Goal: Check status: Check status

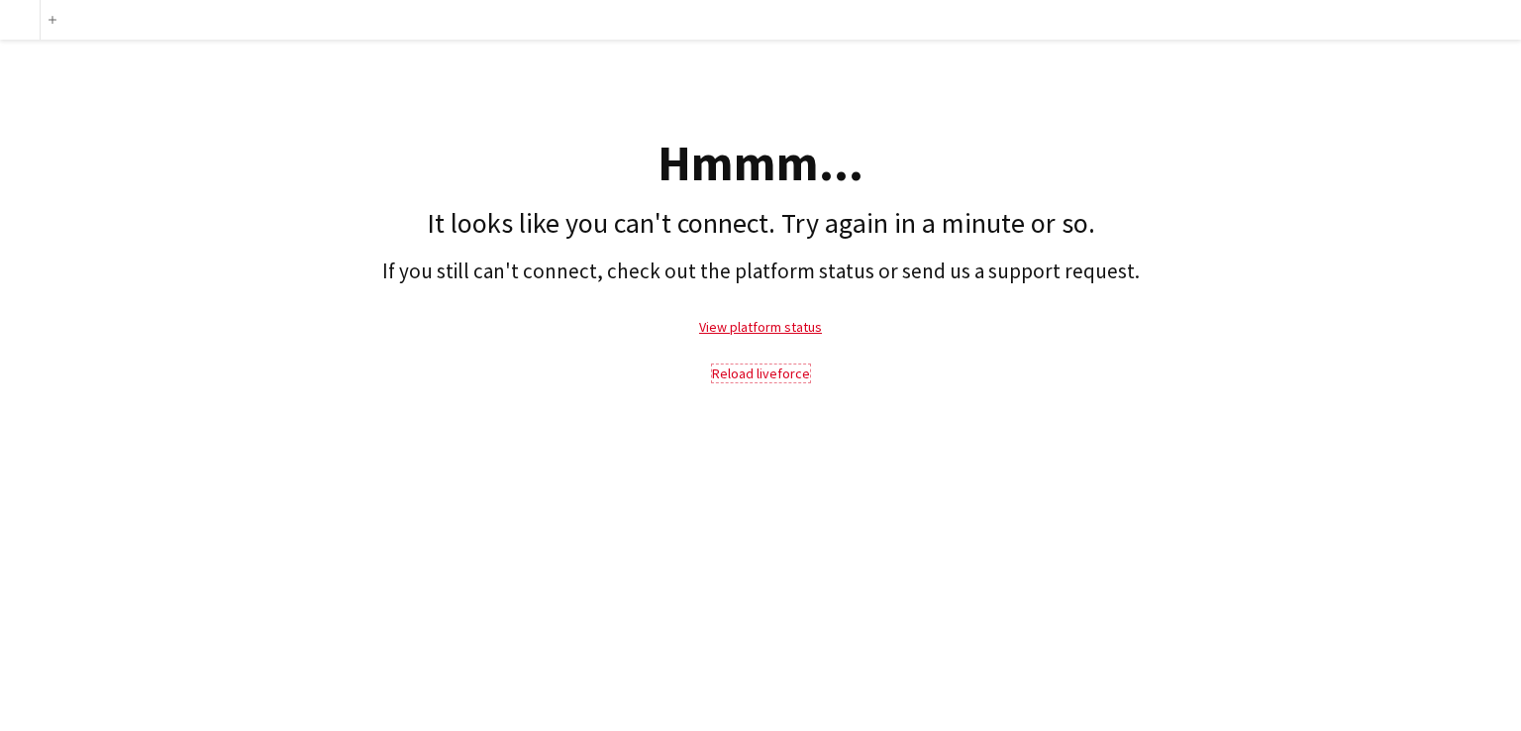
click at [764, 373] on link "Reload liveforce" at bounding box center [761, 373] width 98 height 18
click at [754, 373] on link "Reload liveforce" at bounding box center [761, 373] width 98 height 18
click at [743, 371] on link "Reload liveforce" at bounding box center [761, 373] width 98 height 18
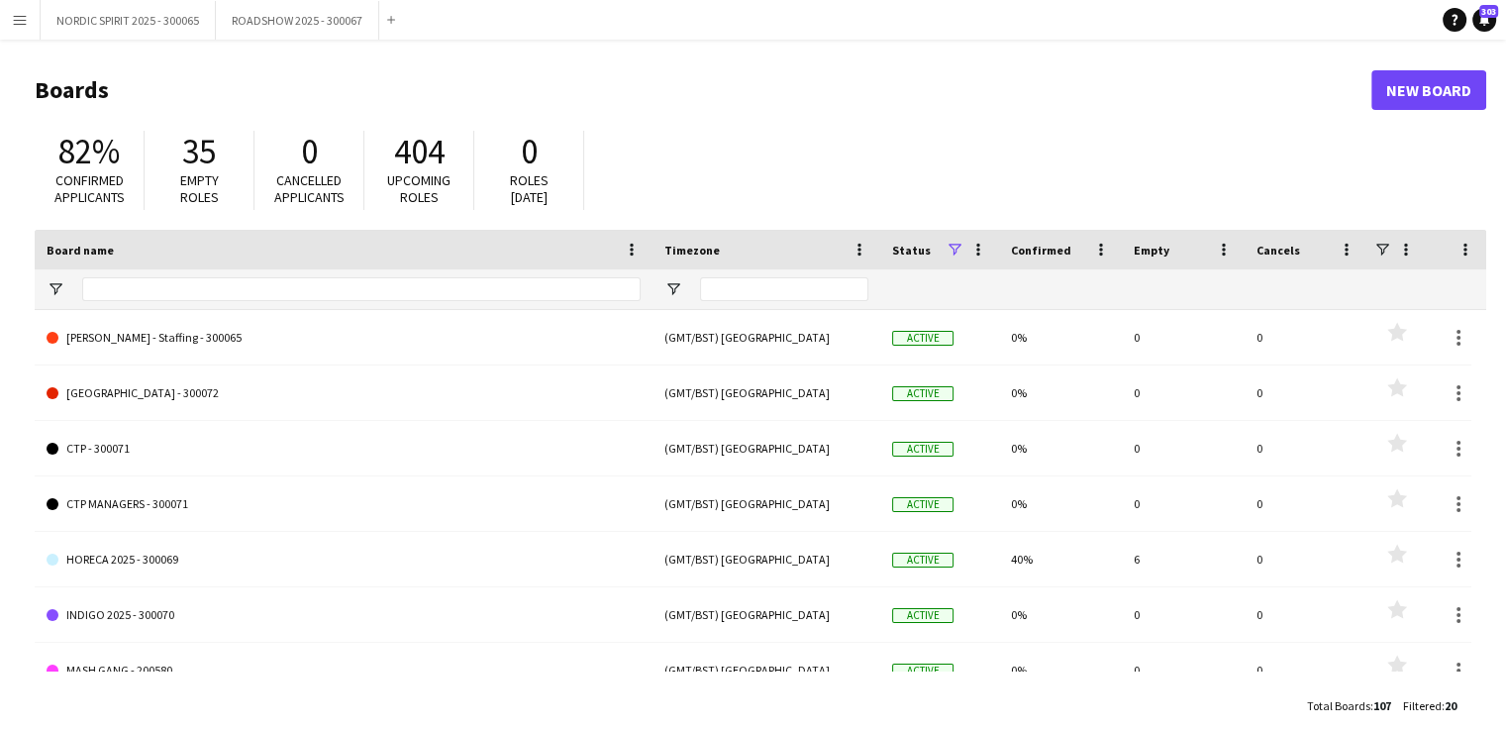
click at [20, 21] on app-icon "Menu" at bounding box center [20, 20] width 16 height 16
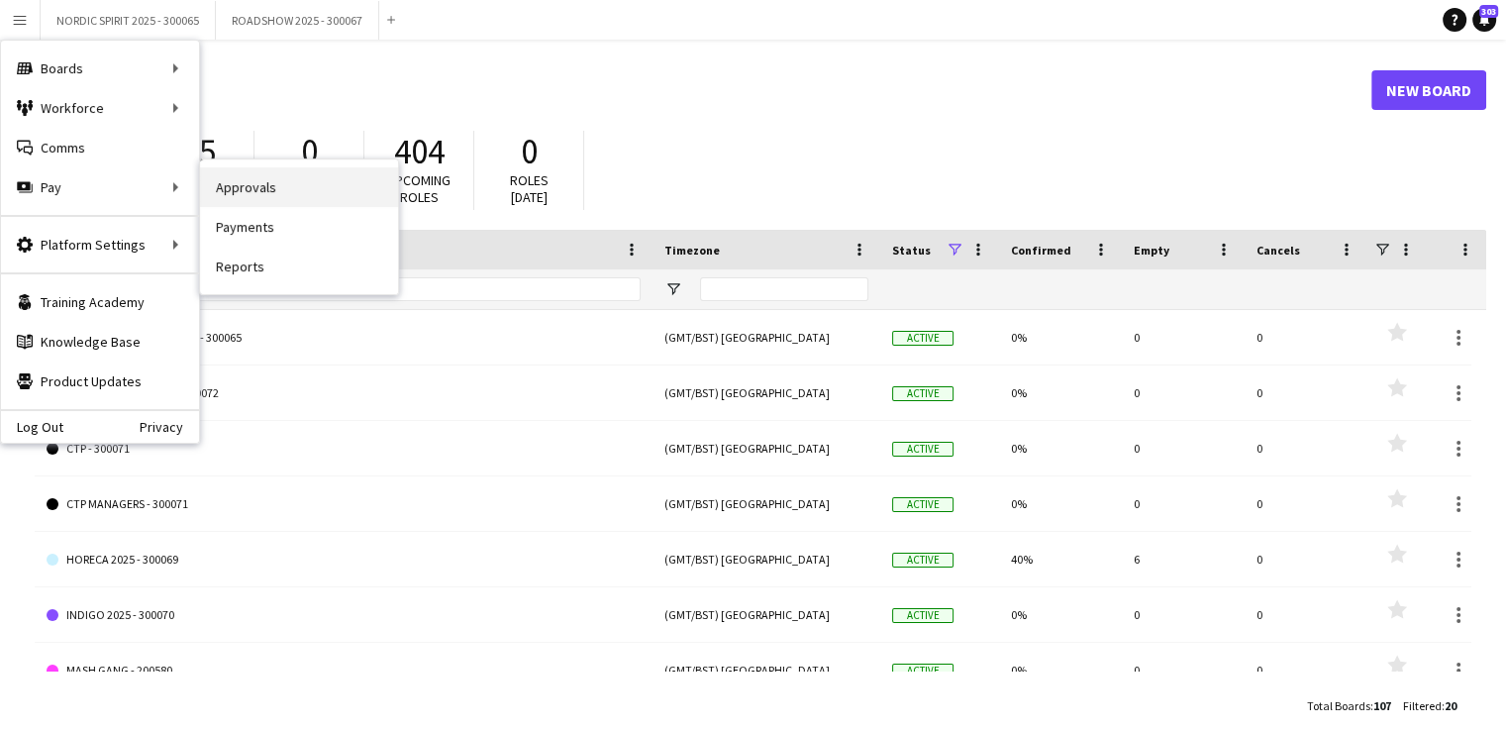
click at [250, 187] on link "Approvals" at bounding box center [299, 187] width 198 height 40
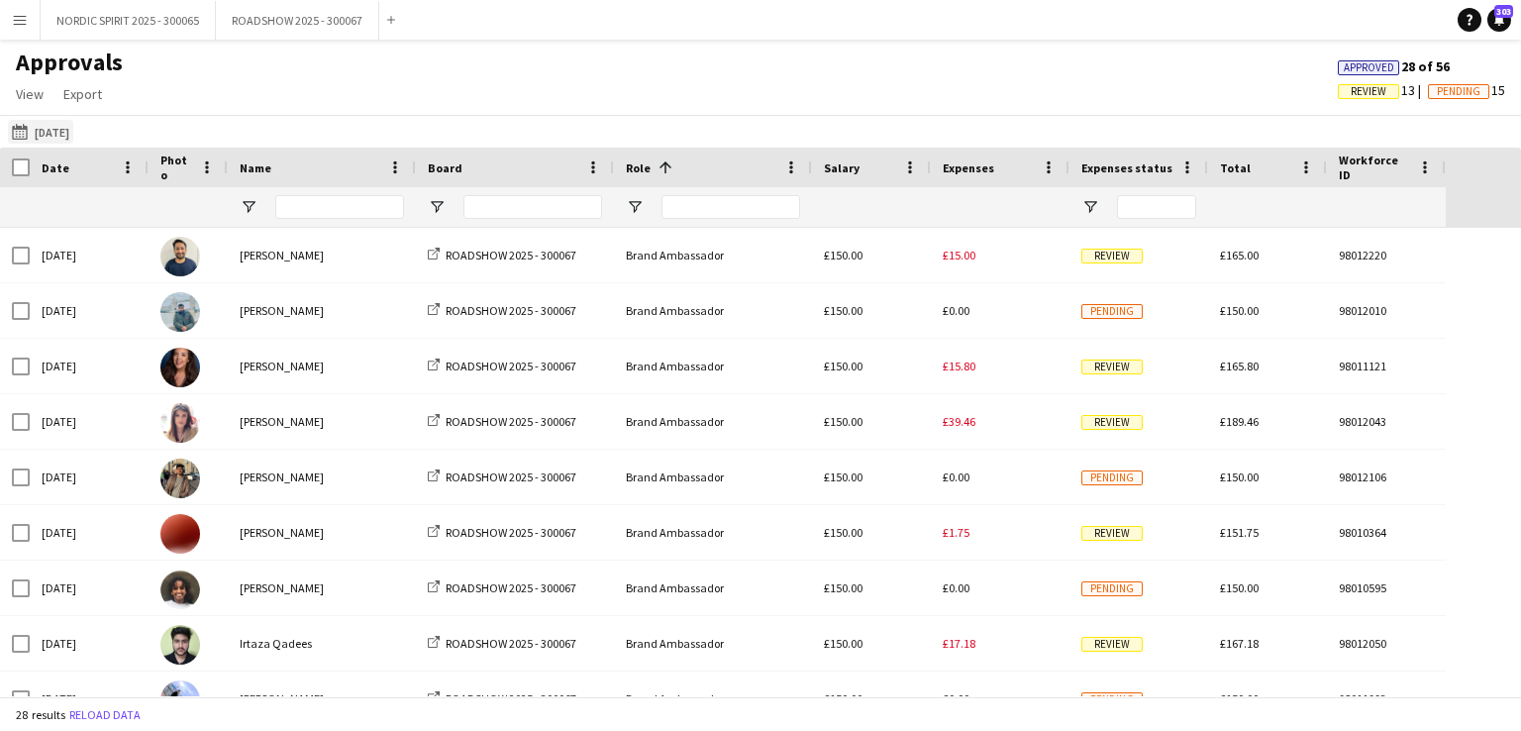
click at [58, 124] on button "[DATE] [DATE]" at bounding box center [40, 132] width 65 height 24
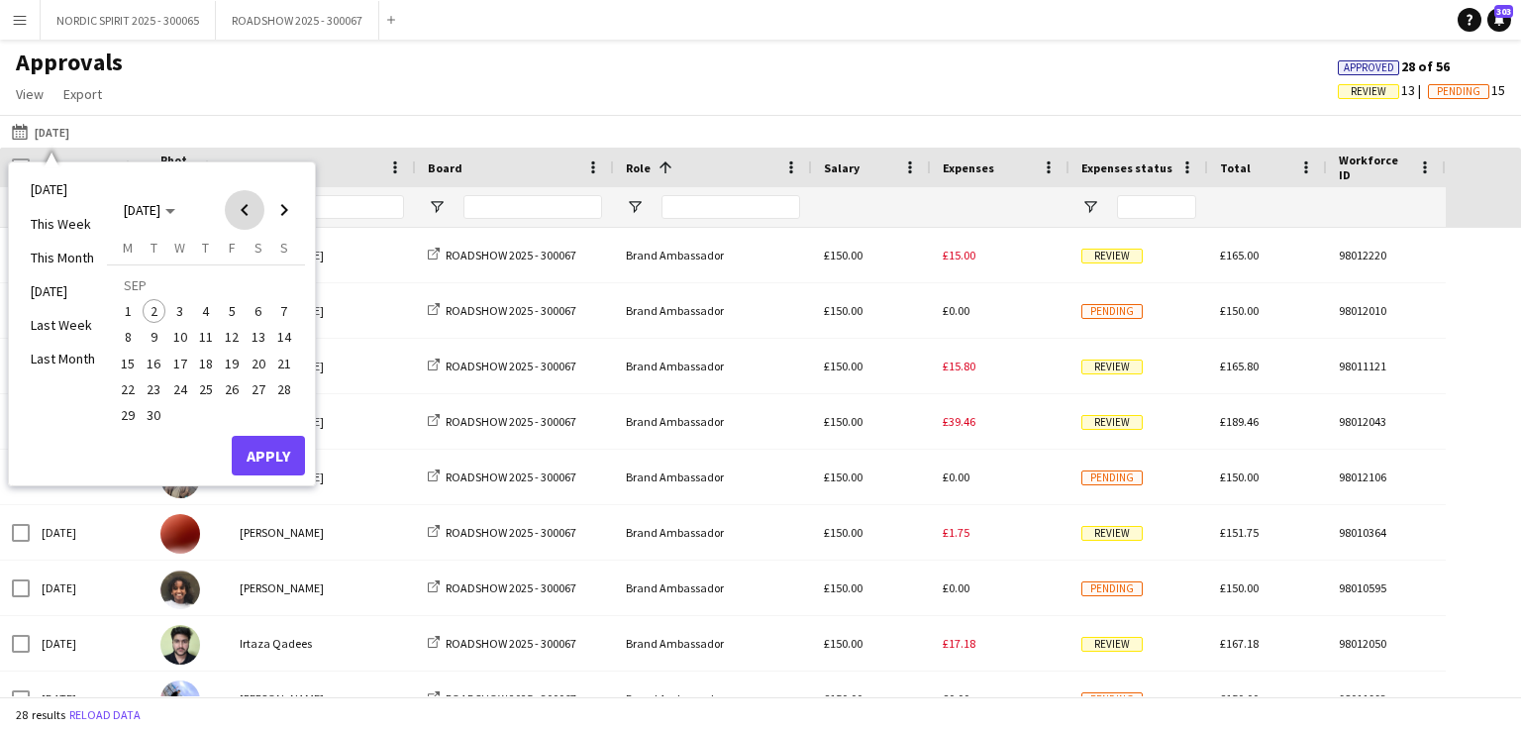
click at [250, 209] on span "Previous month" at bounding box center [245, 210] width 40 height 40
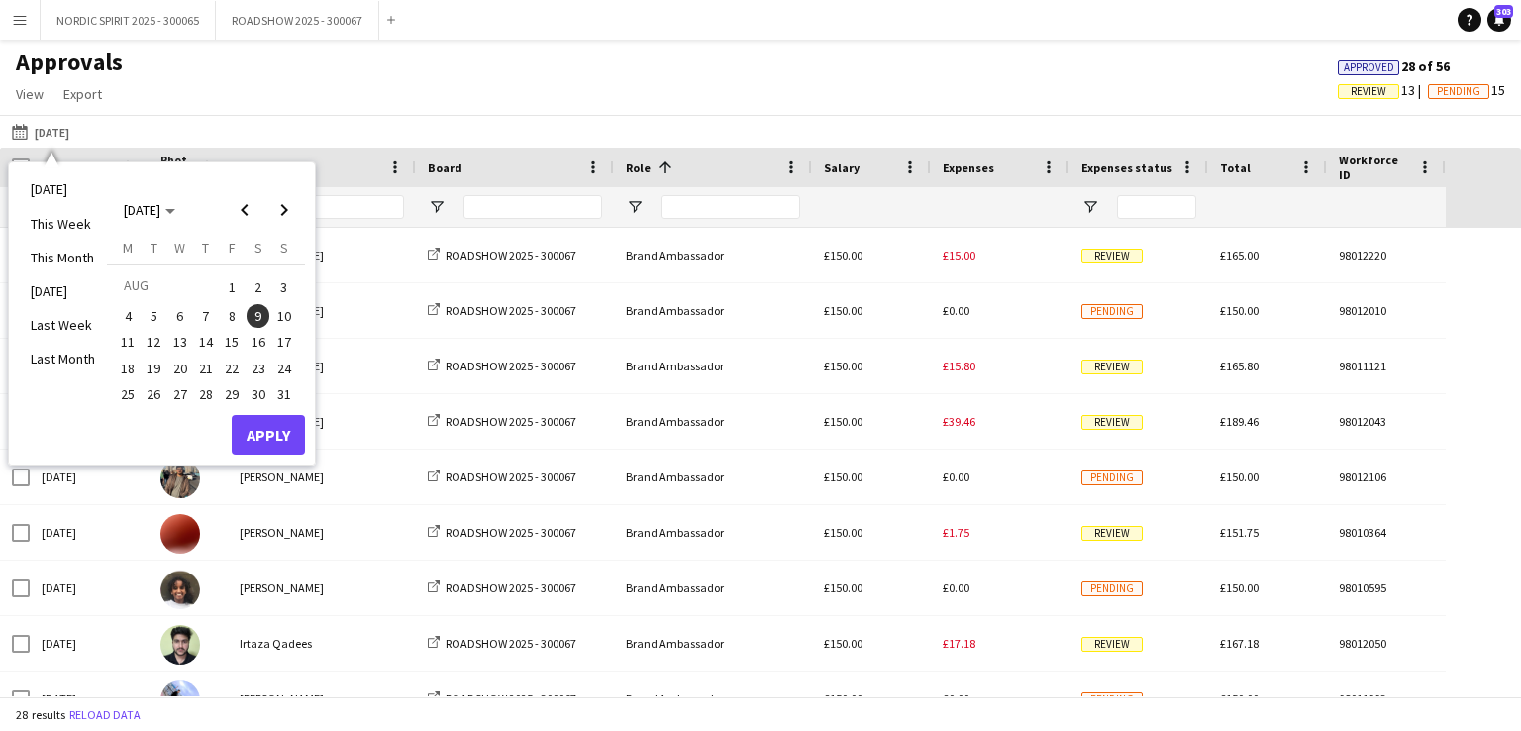
click at [234, 287] on span "1" at bounding box center [232, 287] width 24 height 28
click at [280, 437] on button "Apply" at bounding box center [268, 435] width 73 height 40
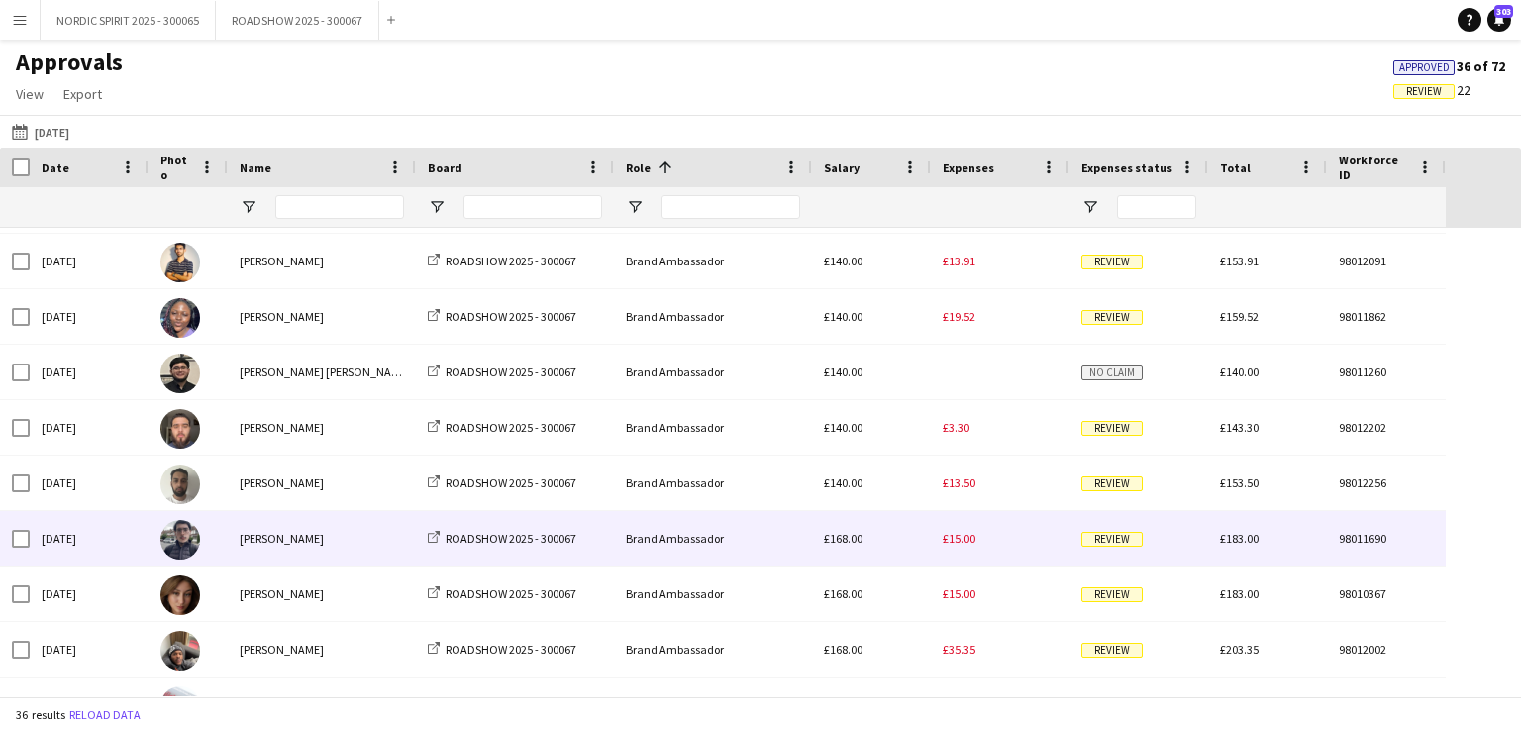
click at [961, 540] on span "£15.00" at bounding box center [959, 538] width 33 height 15
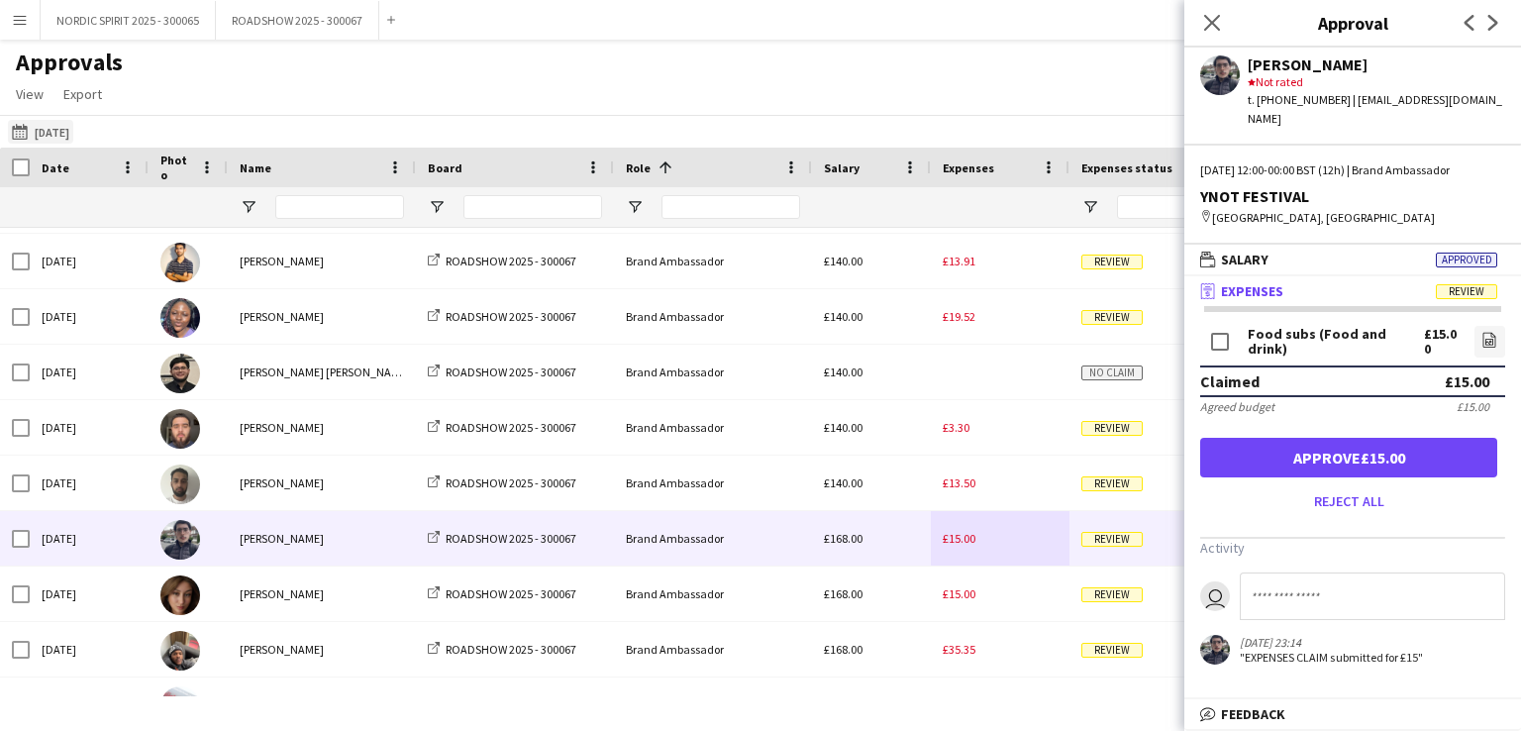
click at [58, 133] on button "[DATE] [DATE]" at bounding box center [40, 132] width 65 height 24
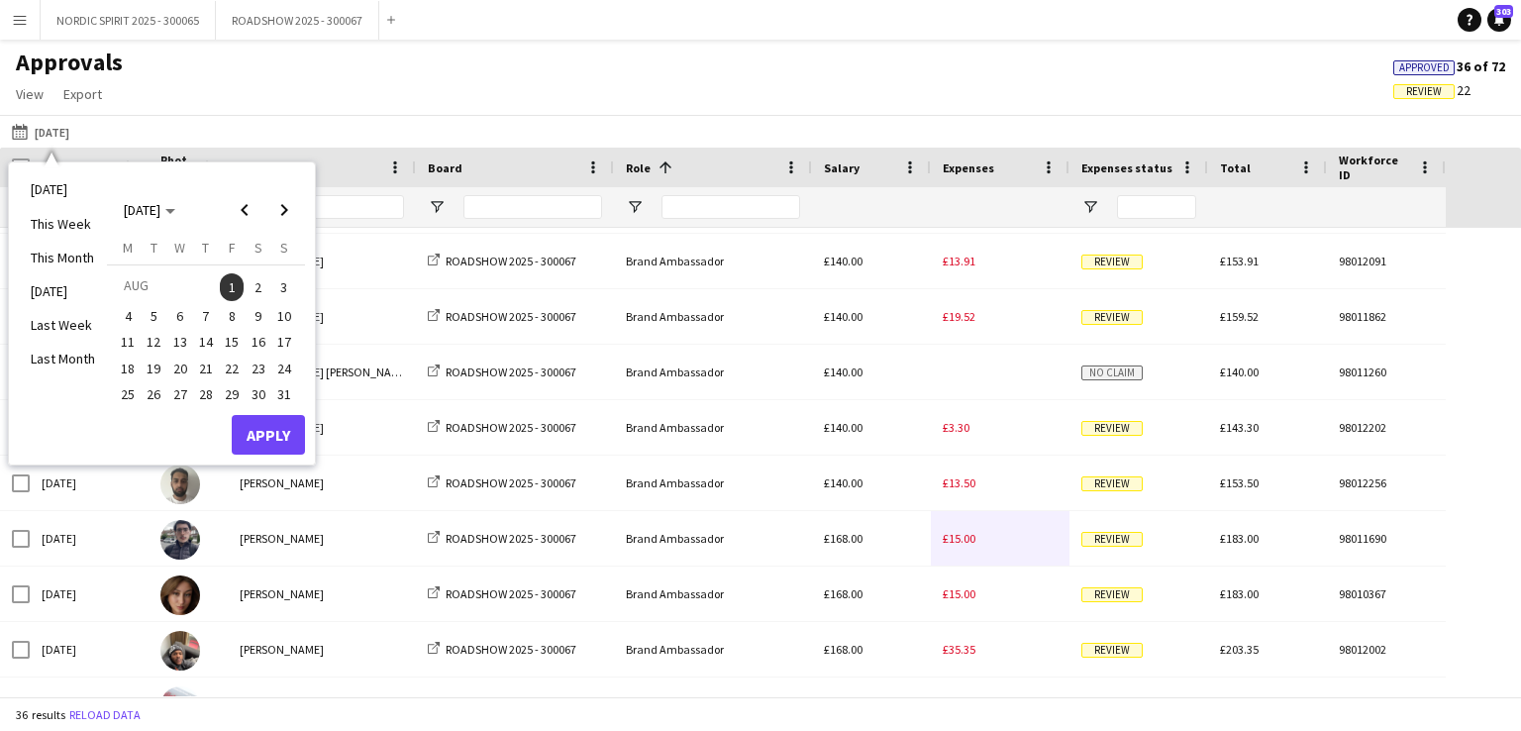
click at [258, 278] on span "2" at bounding box center [259, 287] width 24 height 28
click at [273, 429] on button "Apply" at bounding box center [268, 435] width 73 height 40
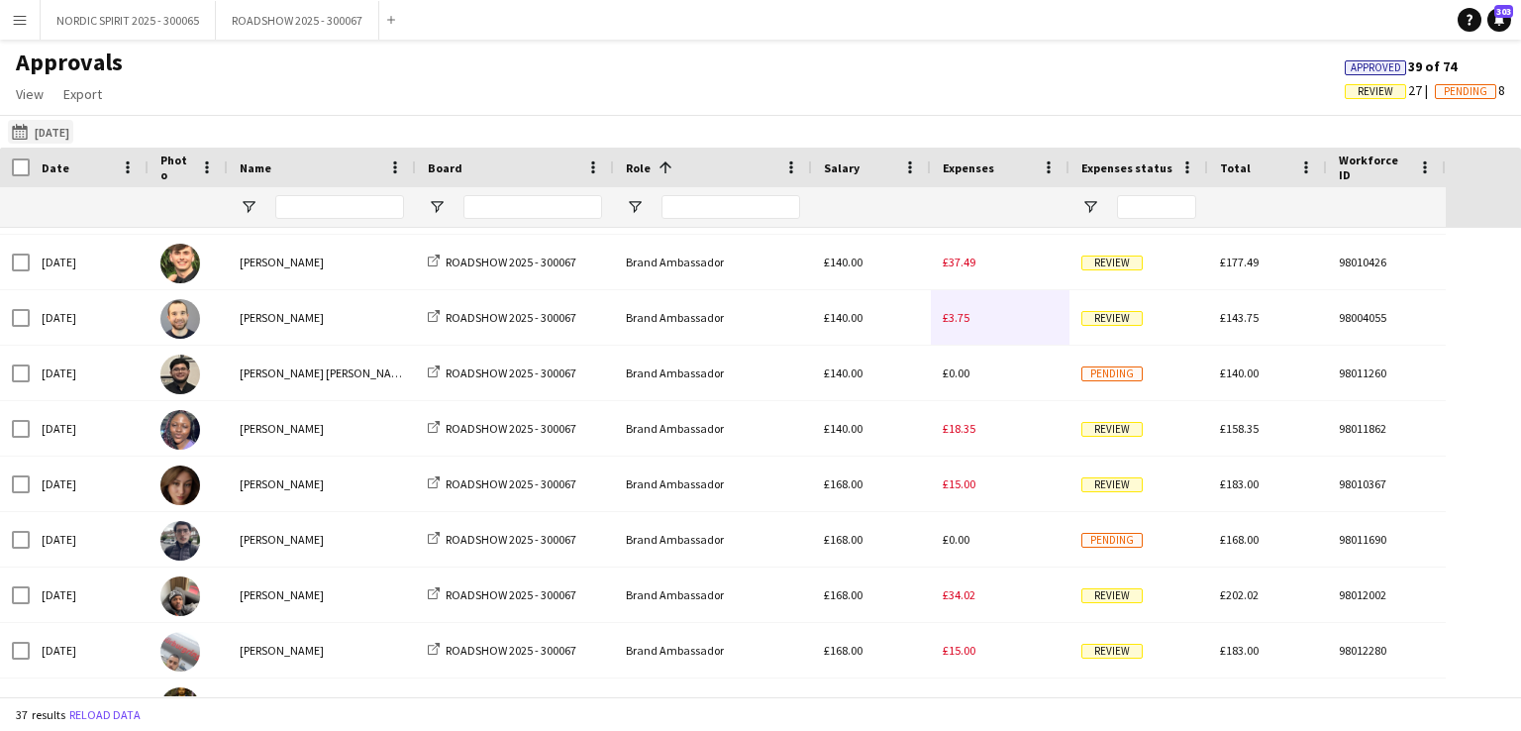
click at [60, 136] on button "[DATE] [DATE]" at bounding box center [40, 132] width 65 height 24
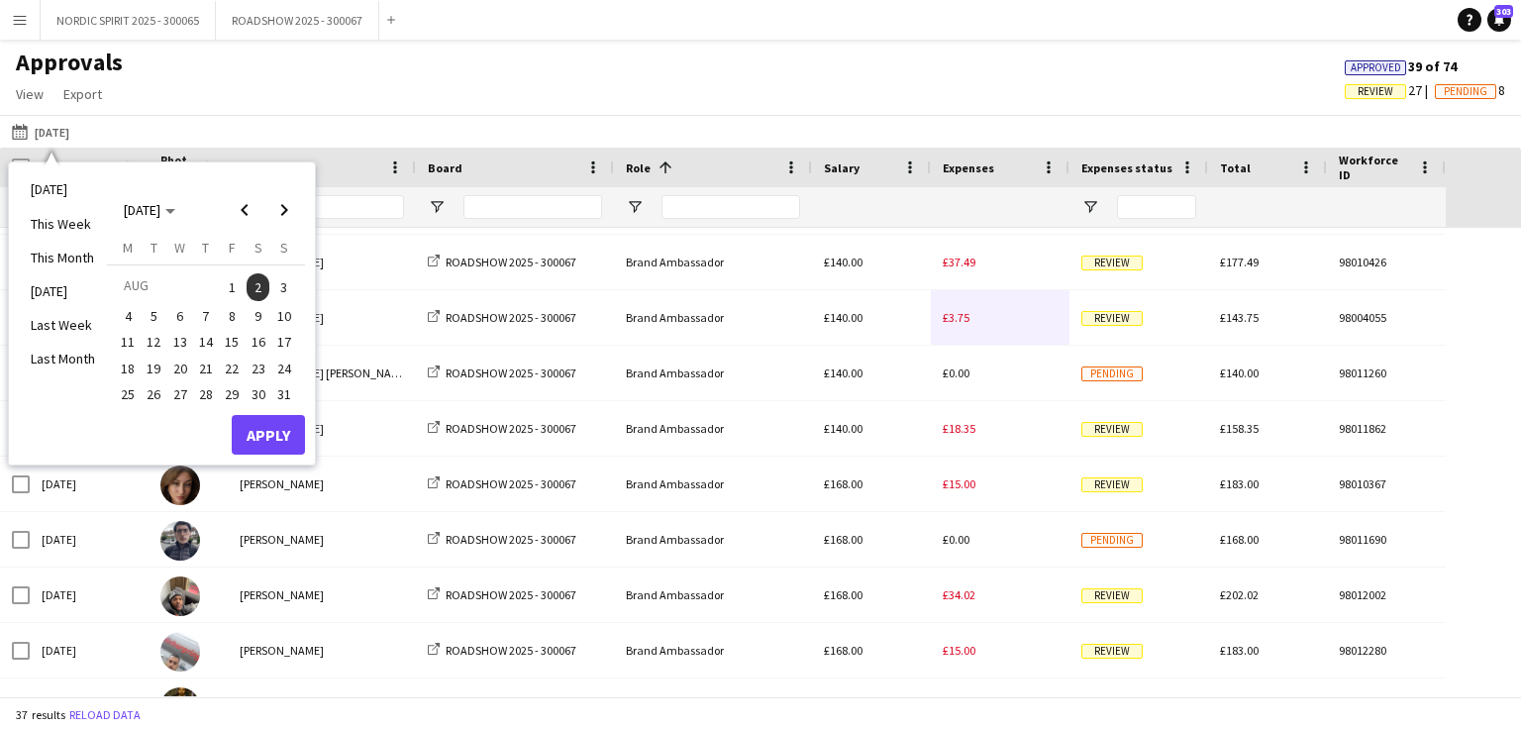
click at [278, 282] on span "3" at bounding box center [284, 287] width 24 height 28
click at [294, 435] on button "Apply" at bounding box center [268, 435] width 73 height 40
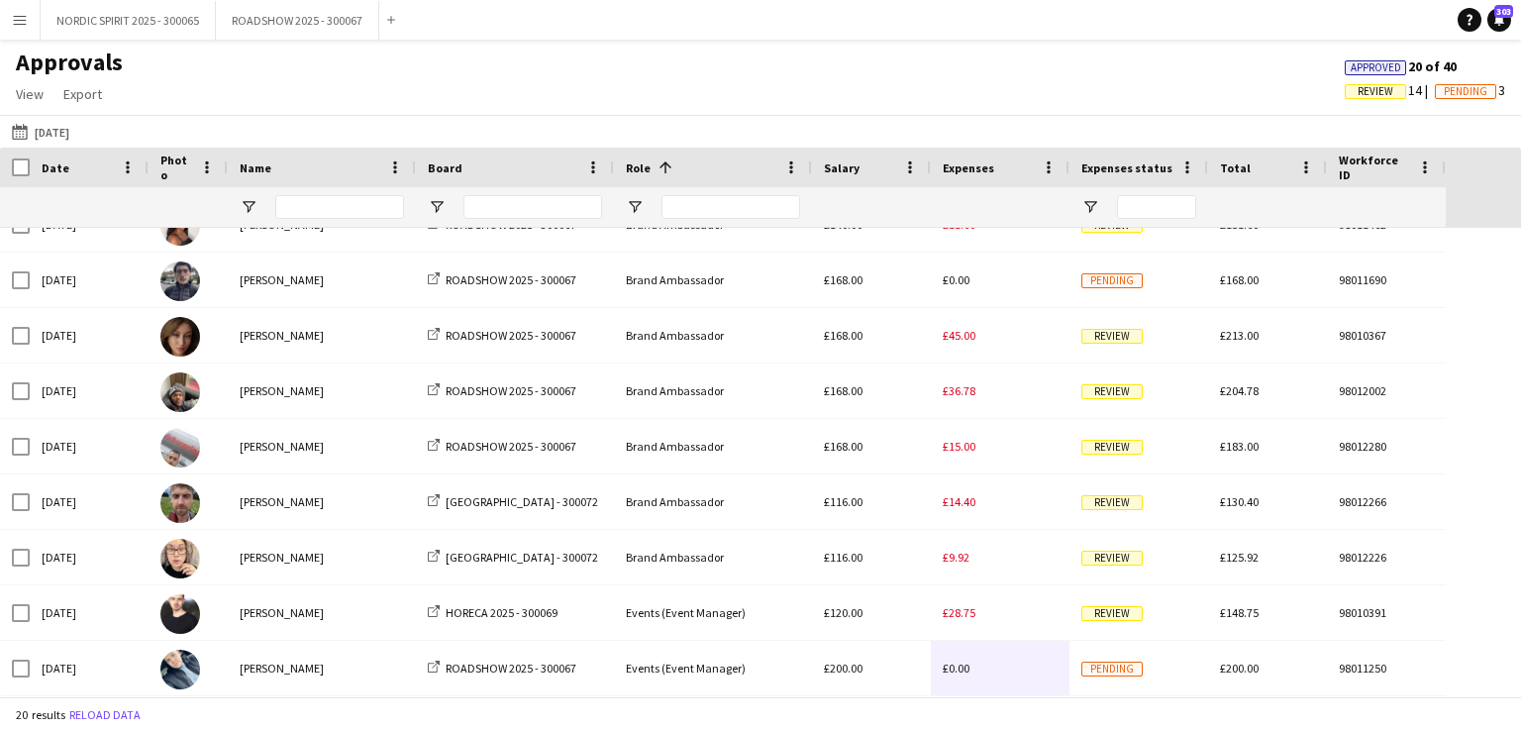
click at [59, 139] on button "[DATE] [DATE]" at bounding box center [40, 132] width 65 height 24
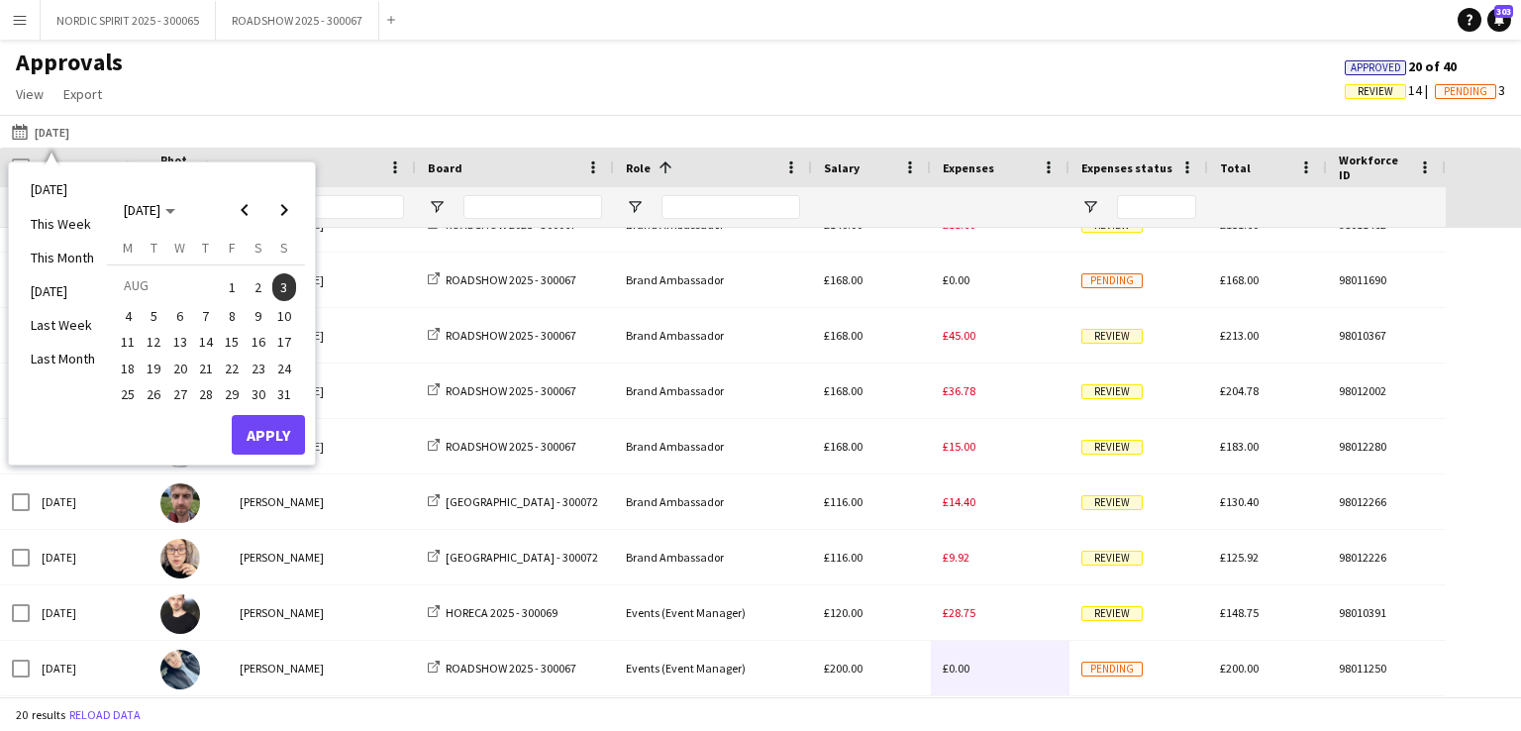
drag, startPoint x: 206, startPoint y: 365, endPoint x: 252, endPoint y: 425, distance: 74.9
click at [205, 366] on span "21" at bounding box center [206, 368] width 24 height 24
click at [273, 431] on button "Apply" at bounding box center [268, 435] width 73 height 40
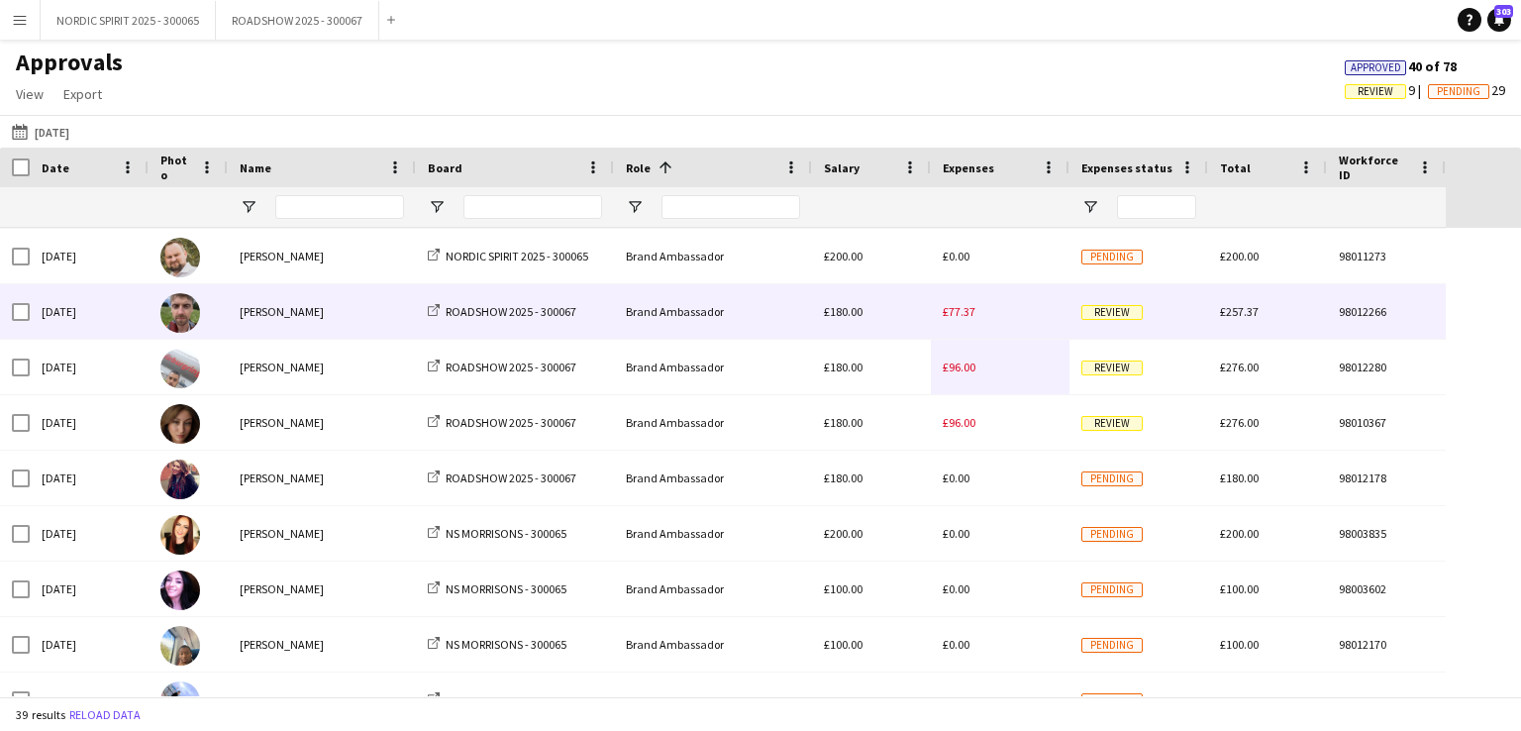
click at [970, 312] on span "£77.37" at bounding box center [959, 311] width 33 height 15
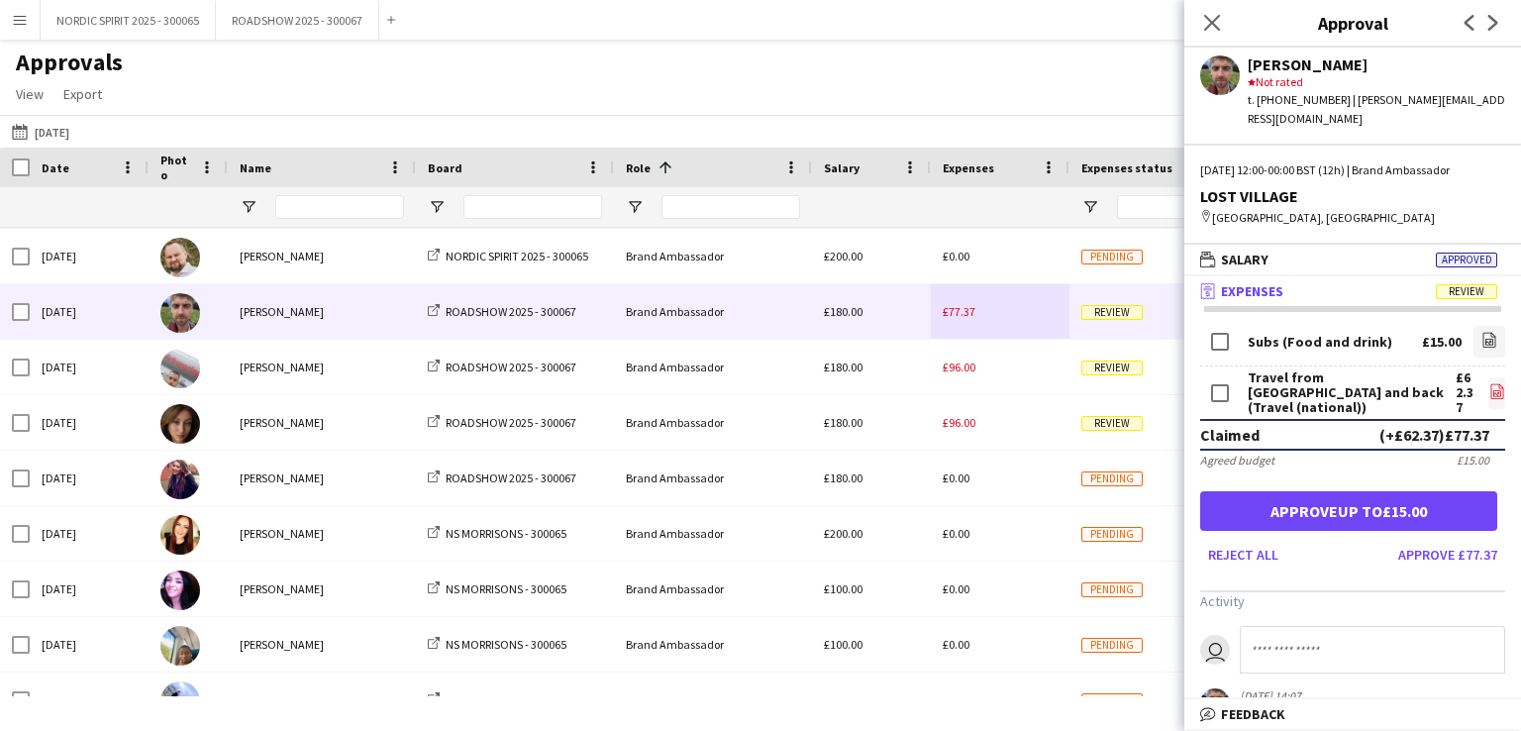
click at [1489, 383] on icon "file-image" at bounding box center [1497, 391] width 16 height 16
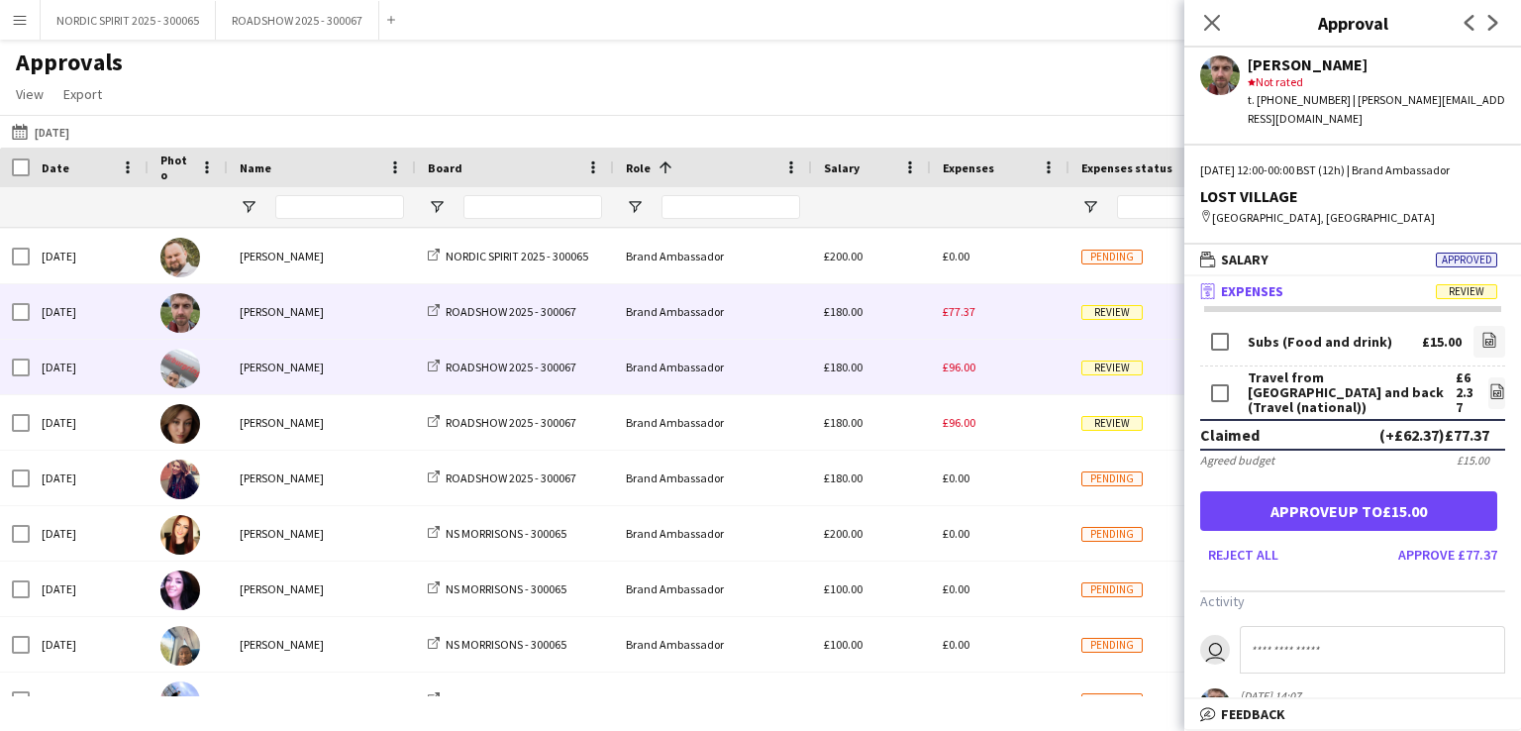
click at [963, 365] on span "£96.00" at bounding box center [959, 366] width 33 height 15
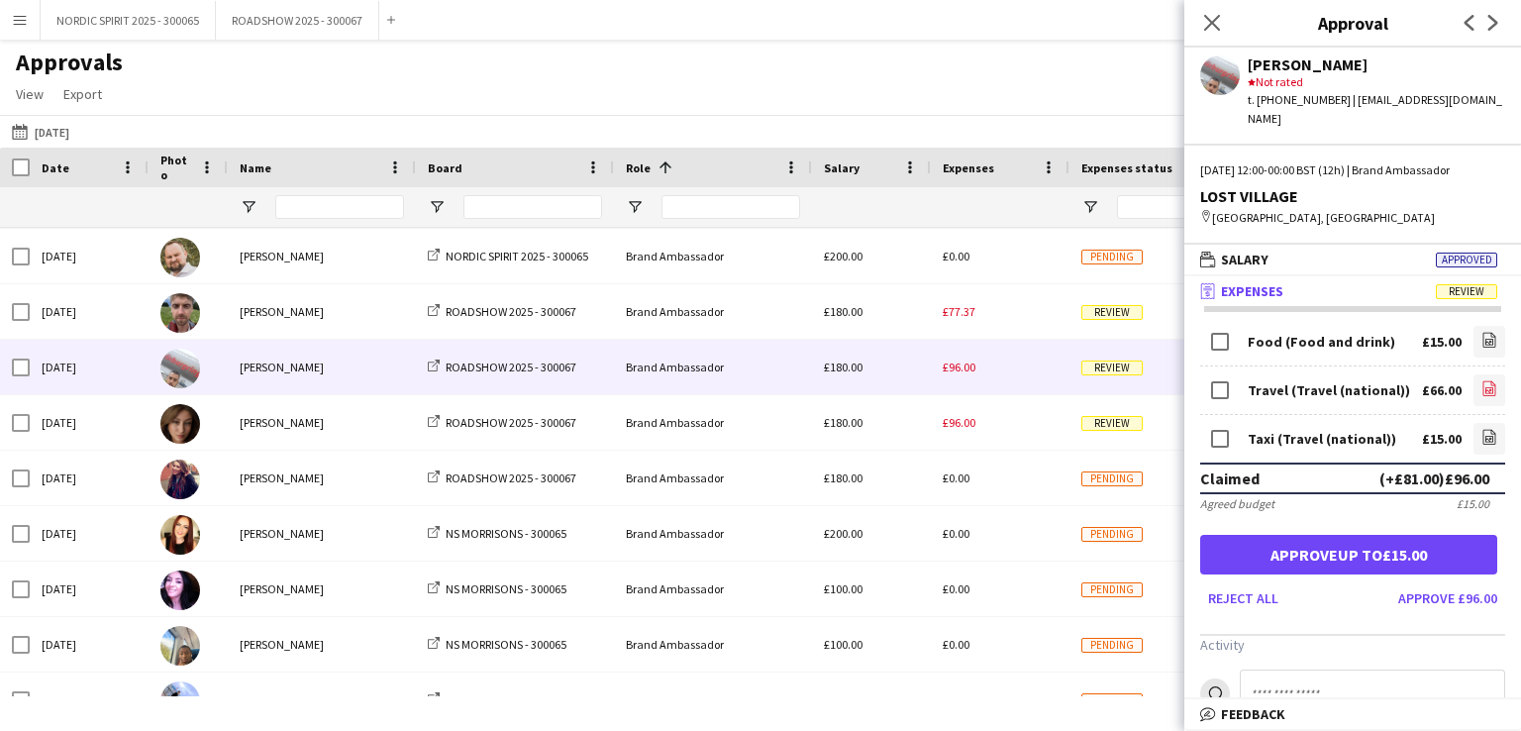
click at [1481, 380] on icon "file-image" at bounding box center [1489, 388] width 16 height 16
click at [1481, 429] on icon "file-image" at bounding box center [1489, 437] width 16 height 16
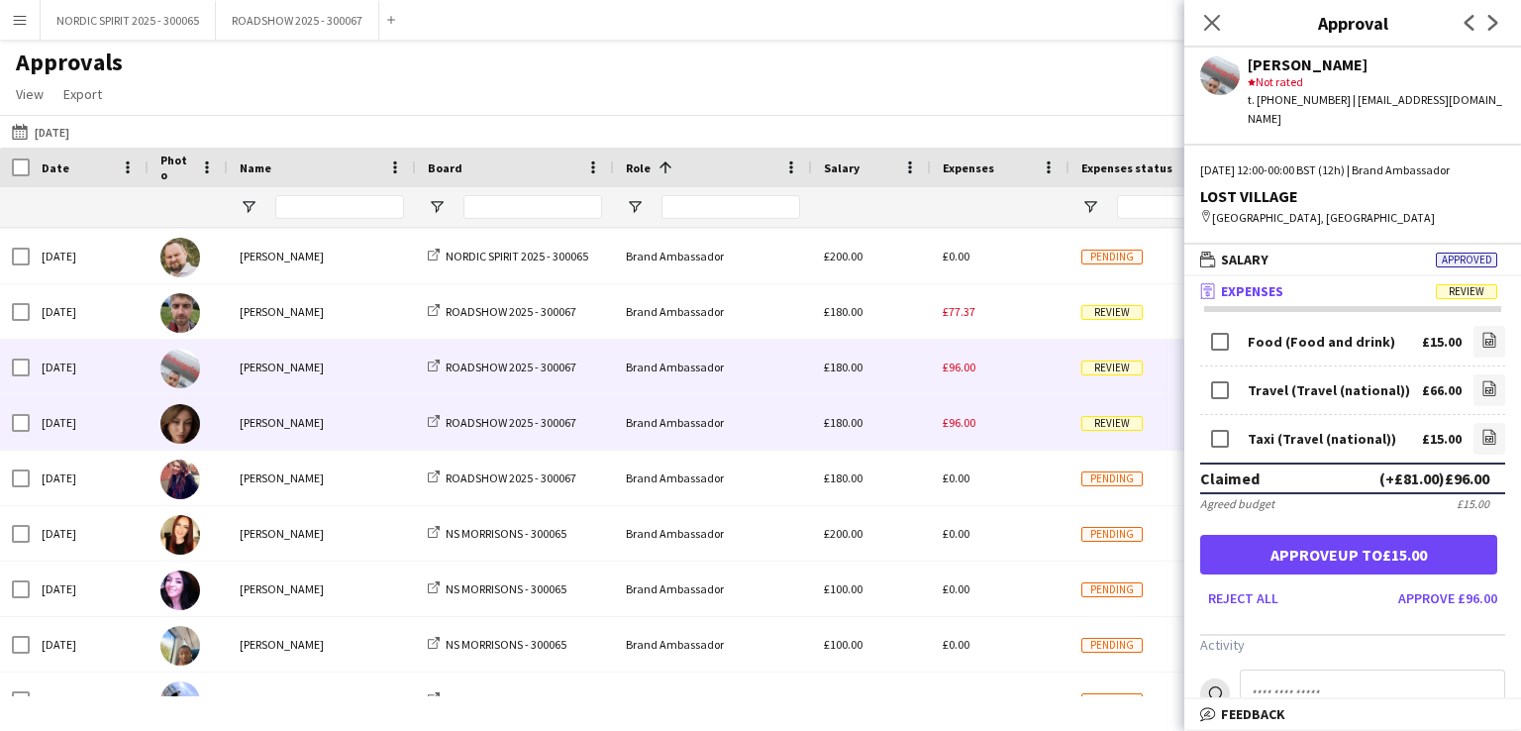
click at [955, 433] on div "£96.00" at bounding box center [1000, 422] width 139 height 54
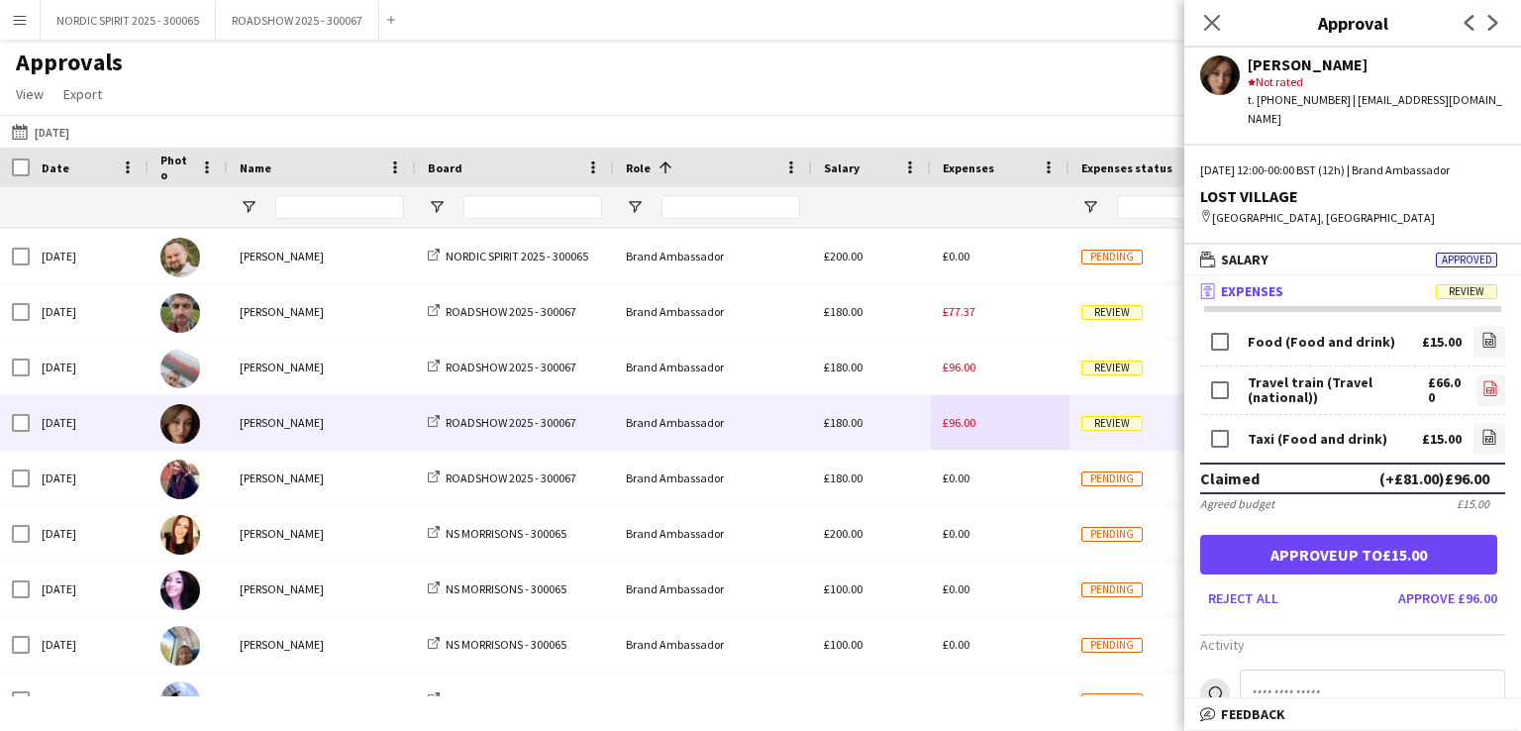
click at [1482, 381] on icon "file-image" at bounding box center [1490, 388] width 16 height 16
click at [1485, 439] on icon at bounding box center [1489, 440] width 8 height 6
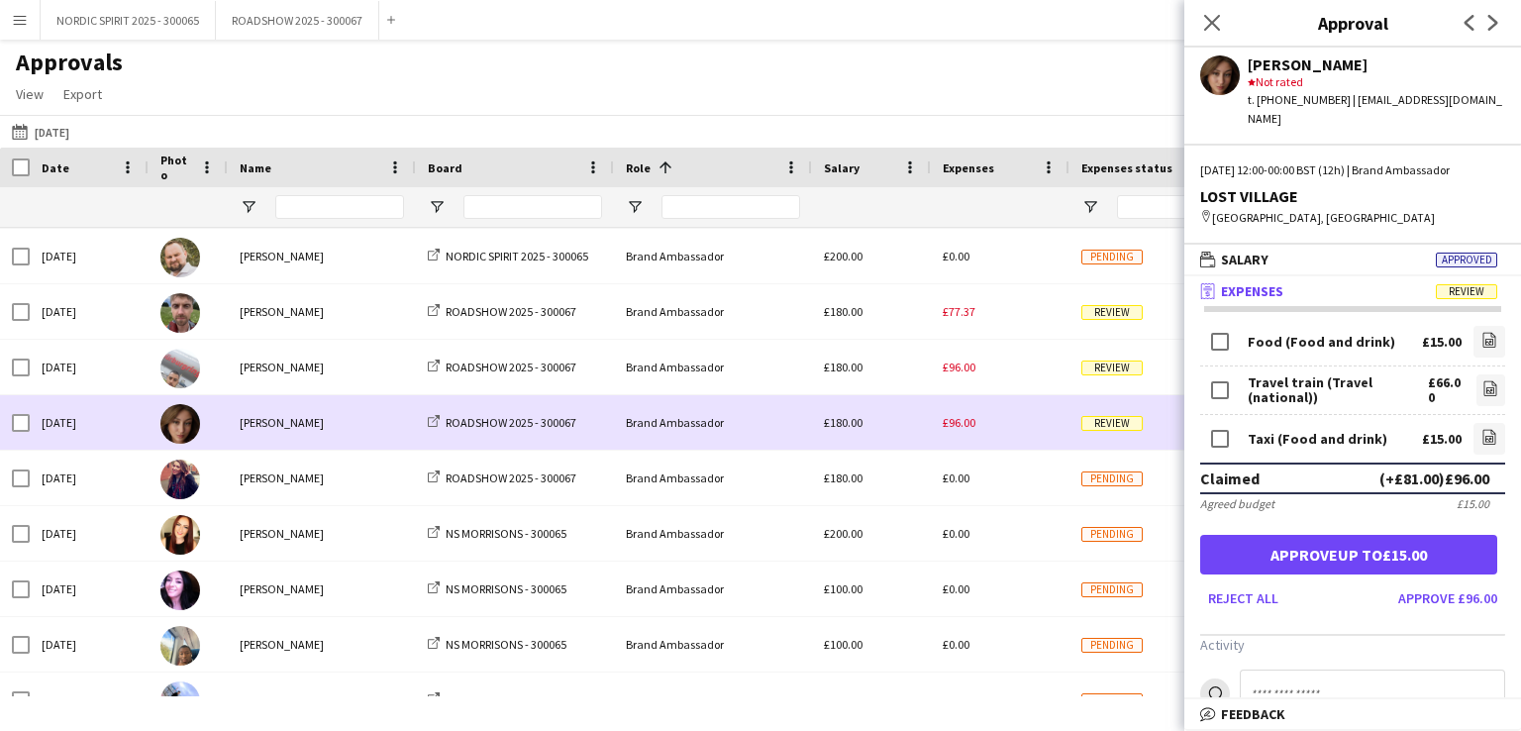
click at [1022, 424] on div "£96.00" at bounding box center [1000, 422] width 139 height 54
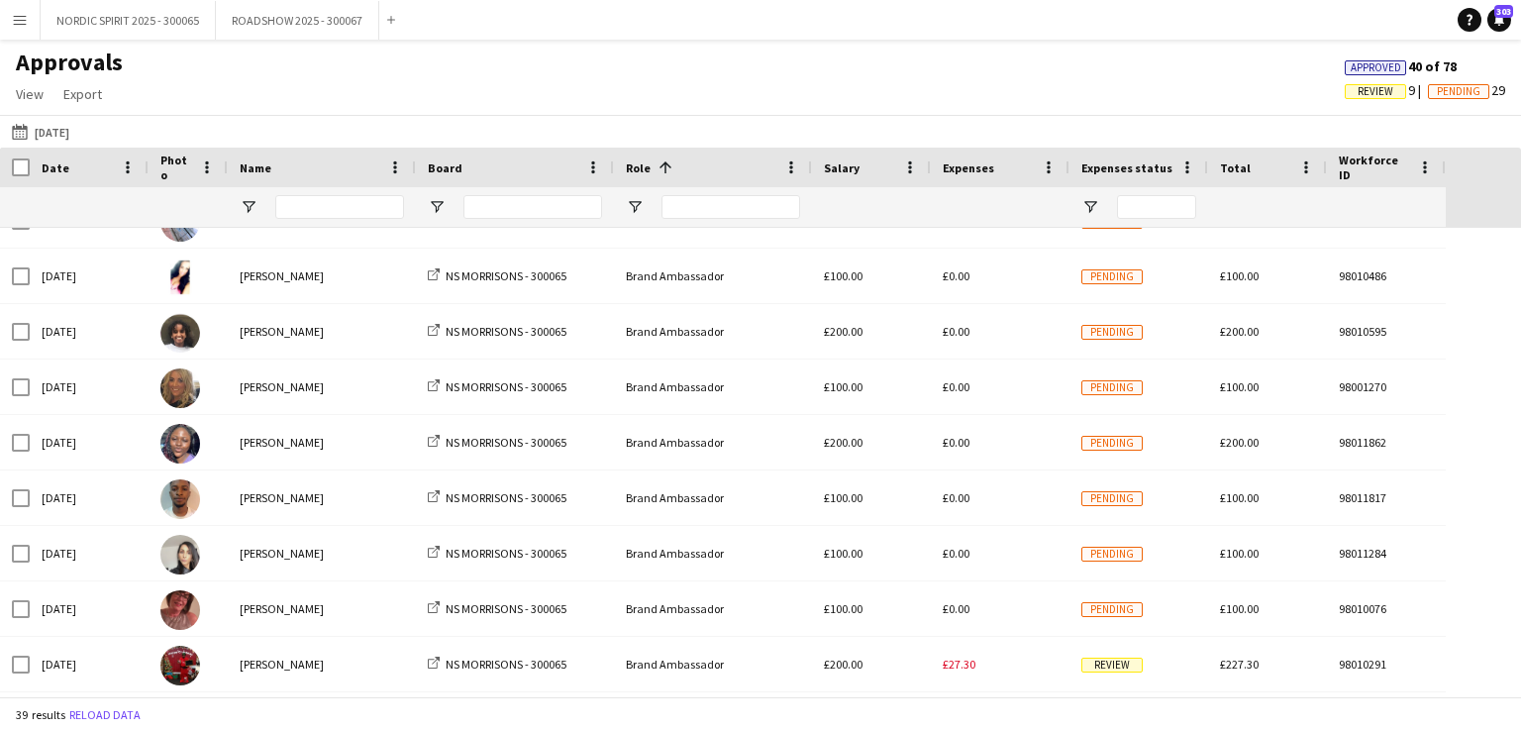
scroll to position [1152, 0]
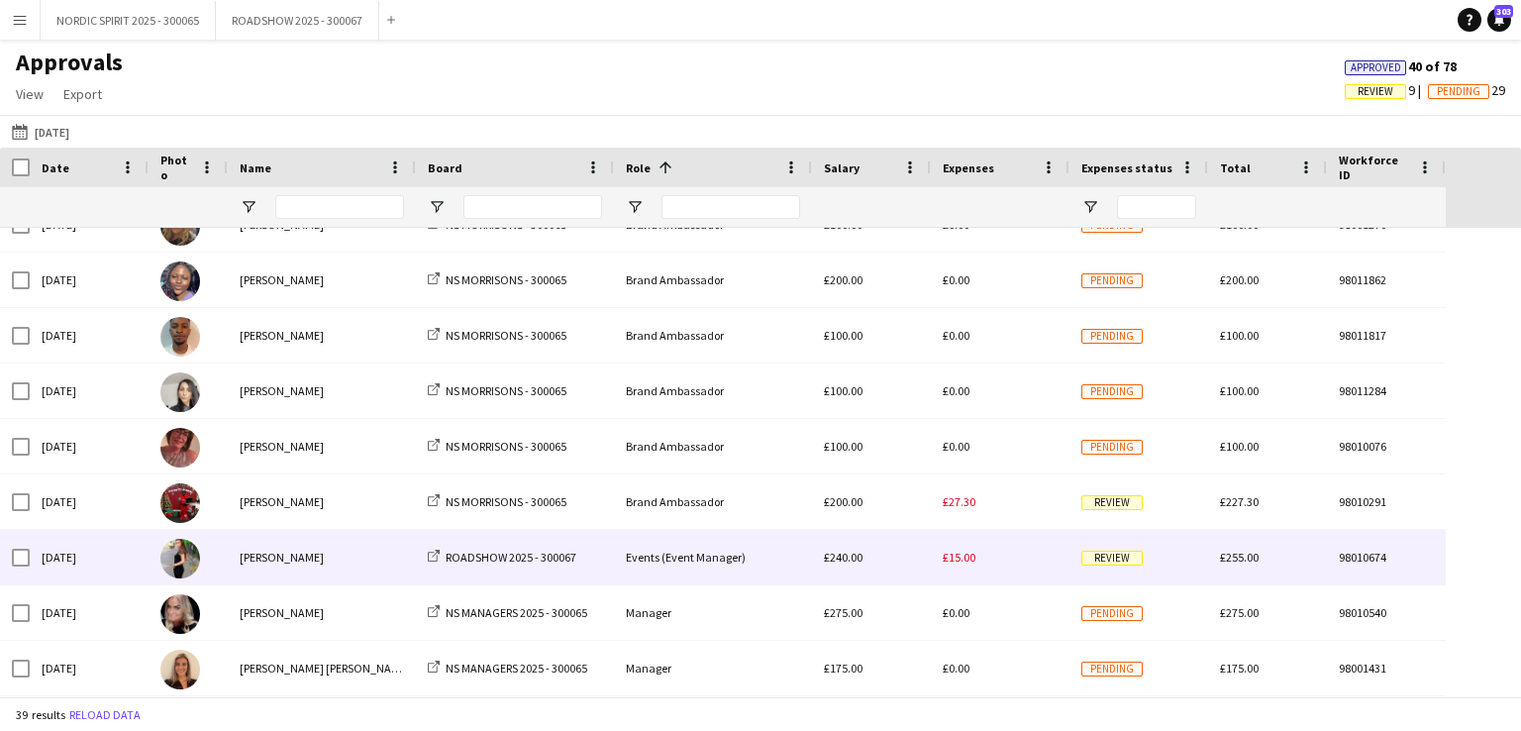
click at [979, 557] on div "£15.00" at bounding box center [1000, 557] width 139 height 54
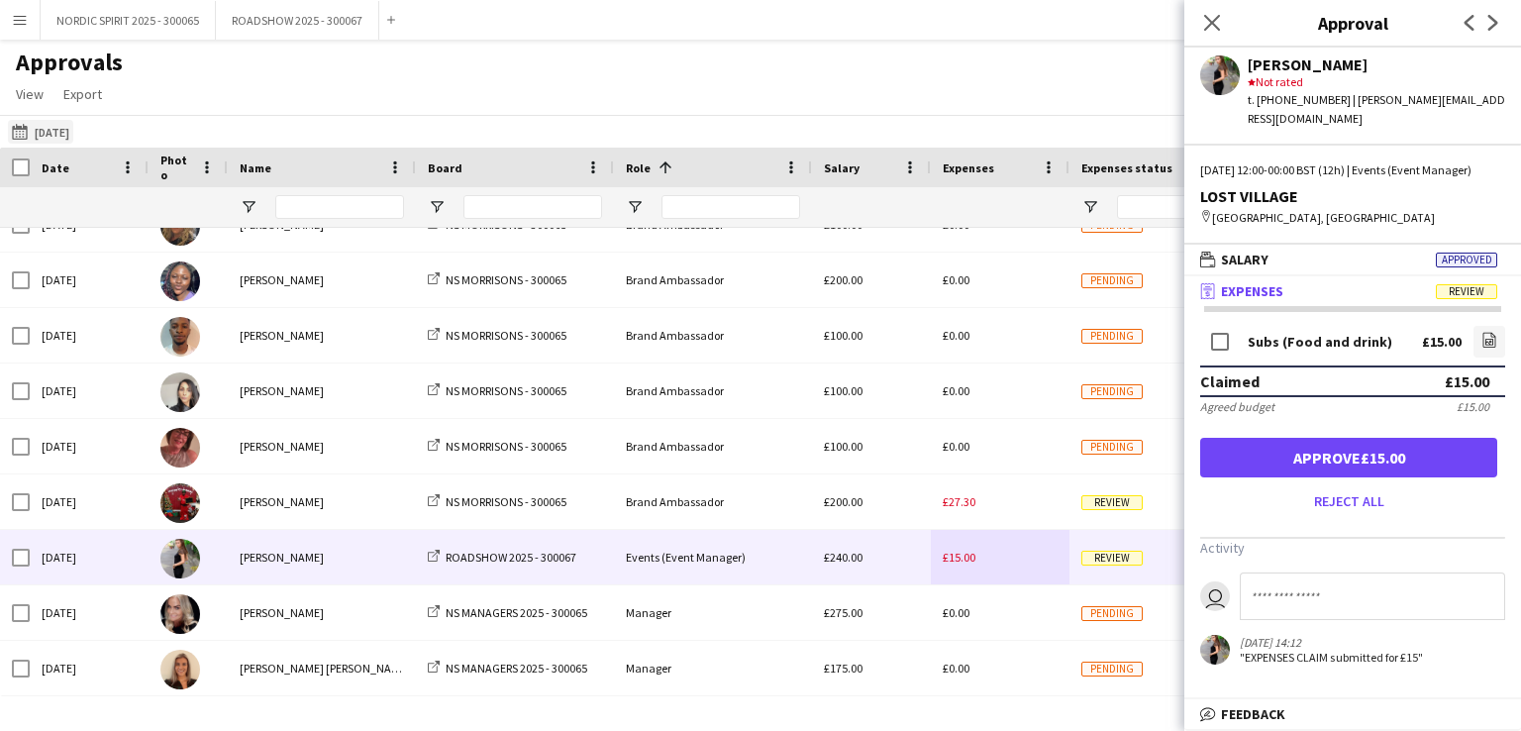
click at [73, 136] on button "[DATE] [DATE]" at bounding box center [40, 132] width 65 height 24
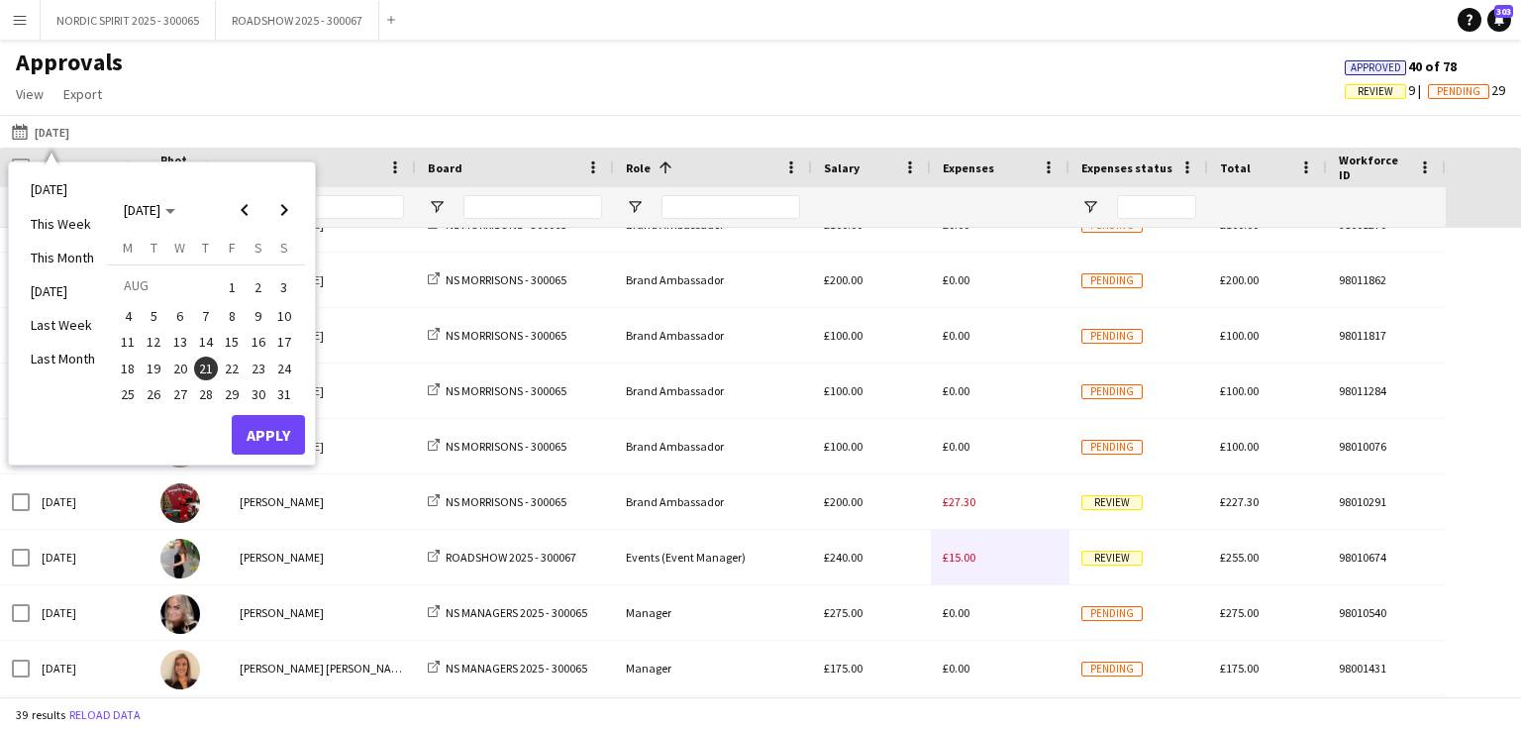
click at [231, 369] on span "22" at bounding box center [232, 368] width 24 height 24
click at [258, 417] on button "Apply" at bounding box center [268, 435] width 73 height 40
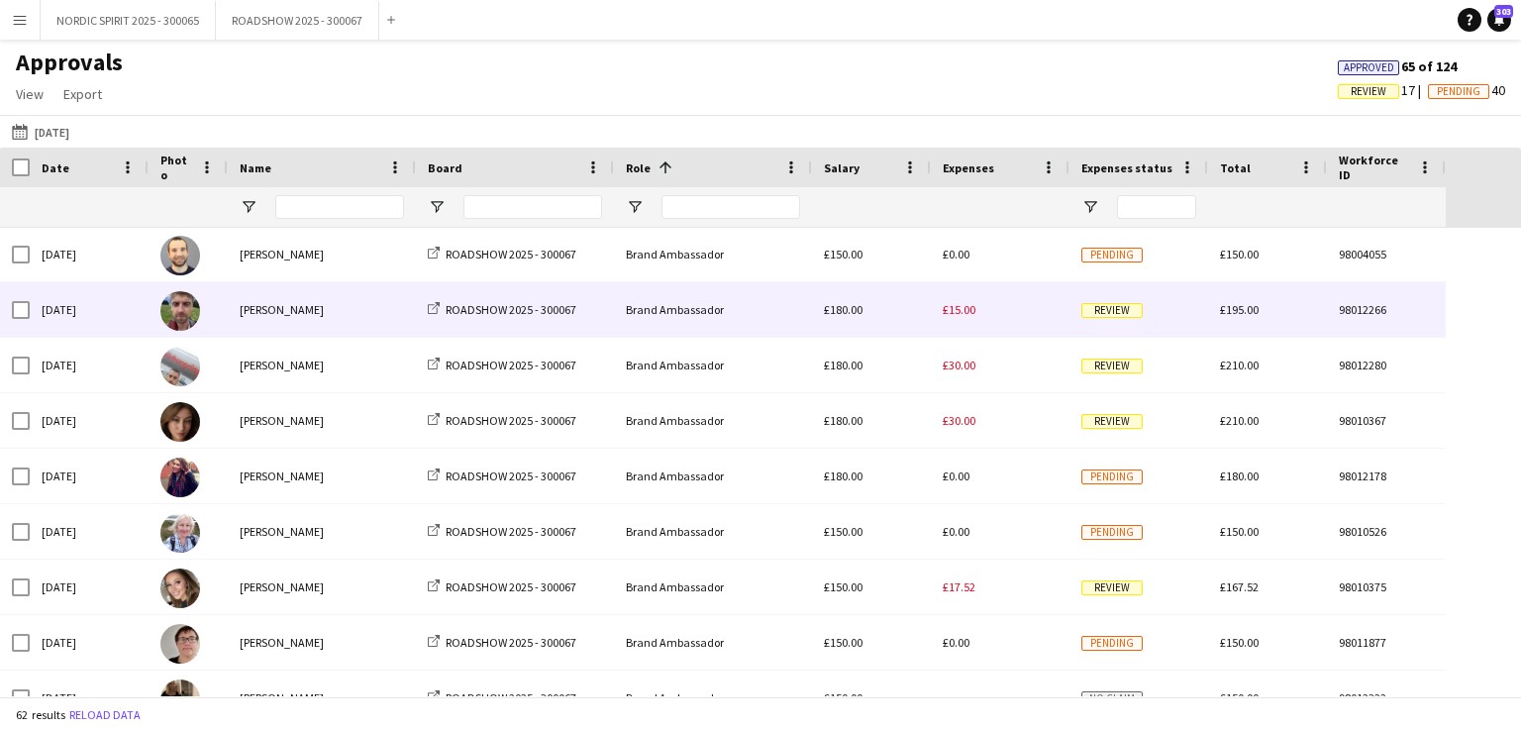
click at [955, 310] on span "£15.00" at bounding box center [959, 309] width 33 height 15
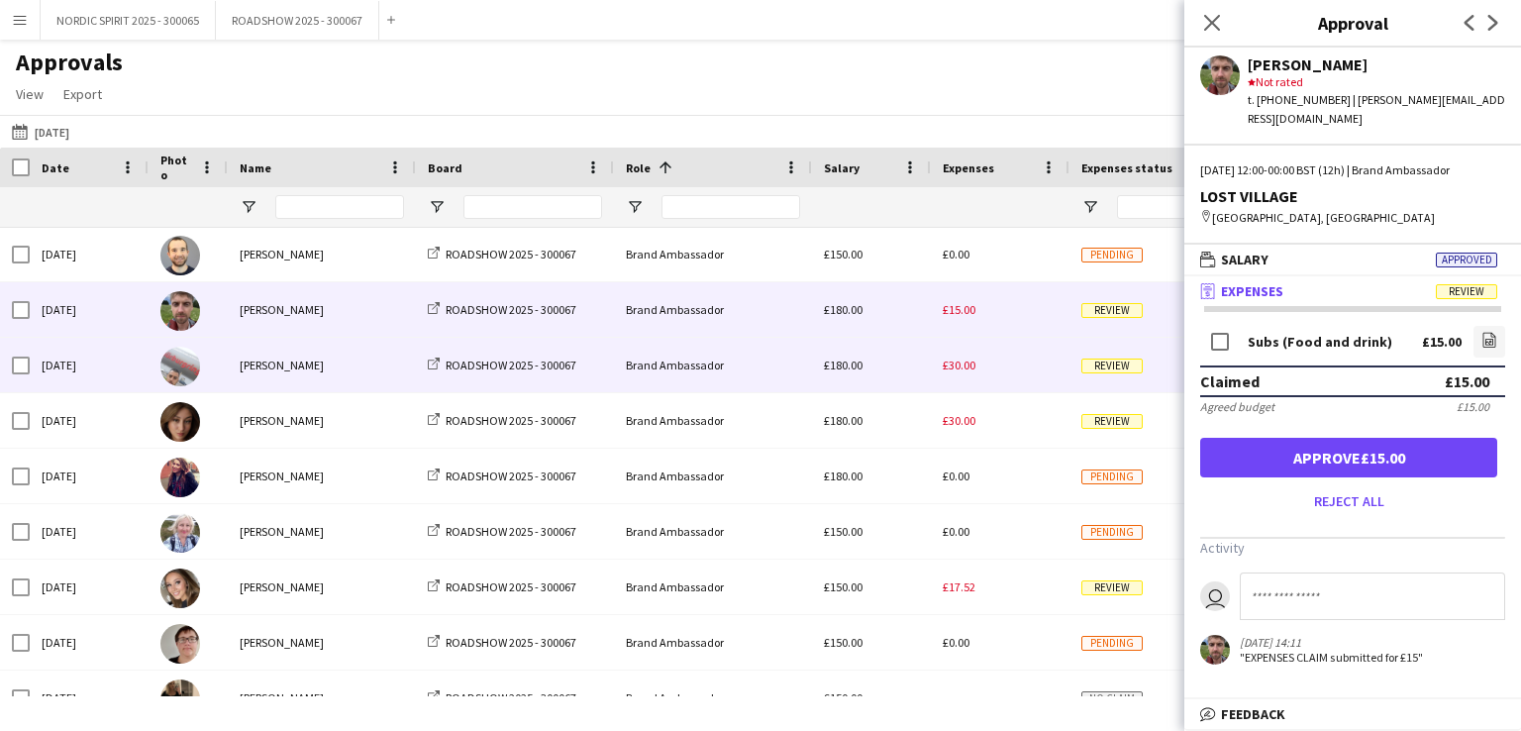
click at [969, 365] on span "£30.00" at bounding box center [959, 364] width 33 height 15
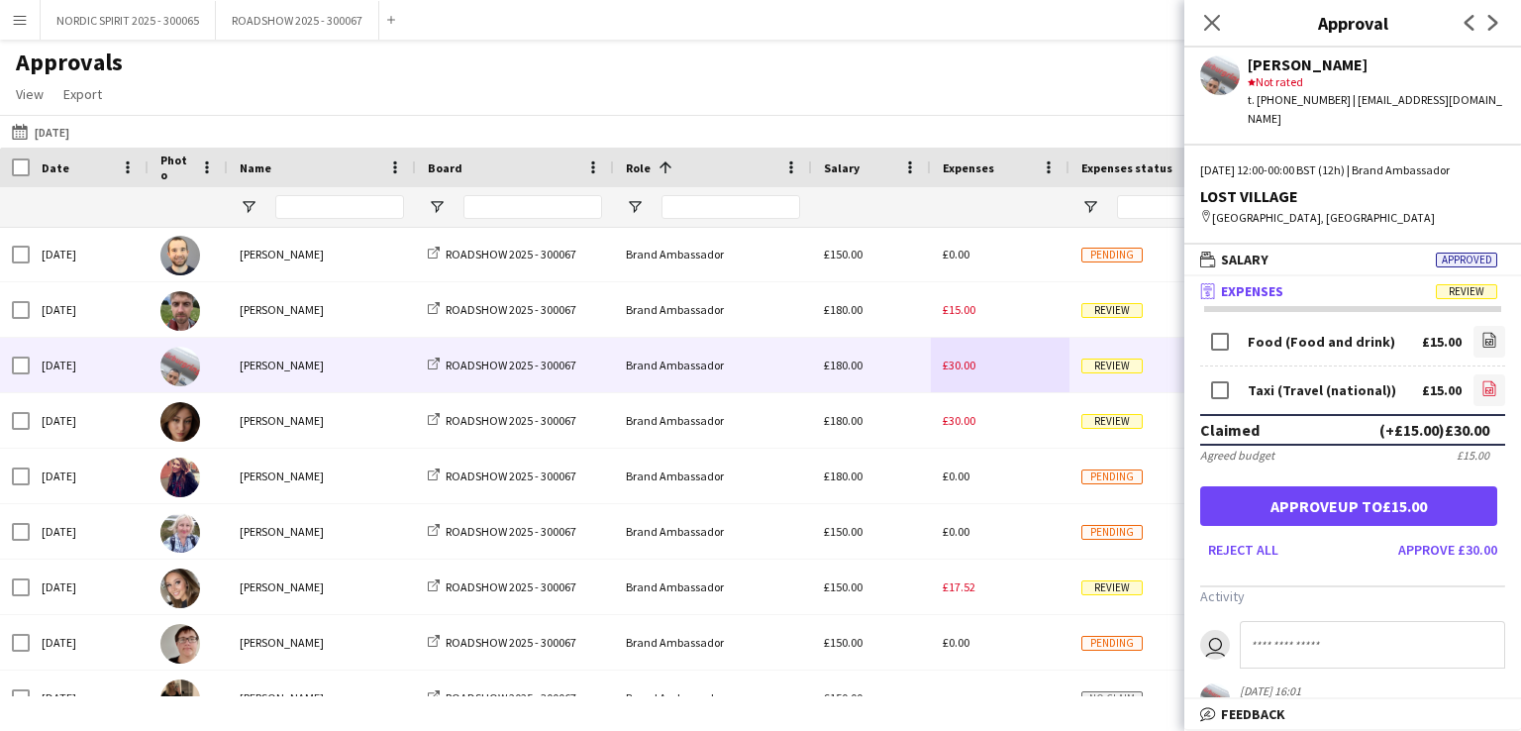
click at [1481, 380] on icon "file-image" at bounding box center [1489, 388] width 16 height 16
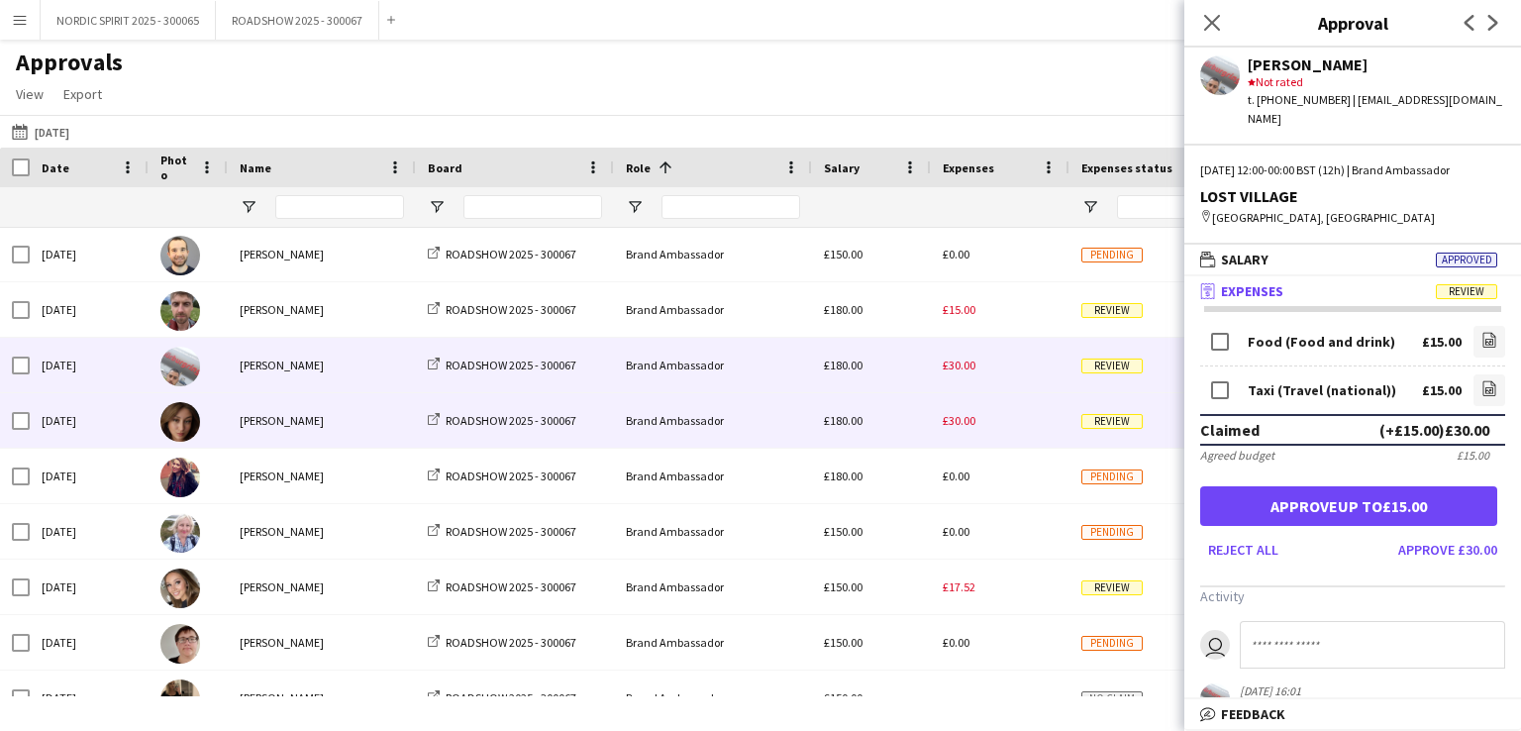
click at [964, 431] on div "£30.00" at bounding box center [1000, 420] width 139 height 54
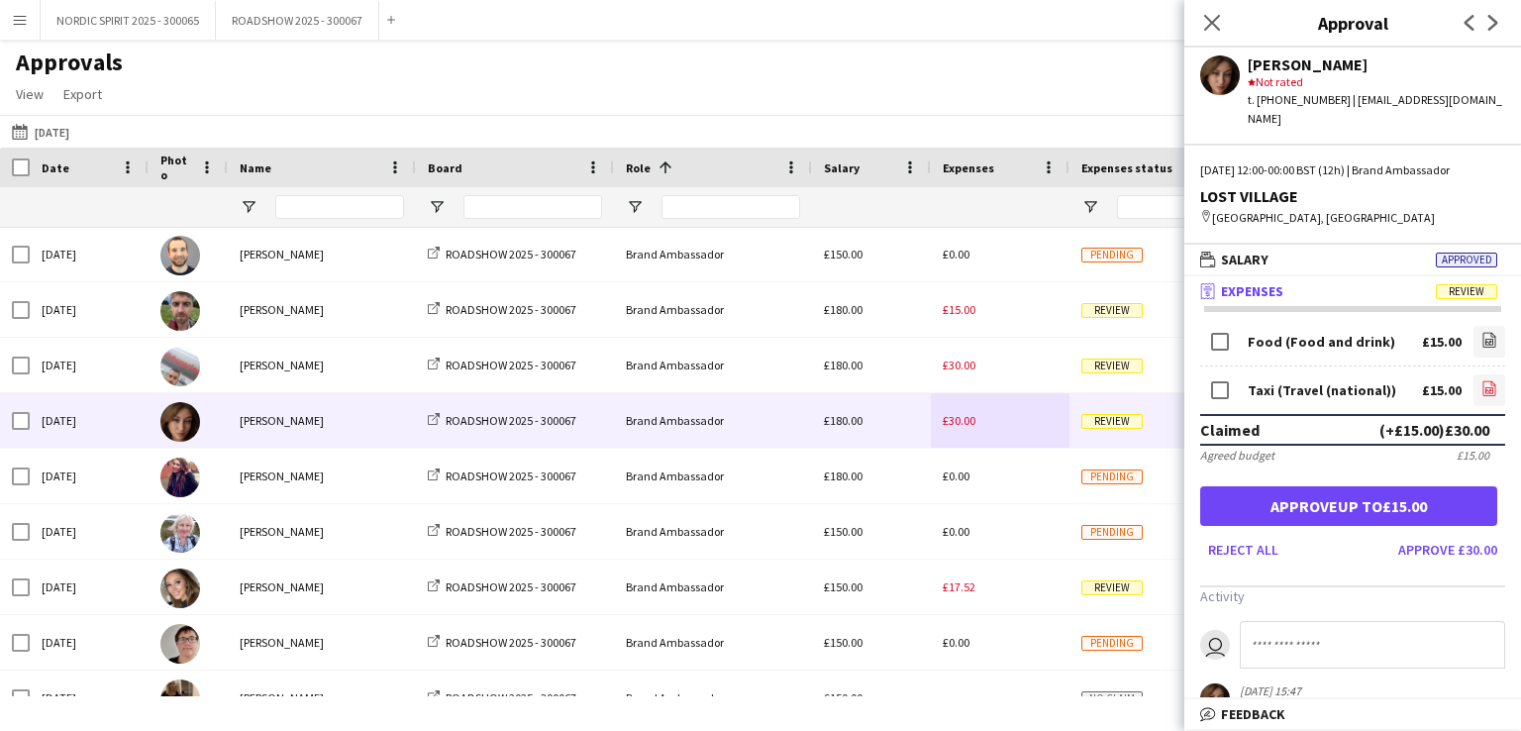
click at [1485, 389] on icon at bounding box center [1489, 391] width 8 height 6
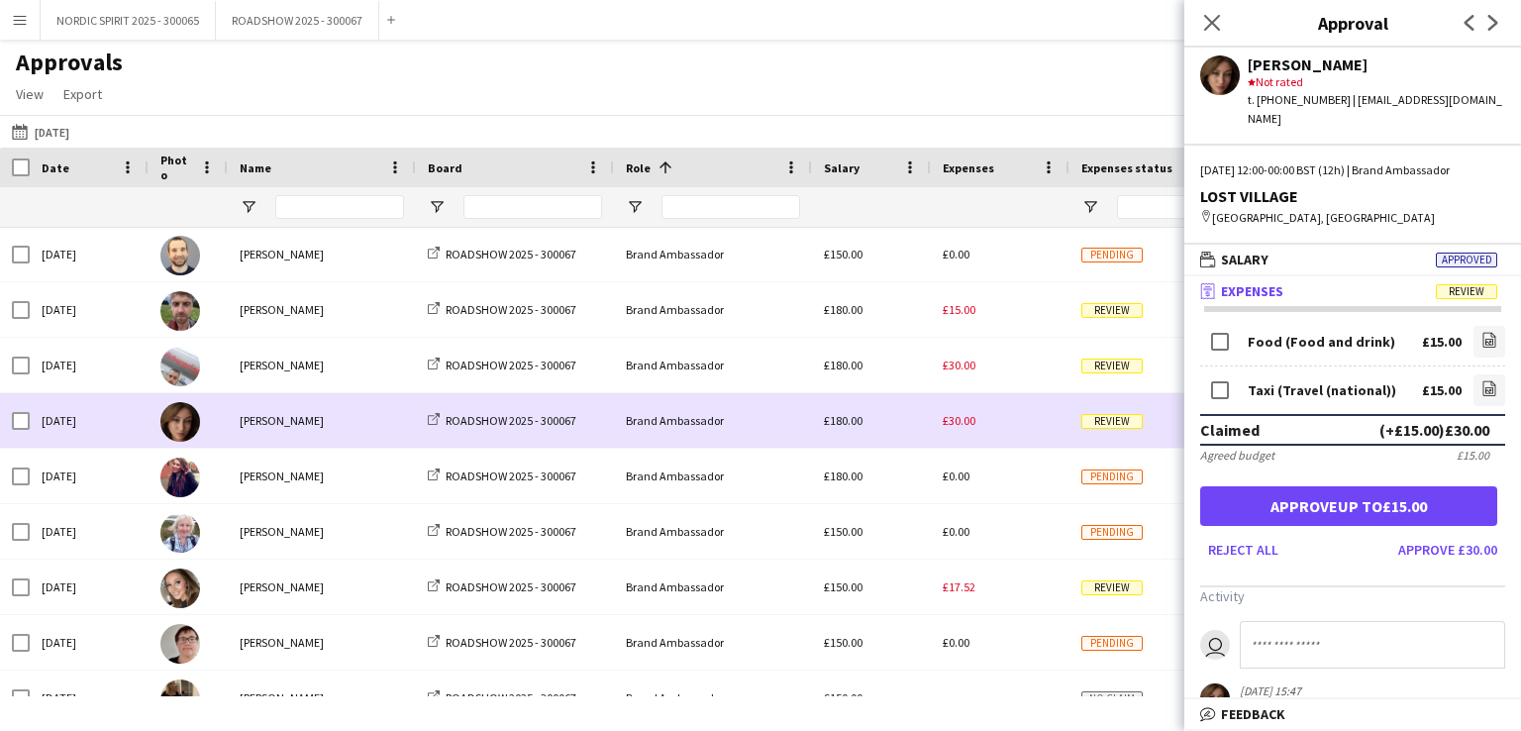
click at [1025, 425] on div "£30.00" at bounding box center [1000, 420] width 139 height 54
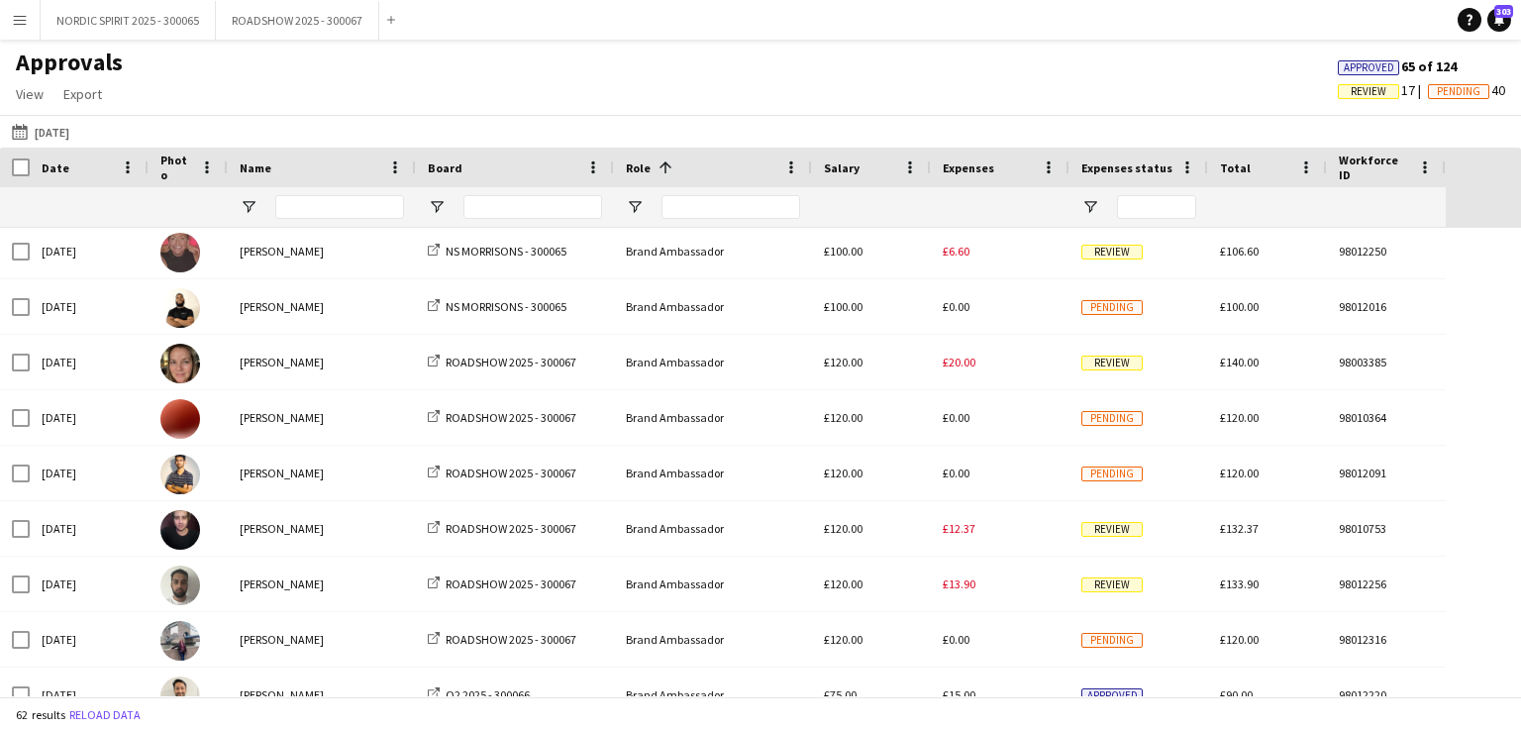
scroll to position [1940, 0]
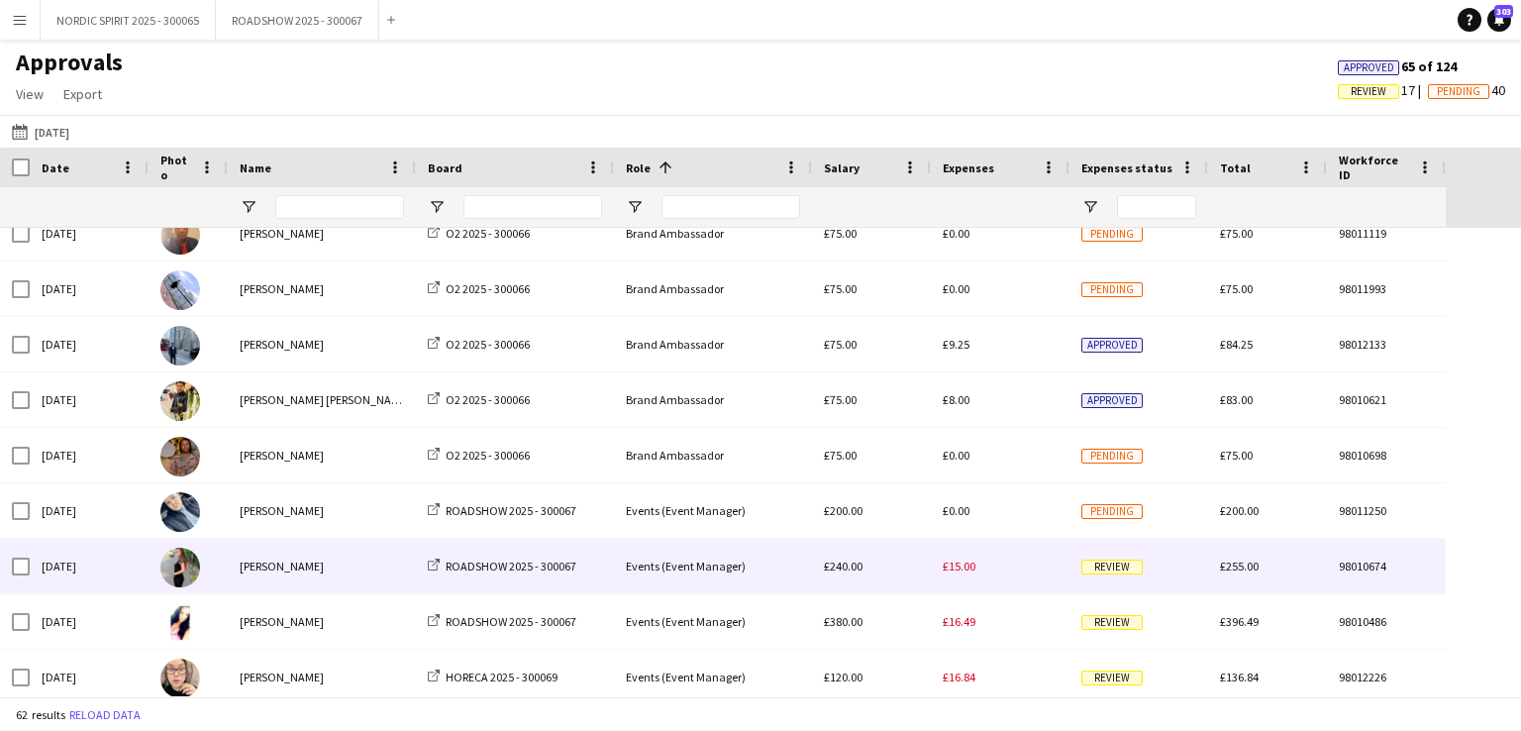
click at [961, 567] on span "£15.00" at bounding box center [959, 566] width 33 height 15
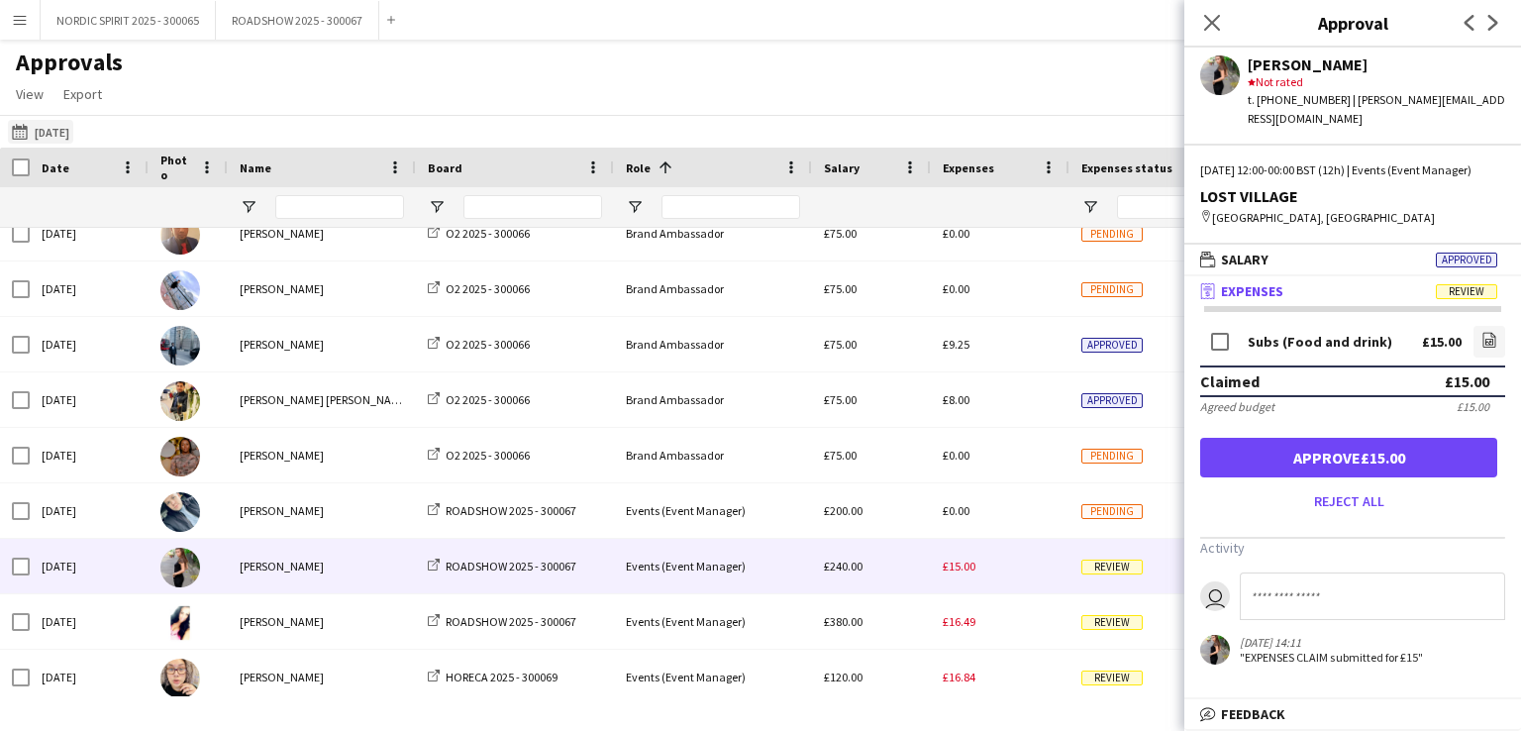
click at [61, 132] on button "[DATE] [DATE]" at bounding box center [40, 132] width 65 height 24
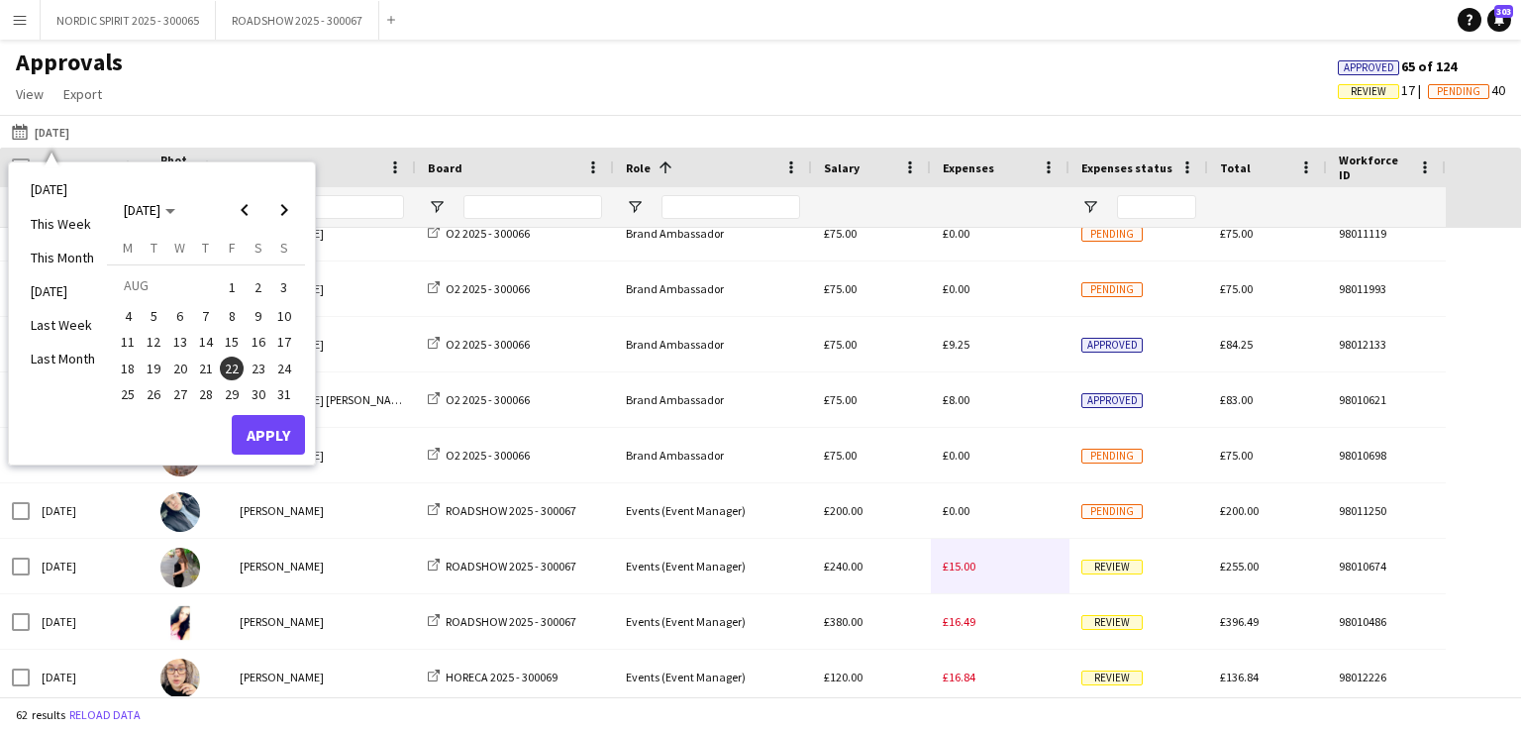
click at [261, 370] on span "23" at bounding box center [259, 368] width 24 height 24
click at [283, 427] on button "Apply" at bounding box center [268, 435] width 73 height 40
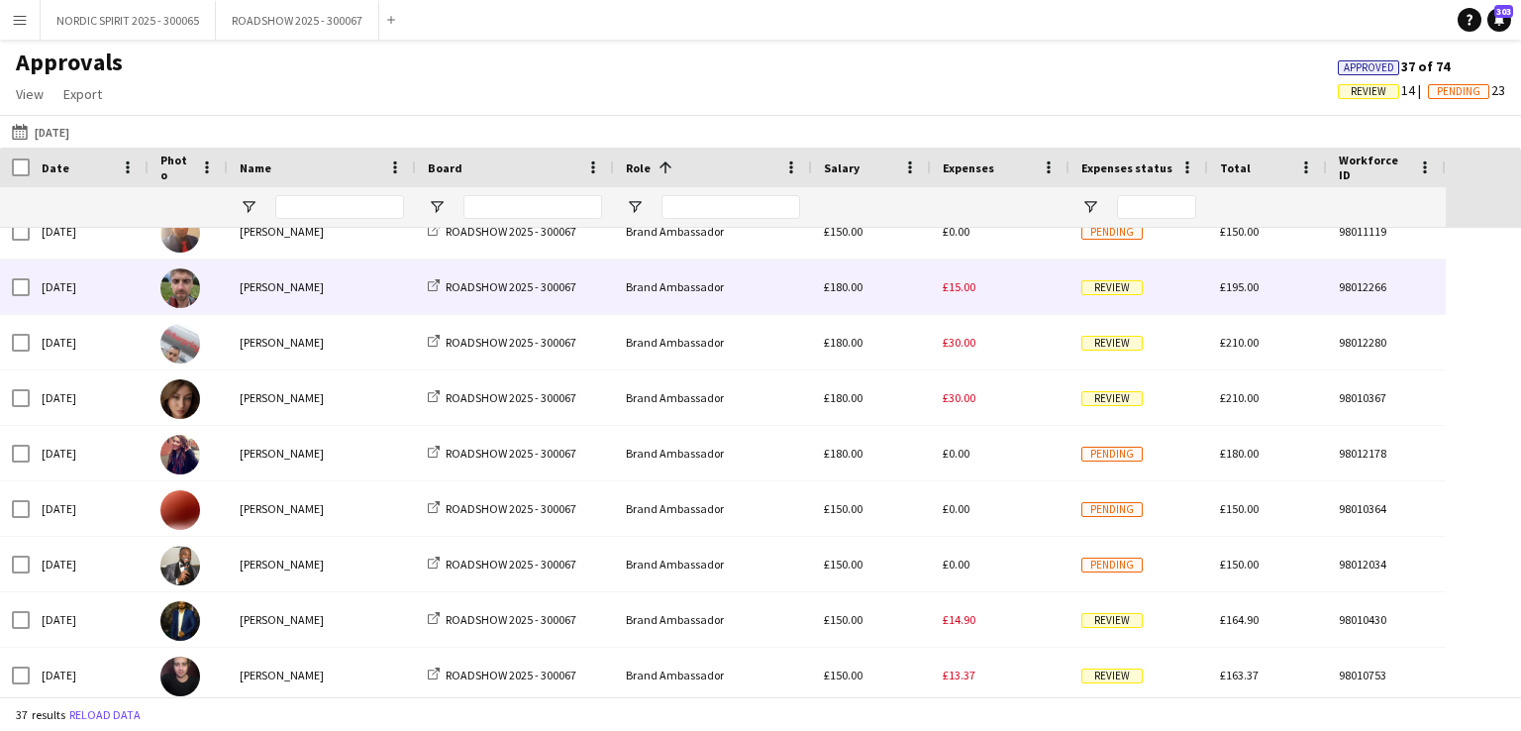
click at [962, 287] on span "£15.00" at bounding box center [959, 286] width 33 height 15
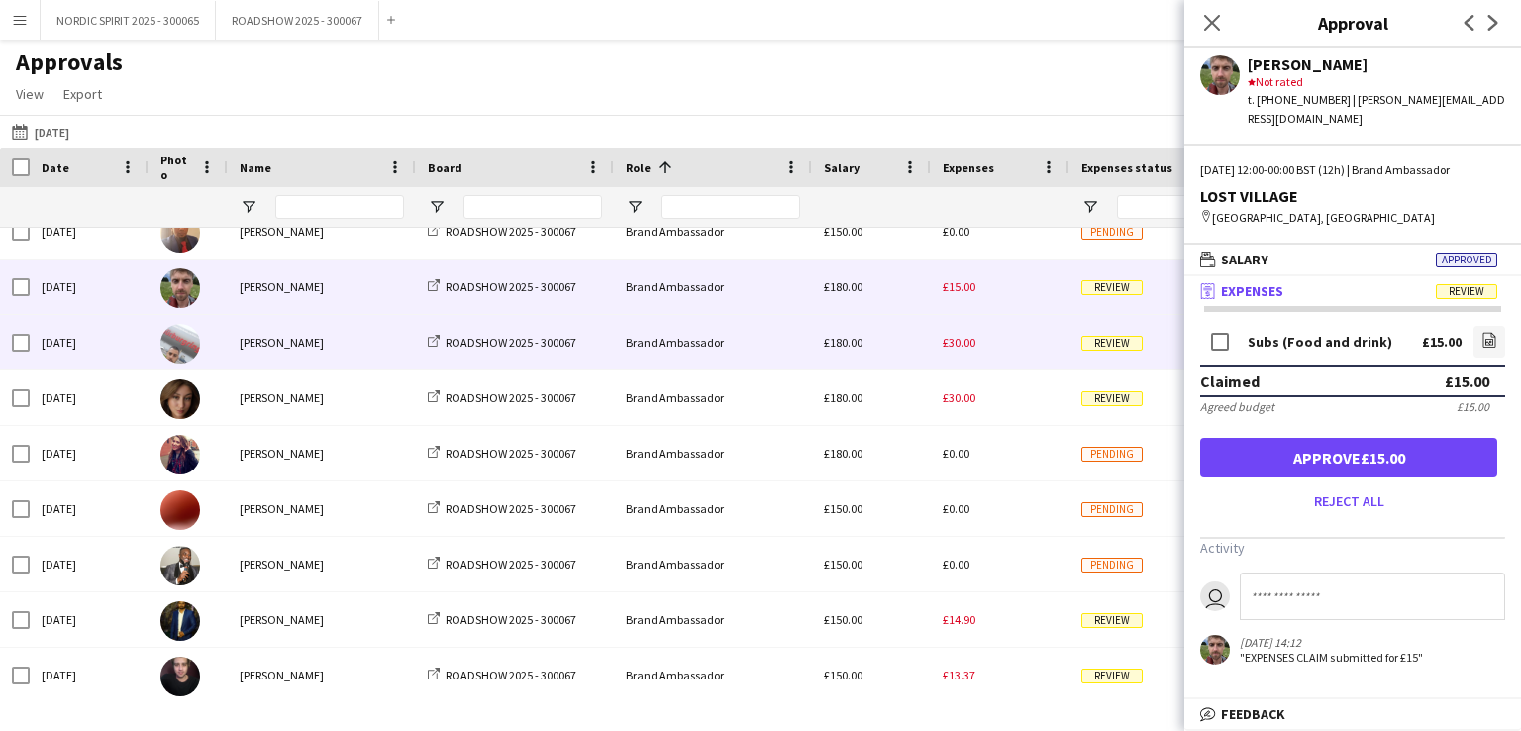
click at [967, 340] on span "£30.00" at bounding box center [959, 342] width 33 height 15
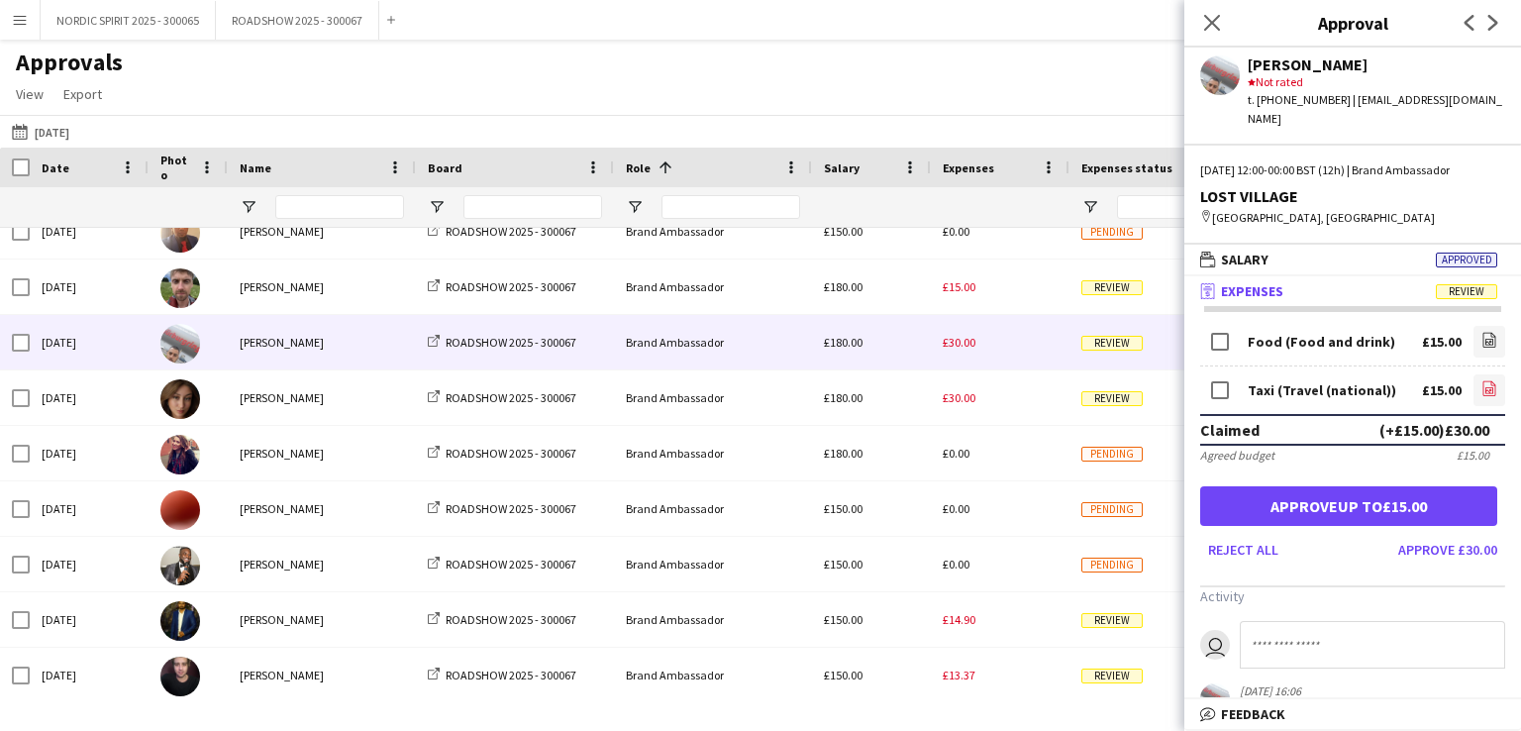
click at [1489, 389] on icon at bounding box center [1490, 390] width 2 height 2
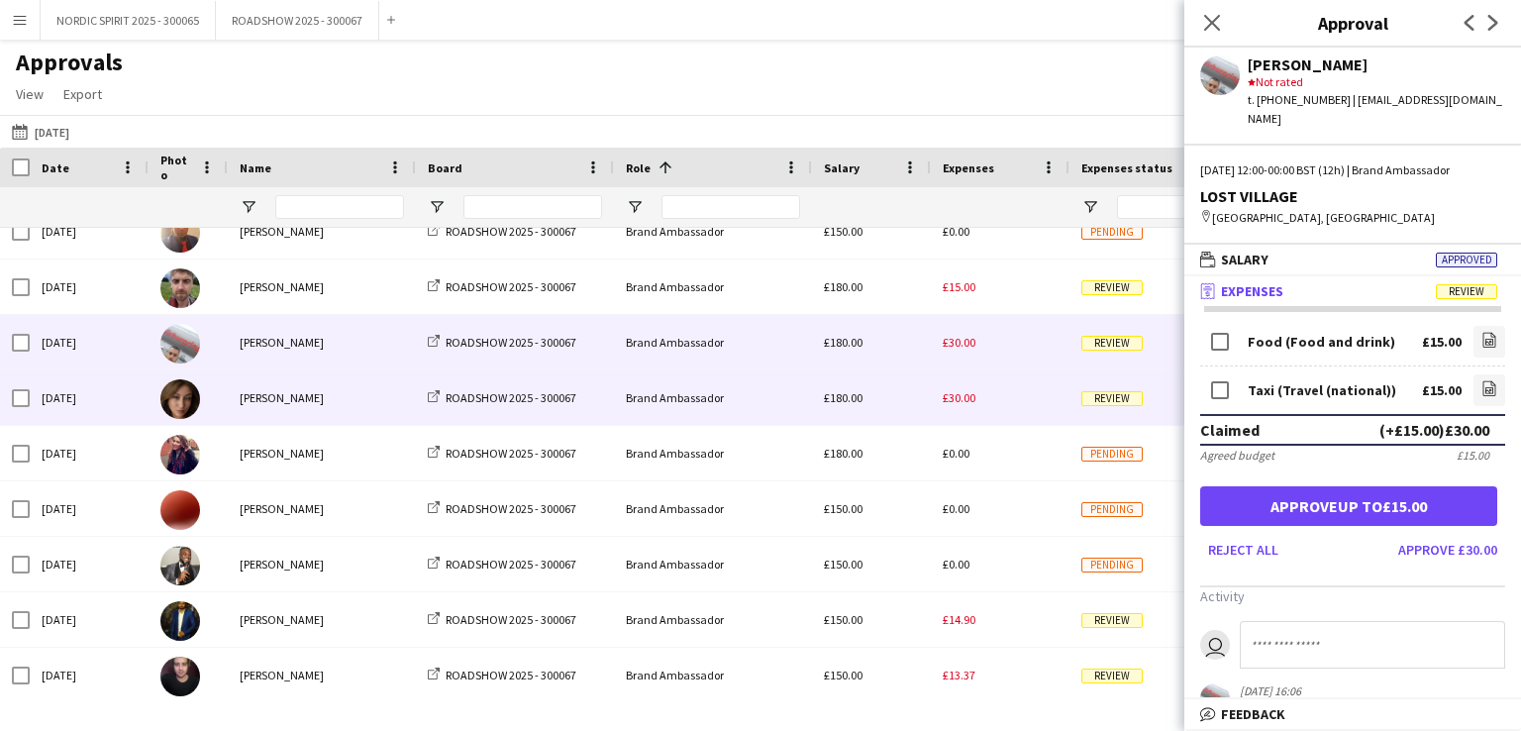
click at [962, 394] on span "£30.00" at bounding box center [959, 397] width 33 height 15
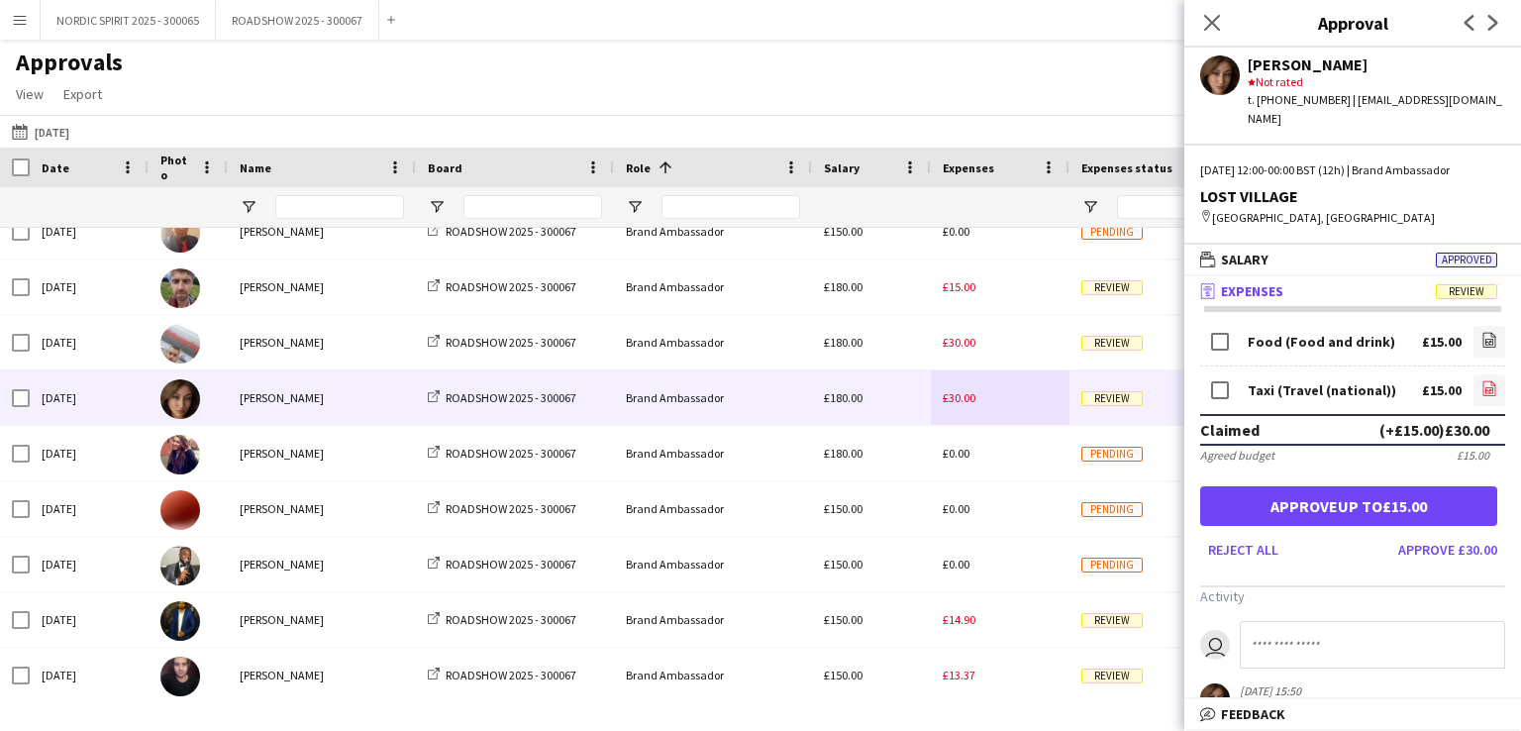
click at [1485, 388] on icon at bounding box center [1489, 391] width 8 height 6
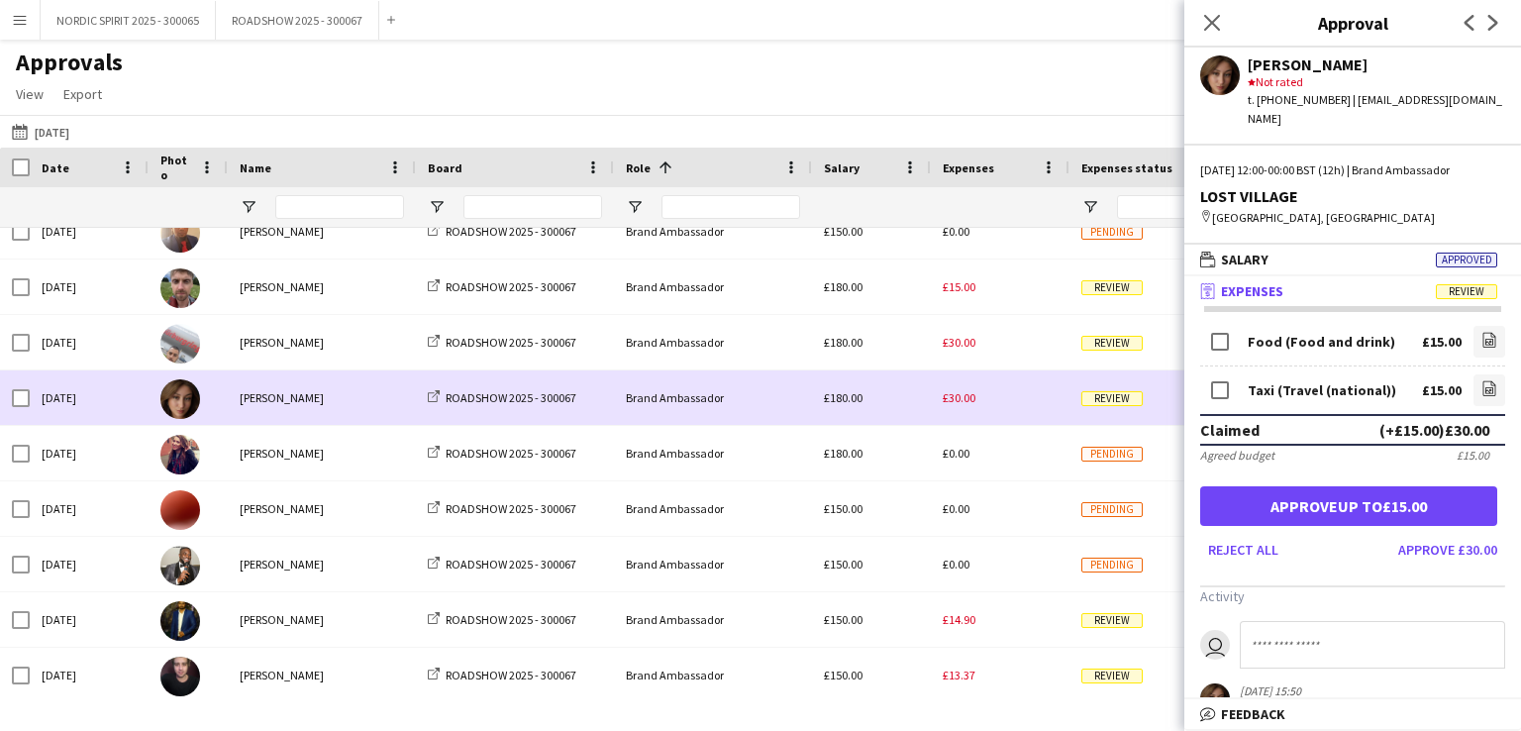
click at [998, 405] on div "£30.00" at bounding box center [1000, 397] width 139 height 54
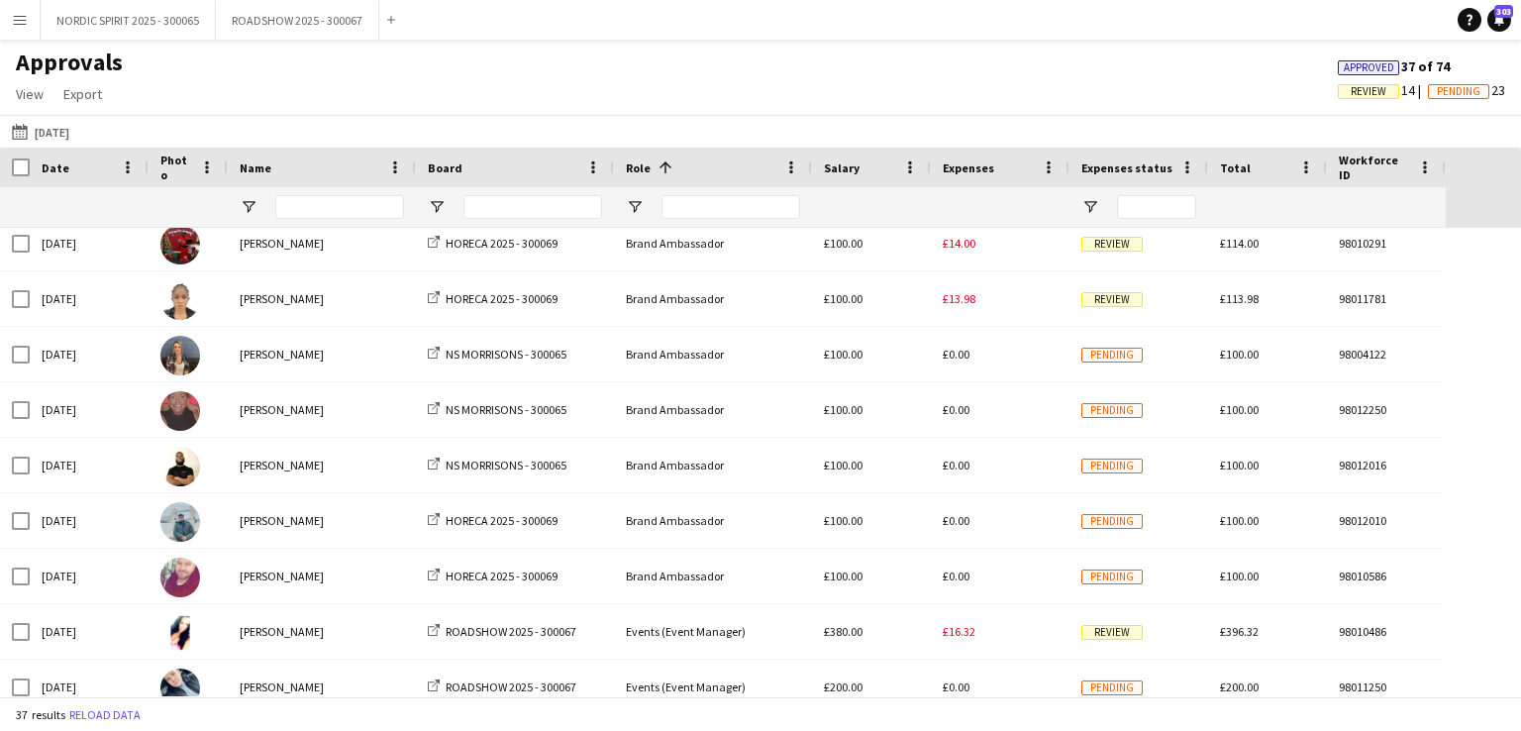
scroll to position [1258, 0]
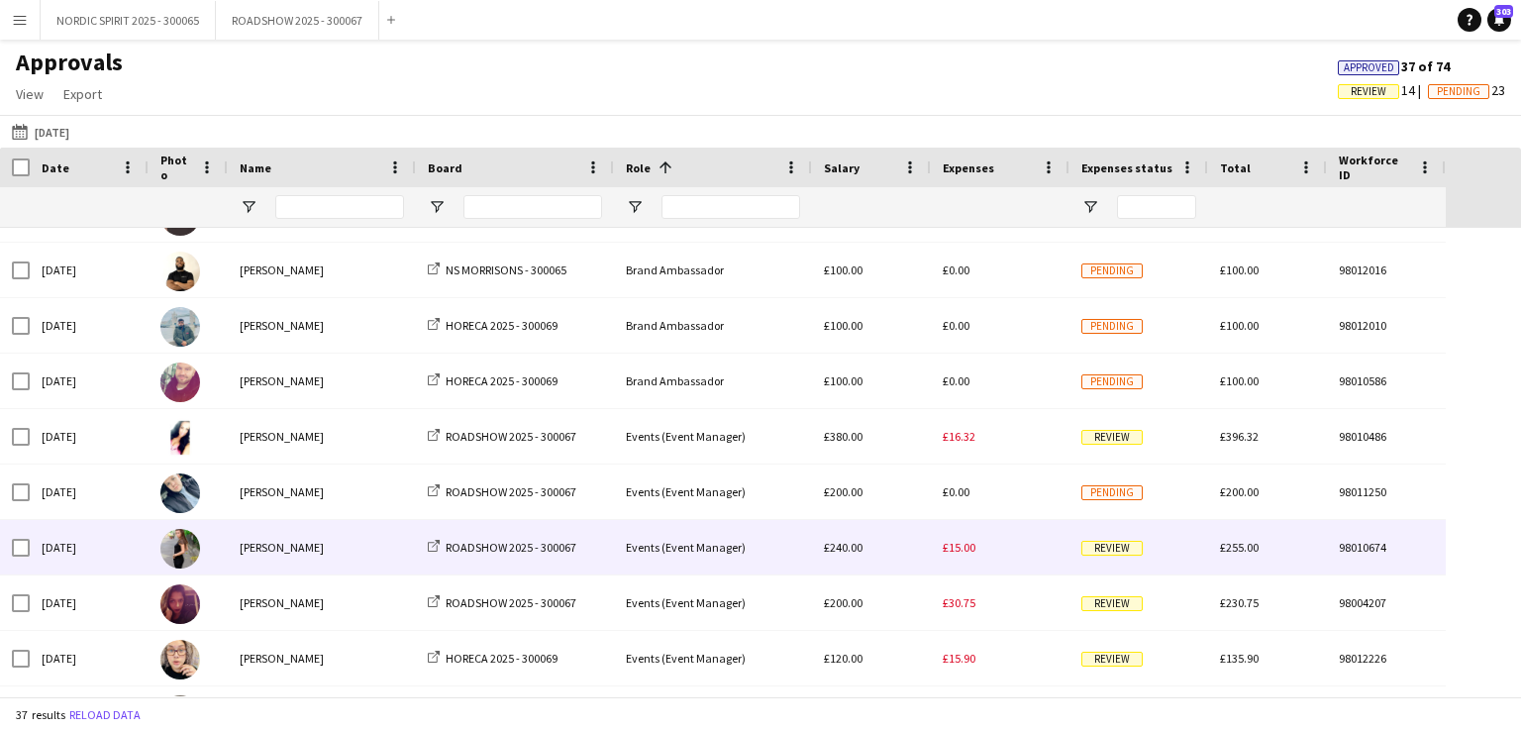
click at [974, 546] on span "£15.00" at bounding box center [959, 547] width 33 height 15
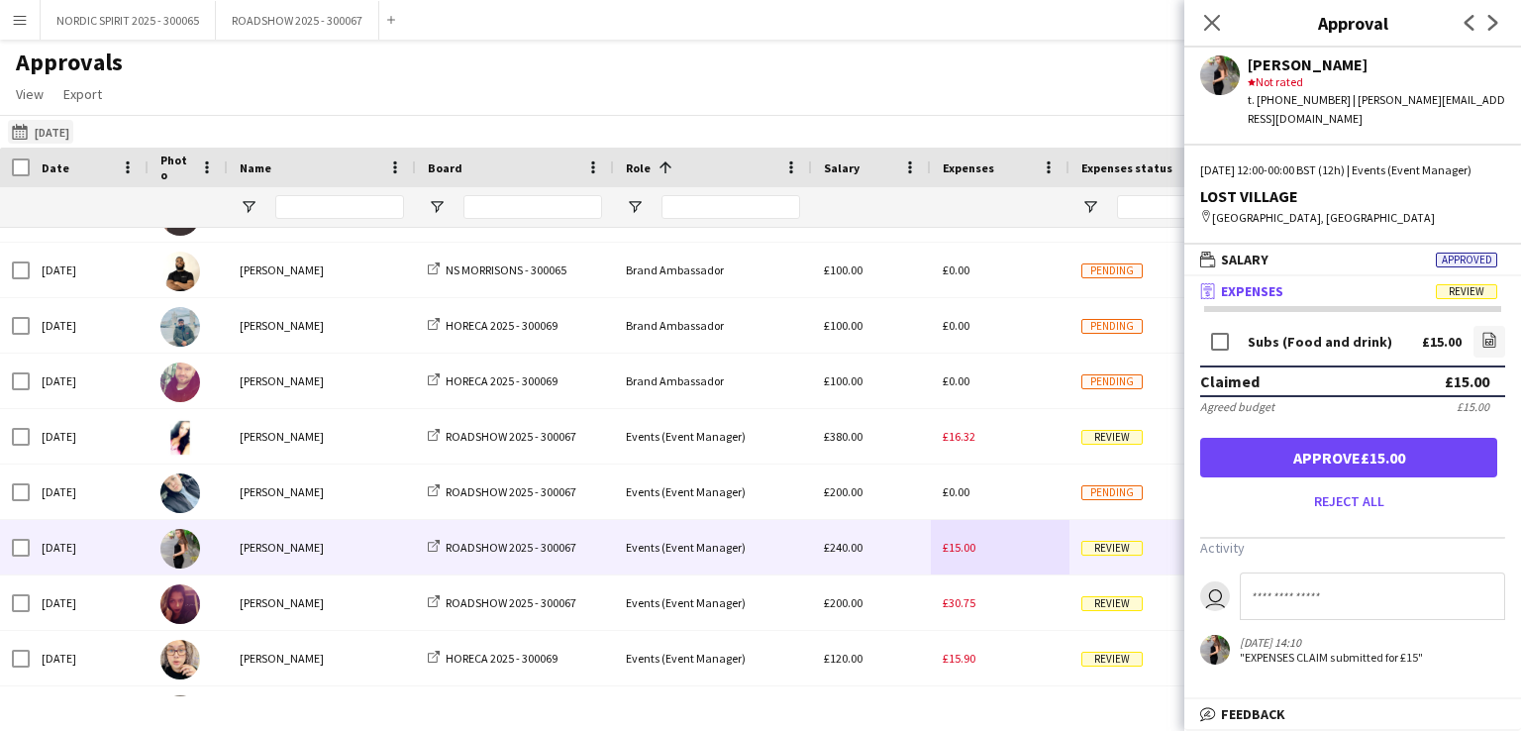
click at [51, 131] on button "[DATE] [DATE]" at bounding box center [40, 132] width 65 height 24
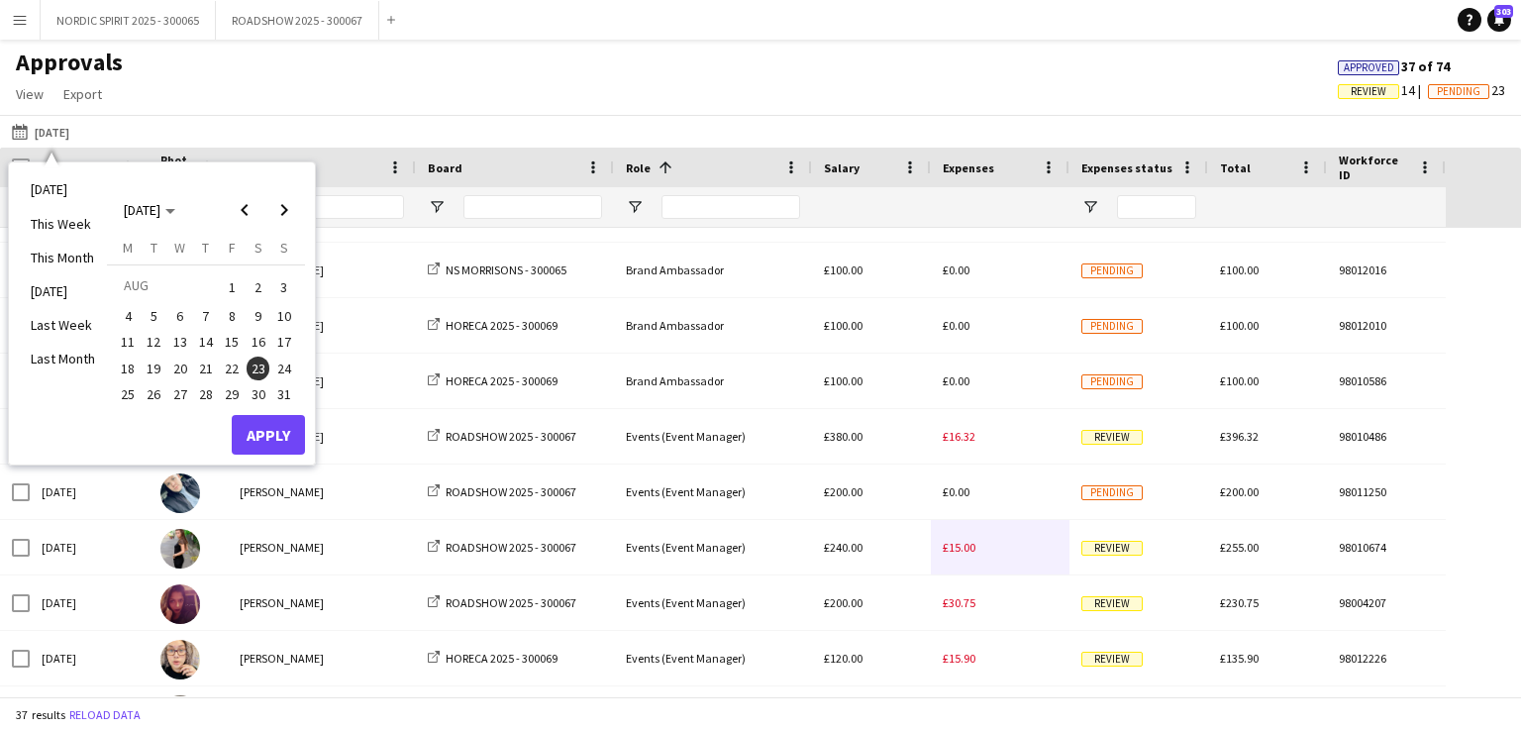
click at [289, 361] on span "24" at bounding box center [284, 368] width 24 height 24
click at [277, 433] on button "Apply" at bounding box center [268, 435] width 73 height 40
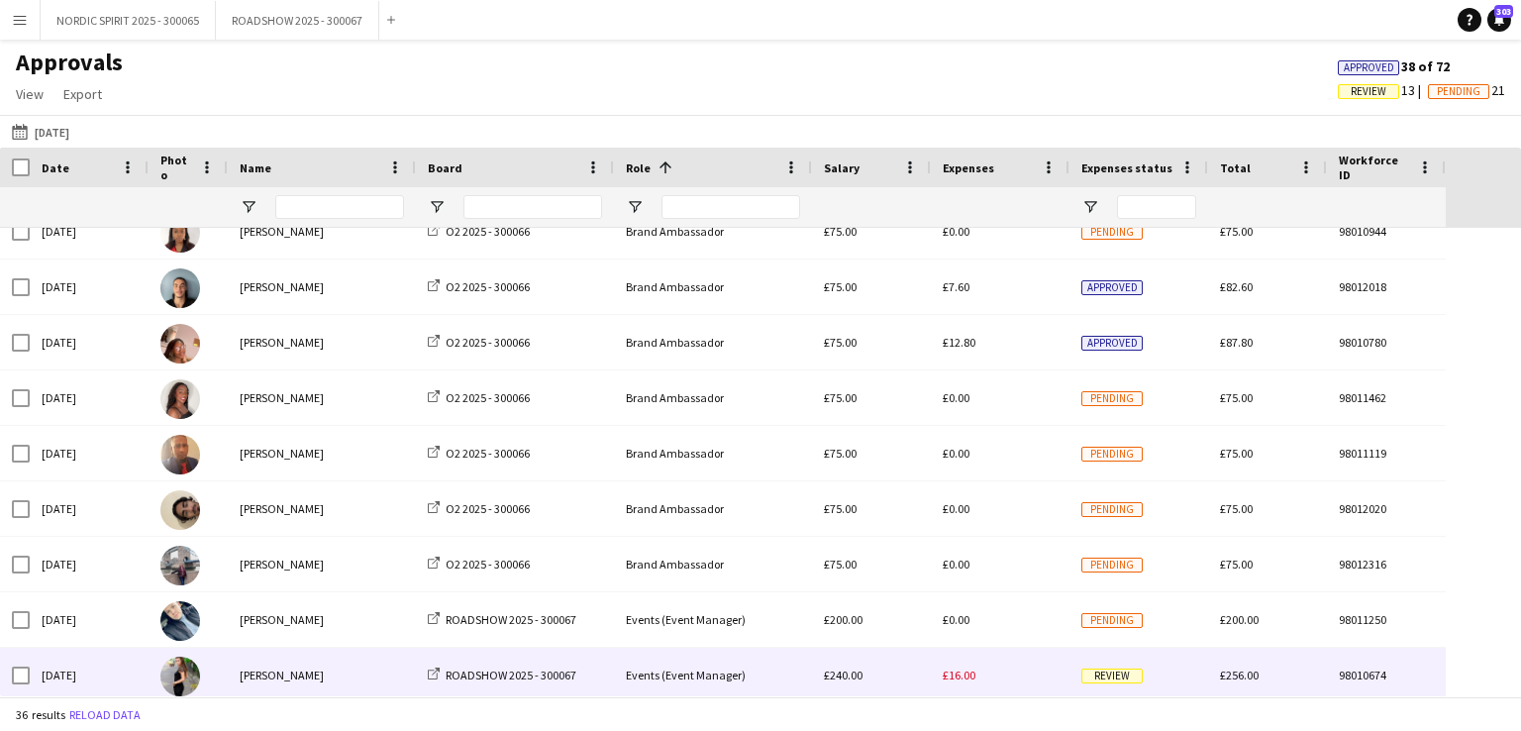
click at [959, 674] on span "£16.00" at bounding box center [959, 674] width 33 height 15
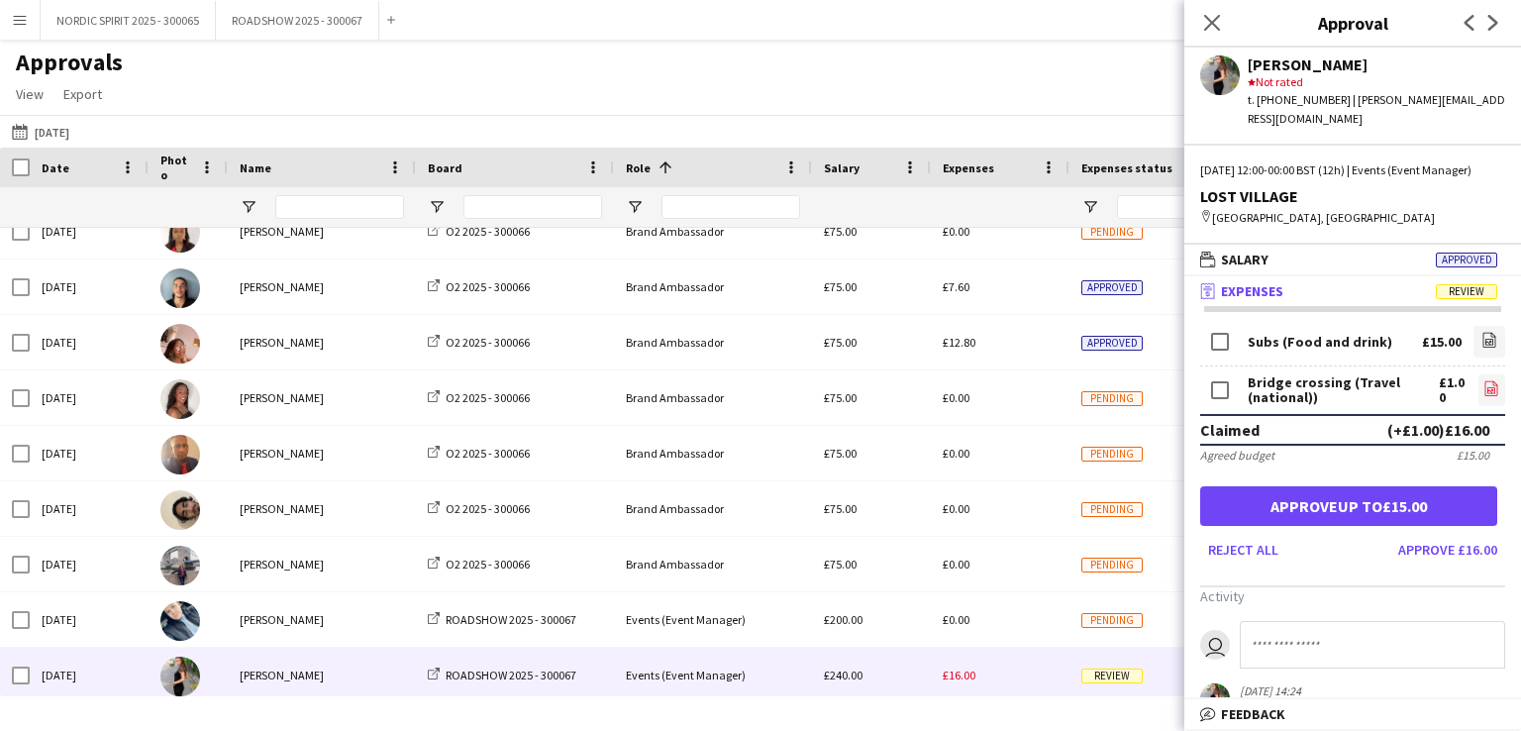
click at [1491, 389] on icon at bounding box center [1492, 390] width 2 height 2
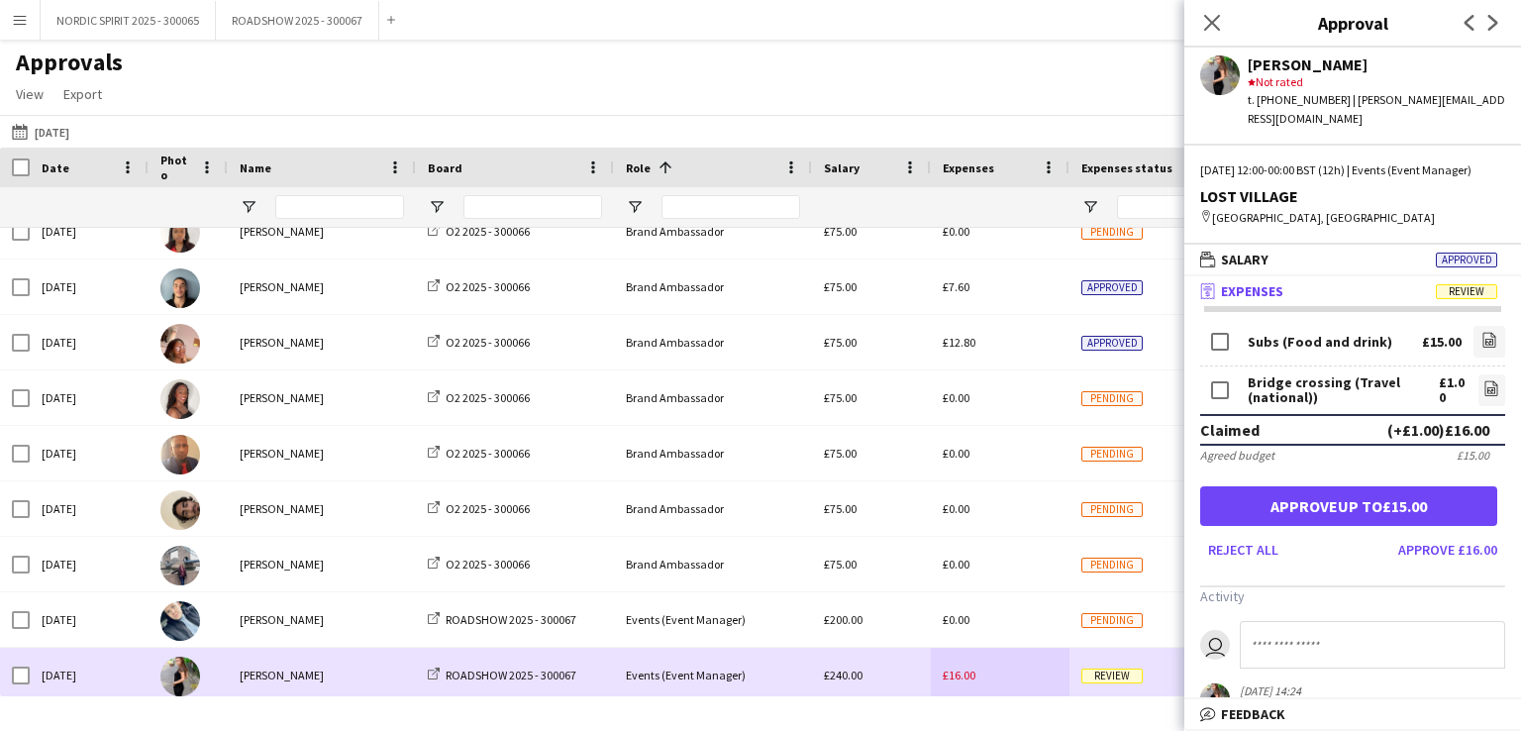
click at [1013, 666] on div "£16.00" at bounding box center [1000, 675] width 139 height 54
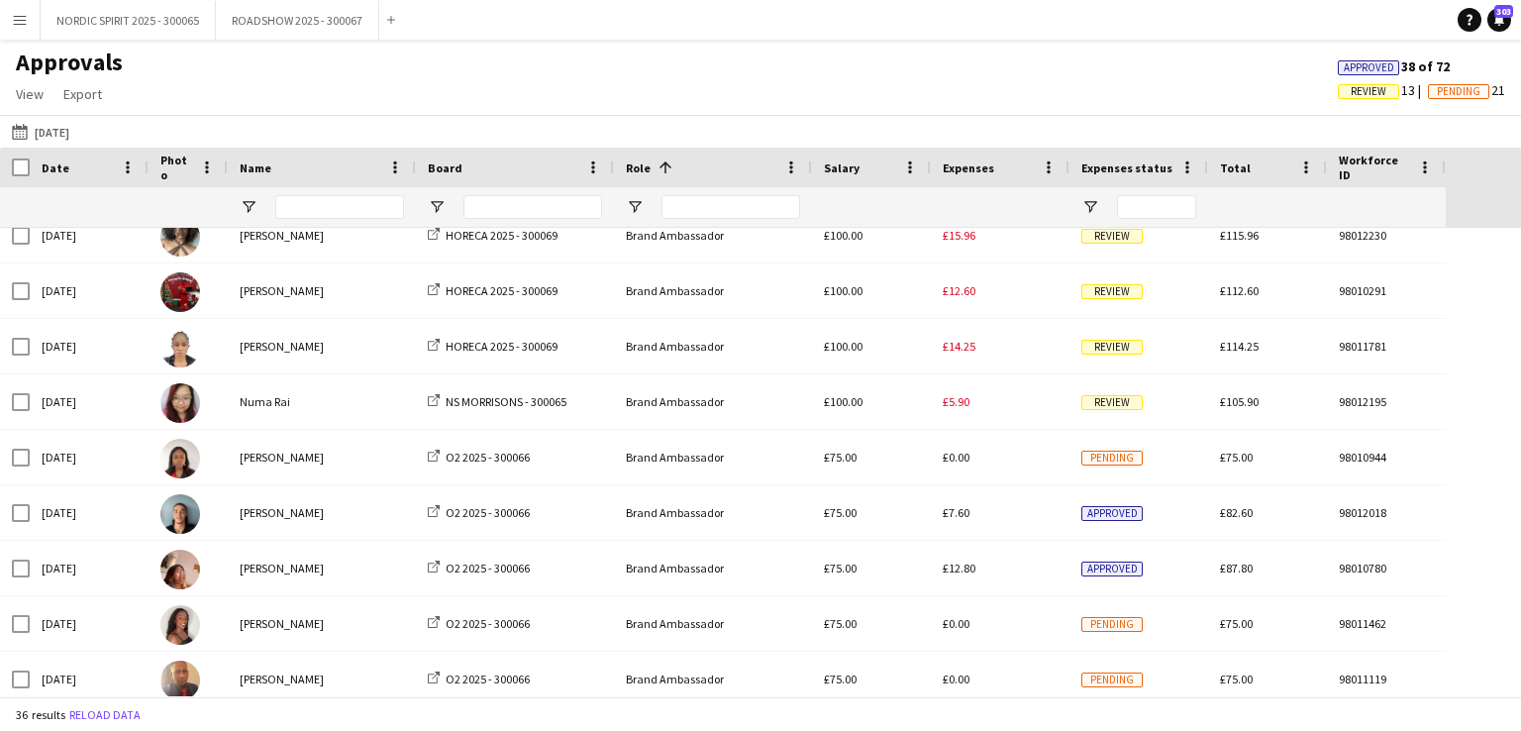
scroll to position [0, 0]
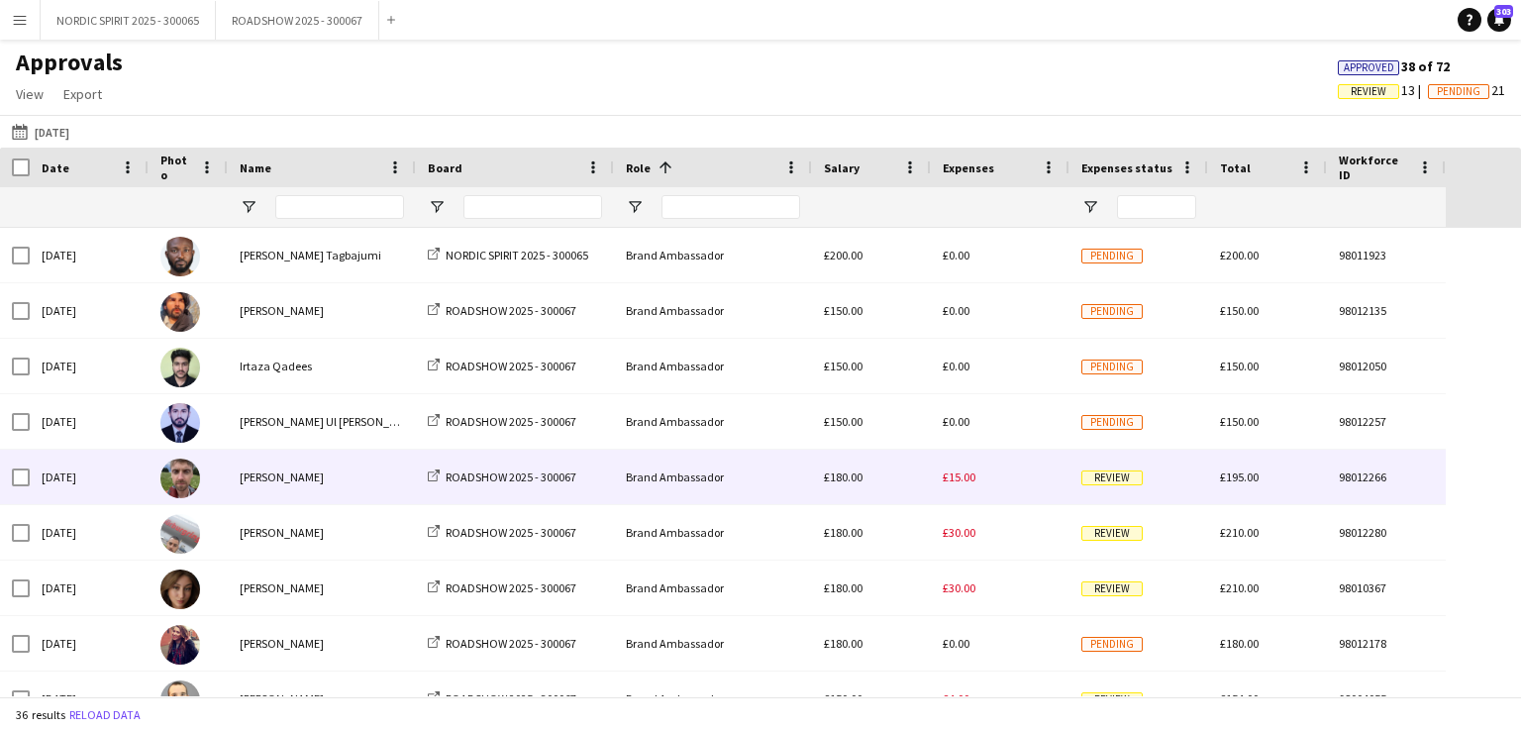
click at [966, 473] on span "£15.00" at bounding box center [959, 476] width 33 height 15
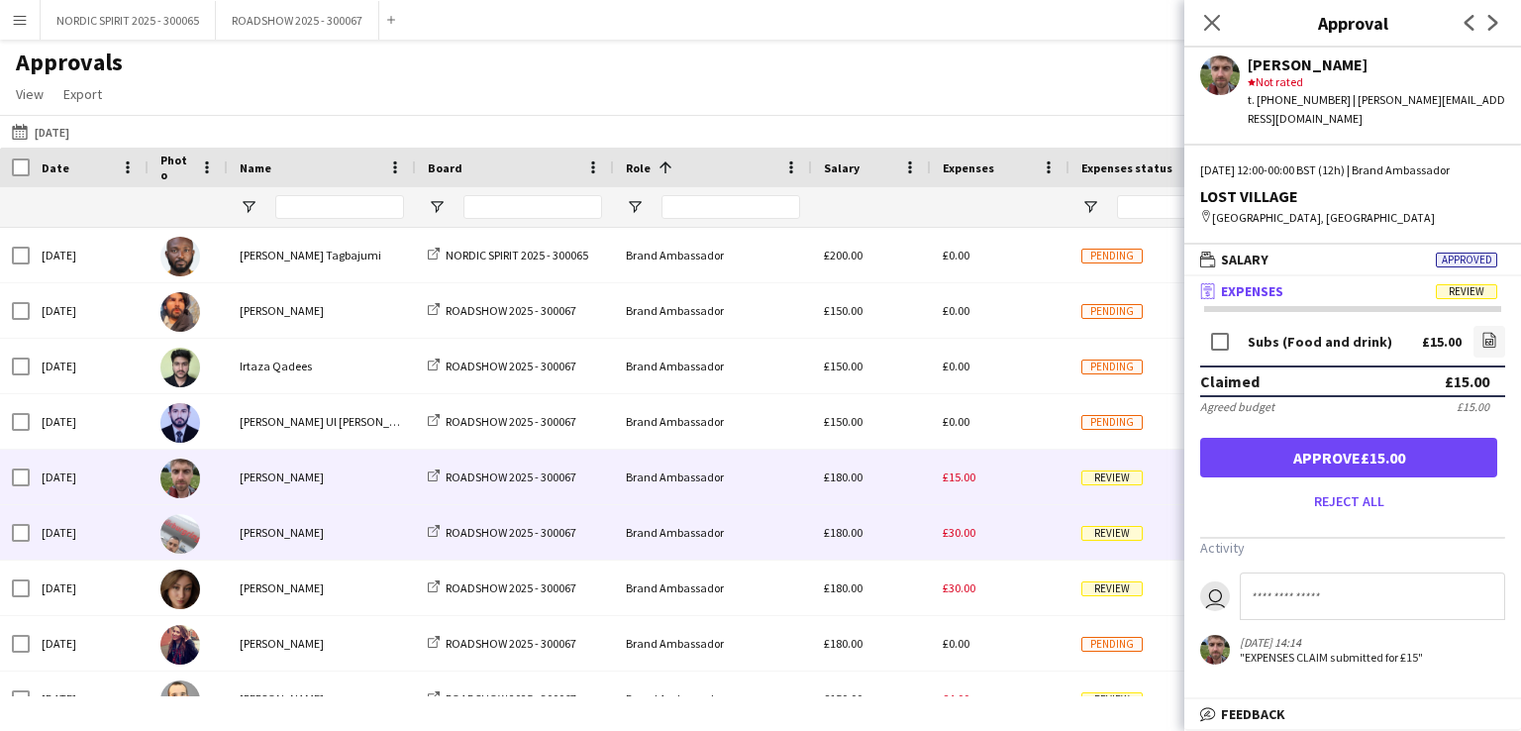
click at [952, 535] on span "£30.00" at bounding box center [959, 532] width 33 height 15
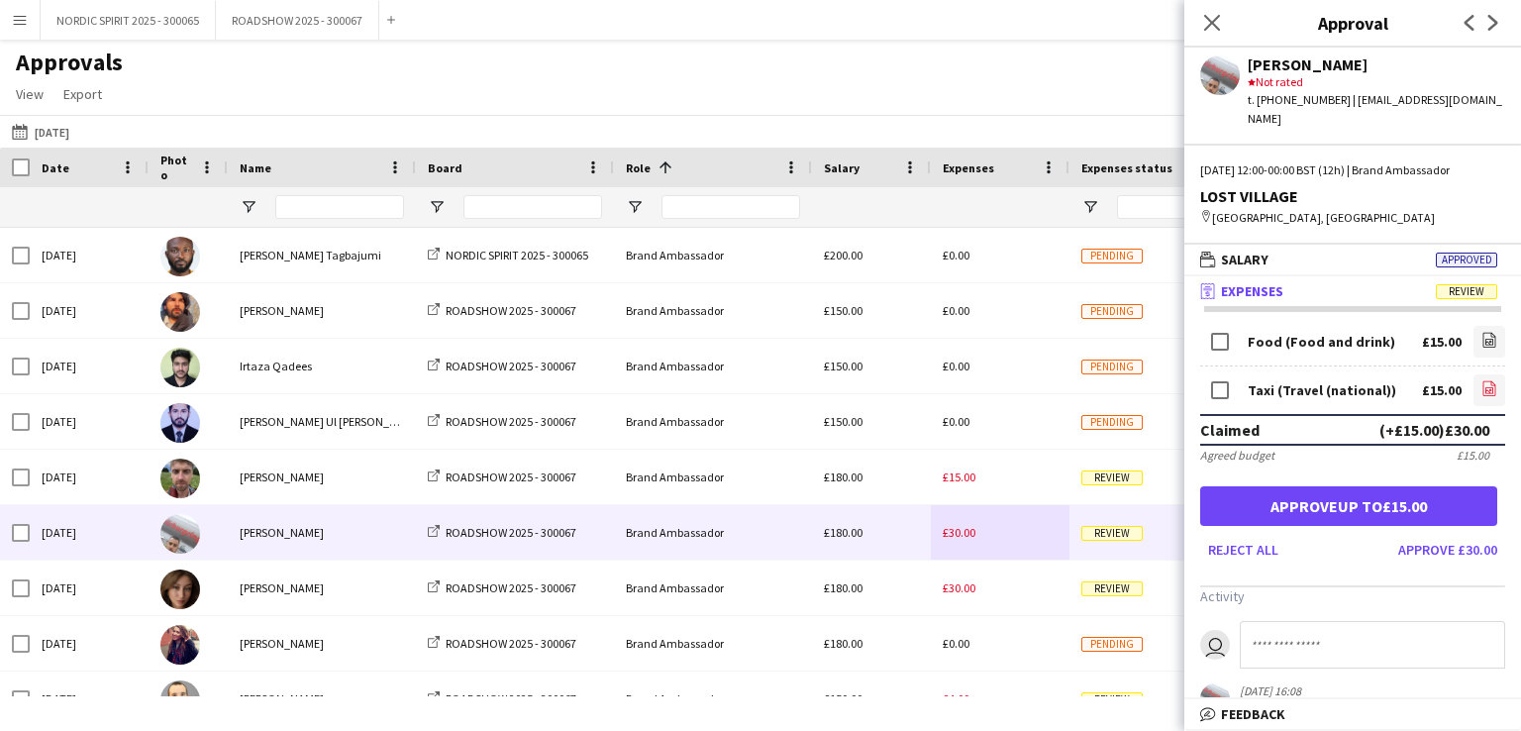
click at [1481, 380] on icon "file-image" at bounding box center [1489, 388] width 16 height 16
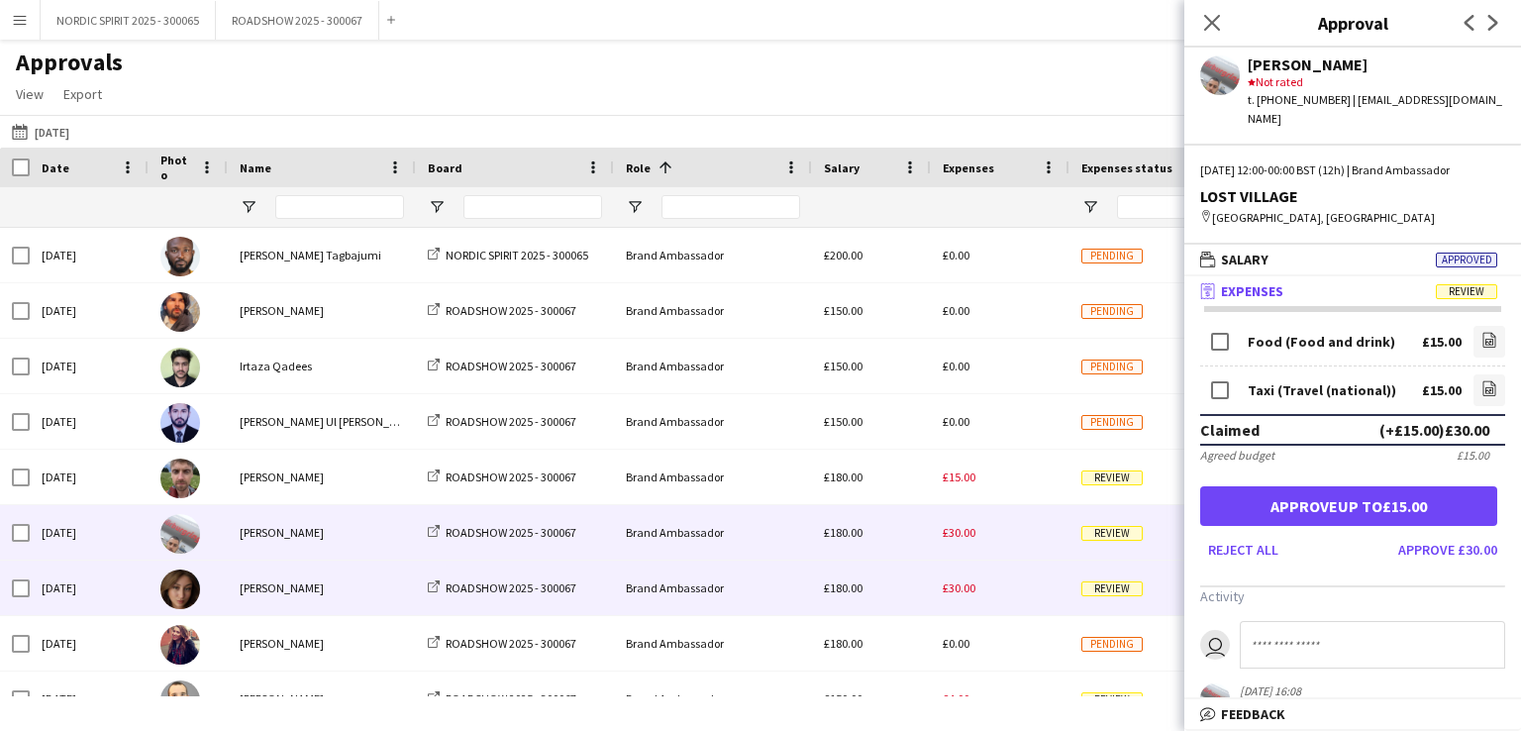
click at [967, 587] on span "£30.00" at bounding box center [959, 587] width 33 height 15
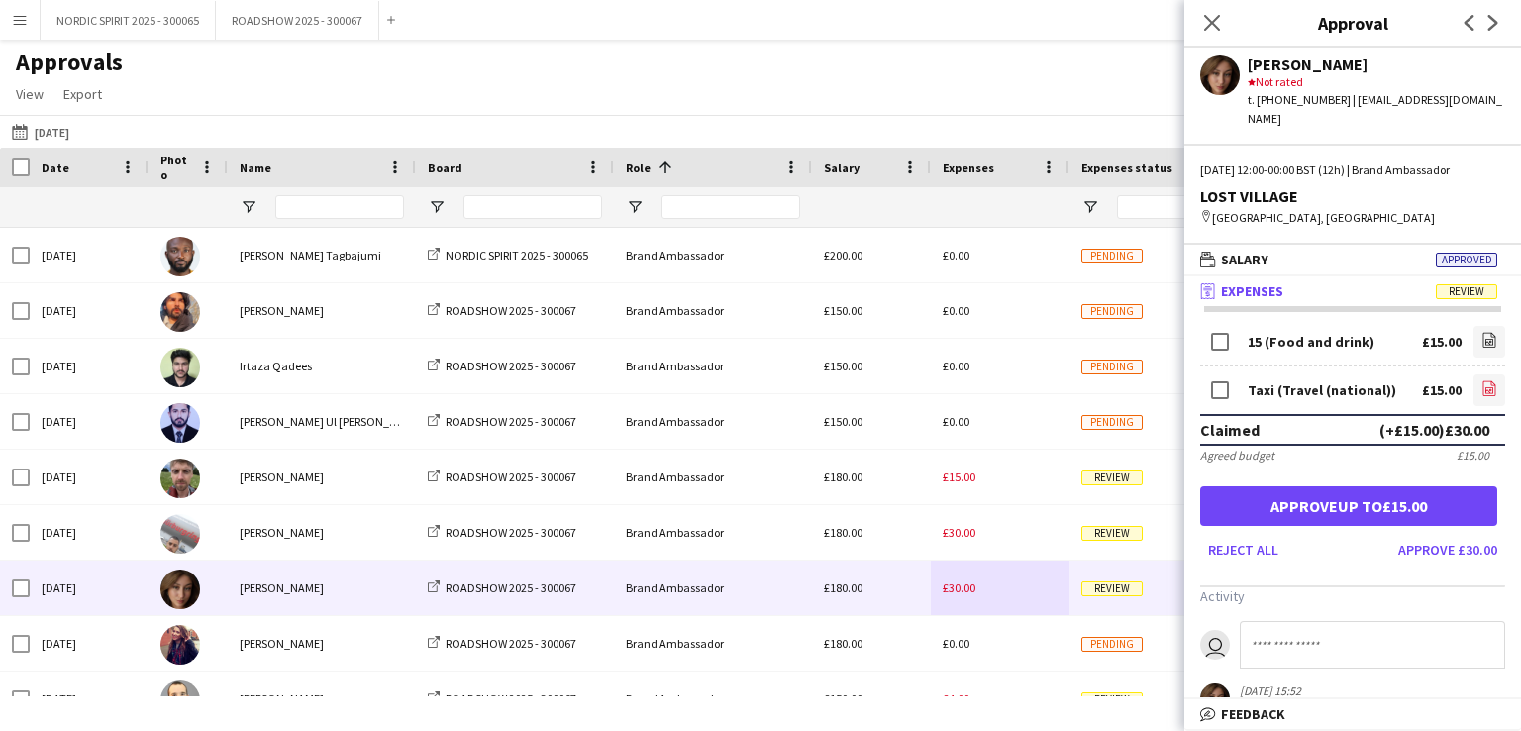
click at [1485, 388] on icon at bounding box center [1489, 391] width 8 height 6
click at [51, 131] on button "[DATE] [DATE]" at bounding box center [40, 132] width 65 height 24
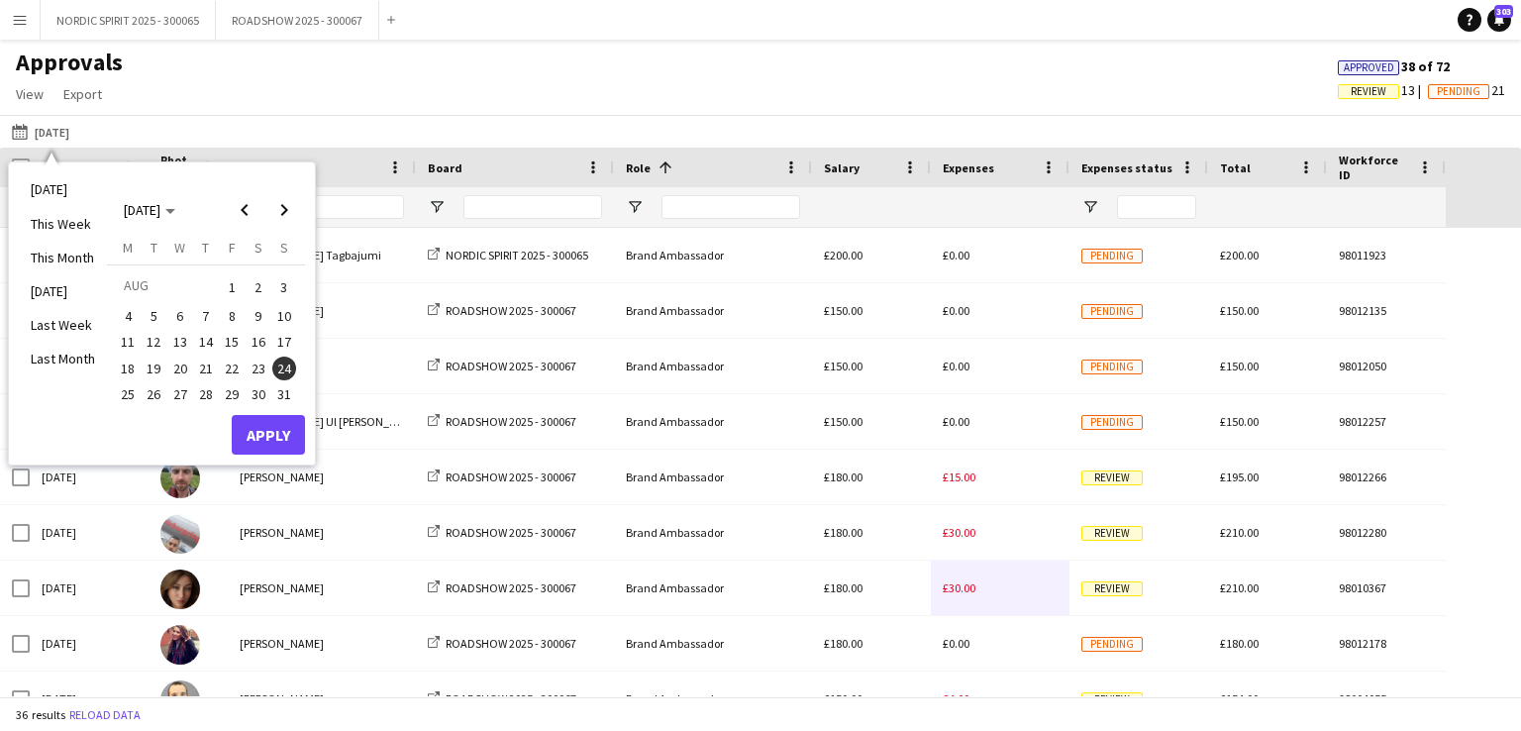
click at [127, 343] on span "11" at bounding box center [128, 343] width 24 height 24
click at [260, 429] on button "Apply" at bounding box center [268, 435] width 73 height 40
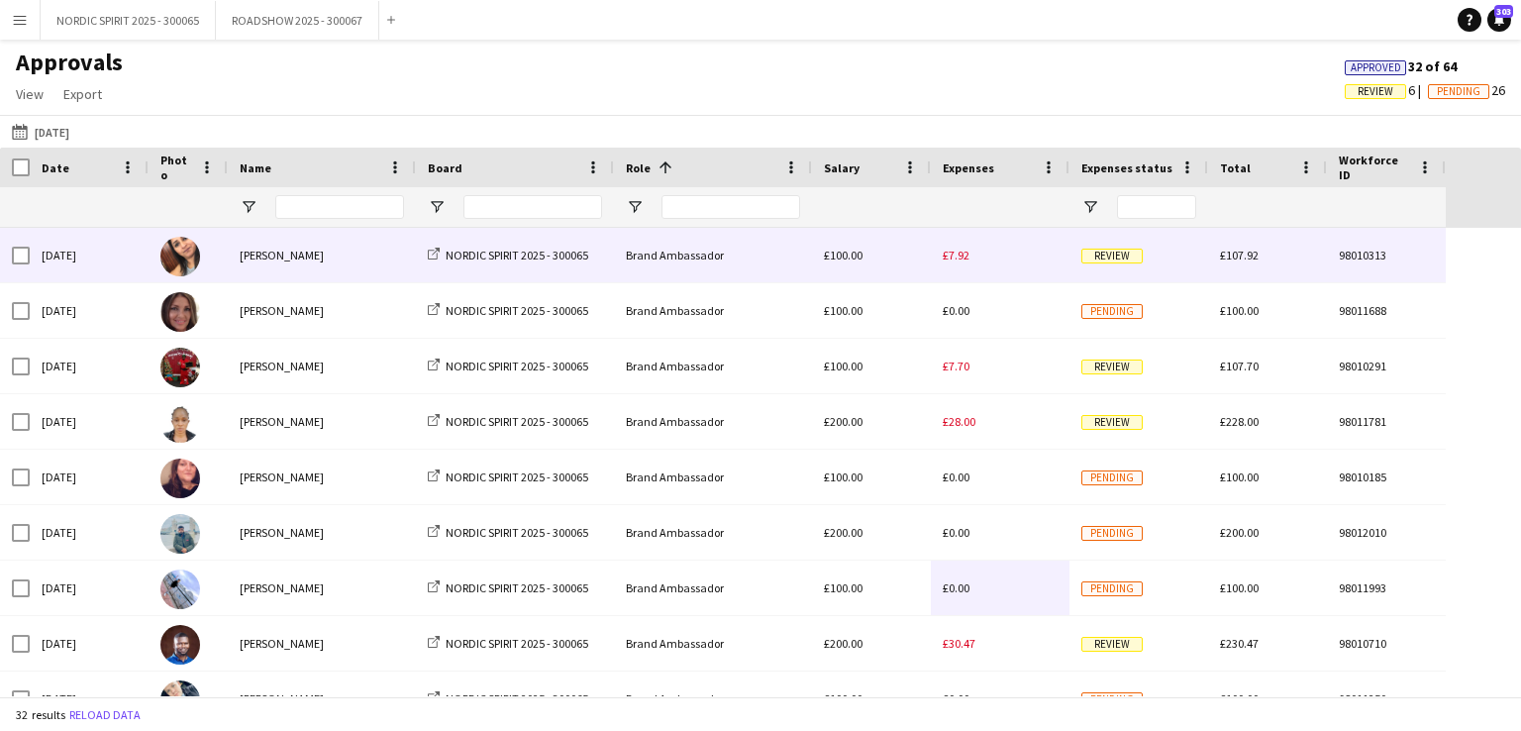
click at [961, 253] on span "£7.92" at bounding box center [956, 255] width 27 height 15
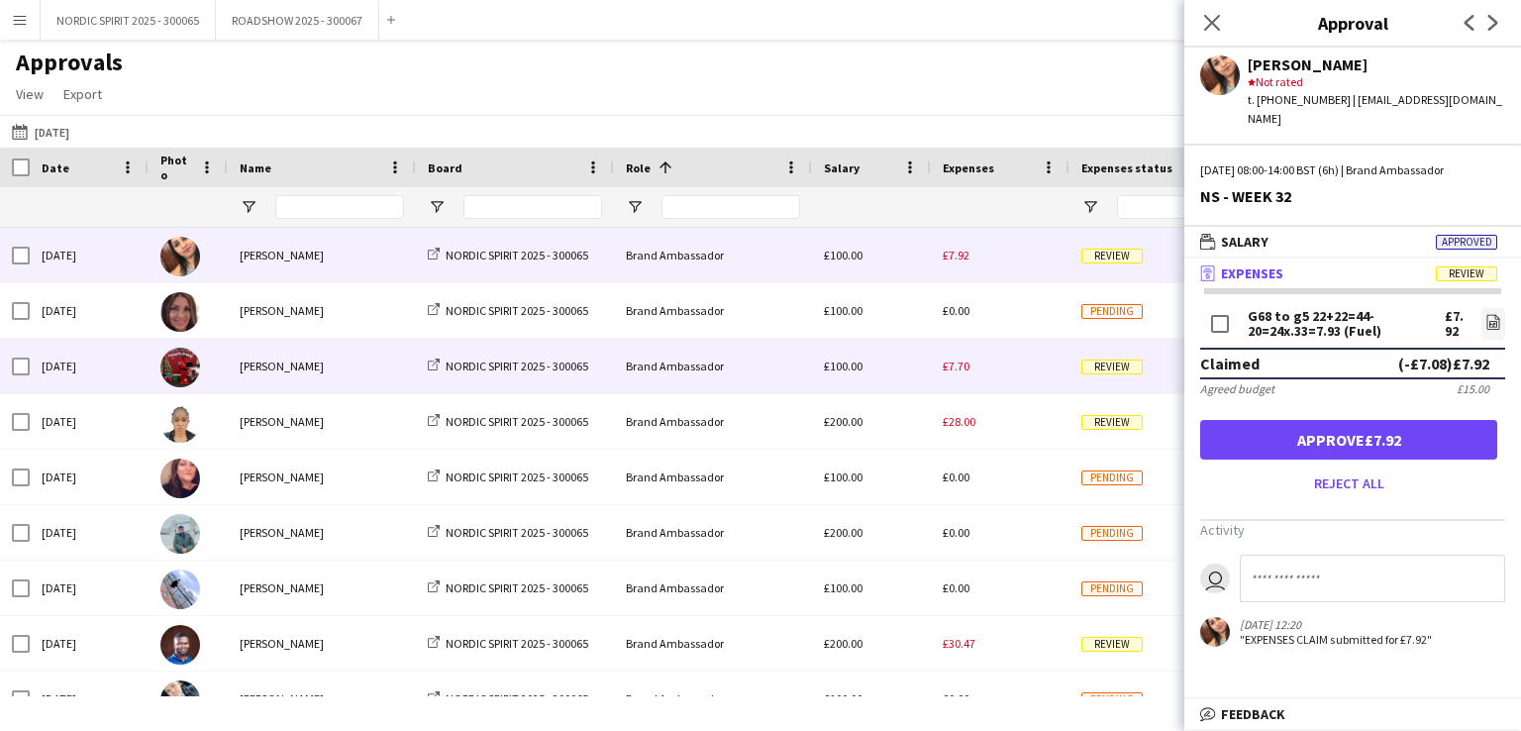
click at [953, 369] on span "£7.70" at bounding box center [956, 365] width 27 height 15
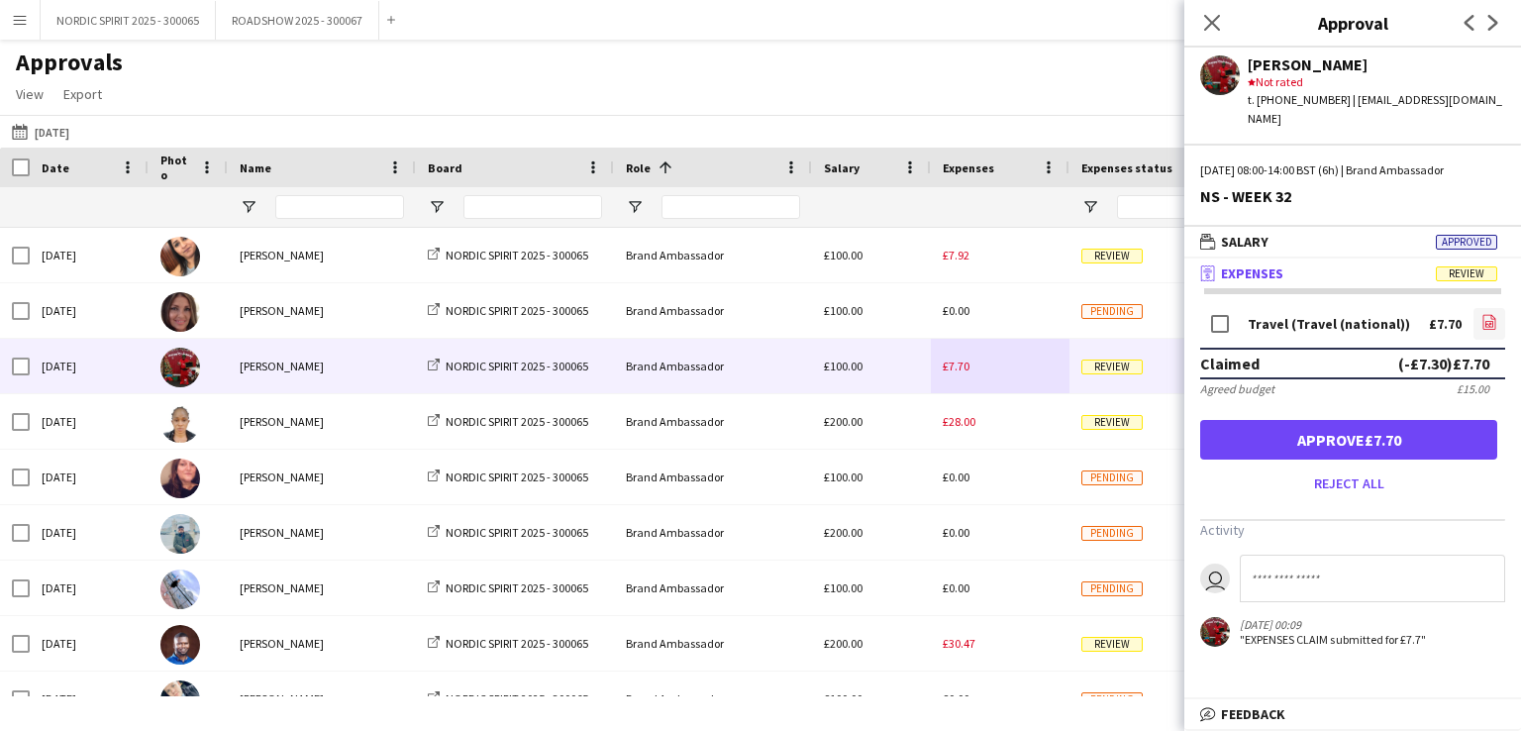
click at [1489, 314] on icon "file-image" at bounding box center [1489, 322] width 16 height 16
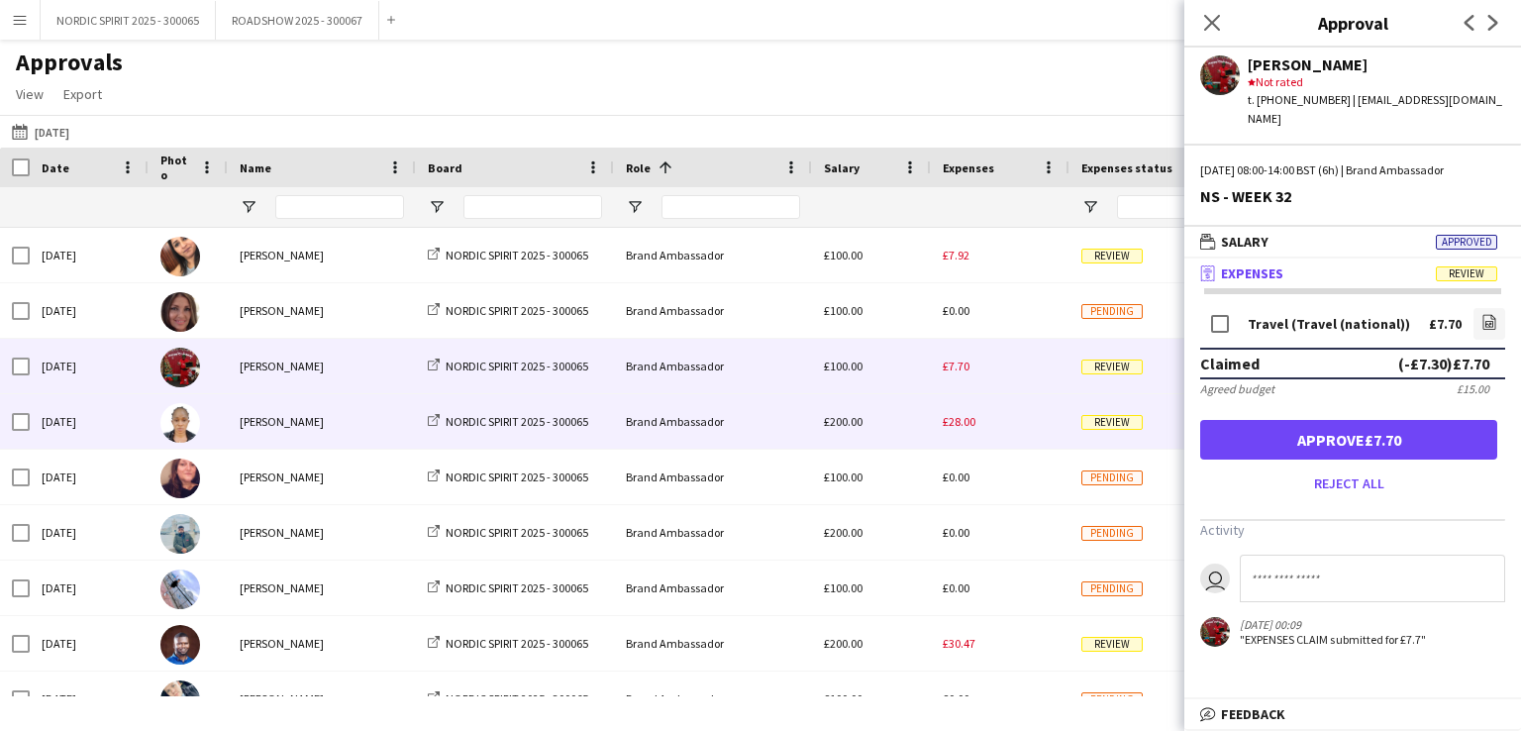
click at [963, 421] on span "£28.00" at bounding box center [959, 421] width 33 height 15
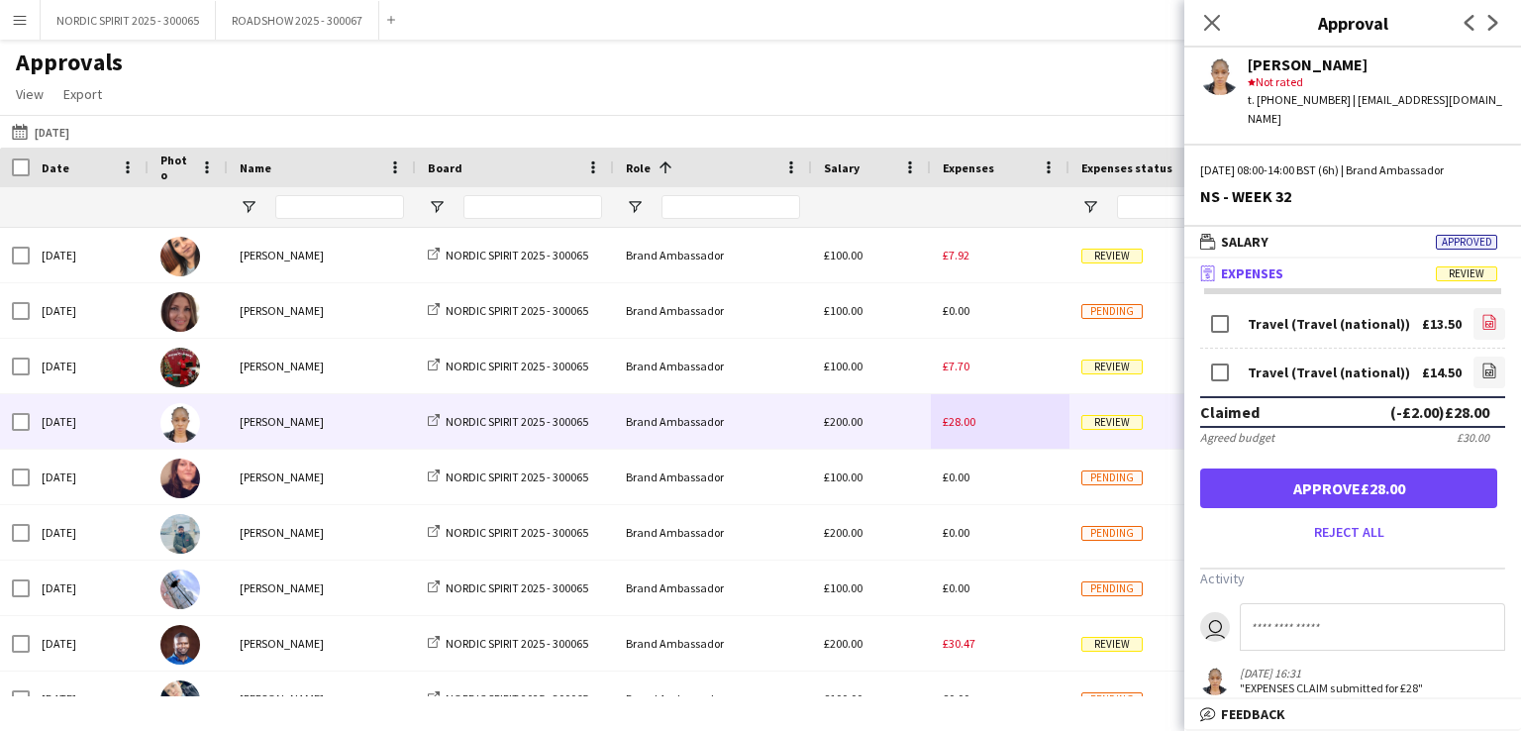
click at [1481, 314] on icon "file-image" at bounding box center [1489, 322] width 16 height 16
click at [1481, 362] on icon "file-image" at bounding box center [1489, 370] width 16 height 16
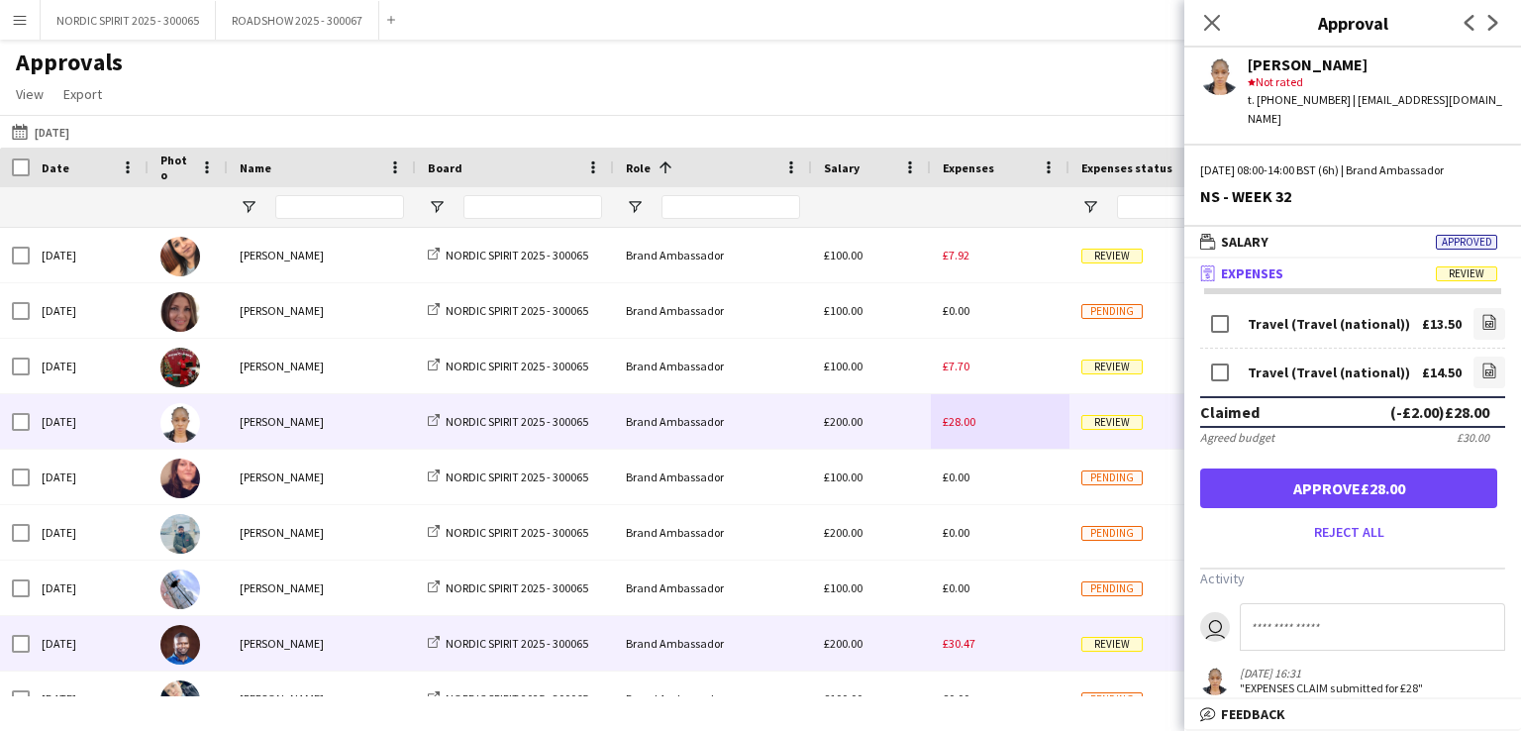
click at [959, 647] on span "£30.47" at bounding box center [959, 643] width 33 height 15
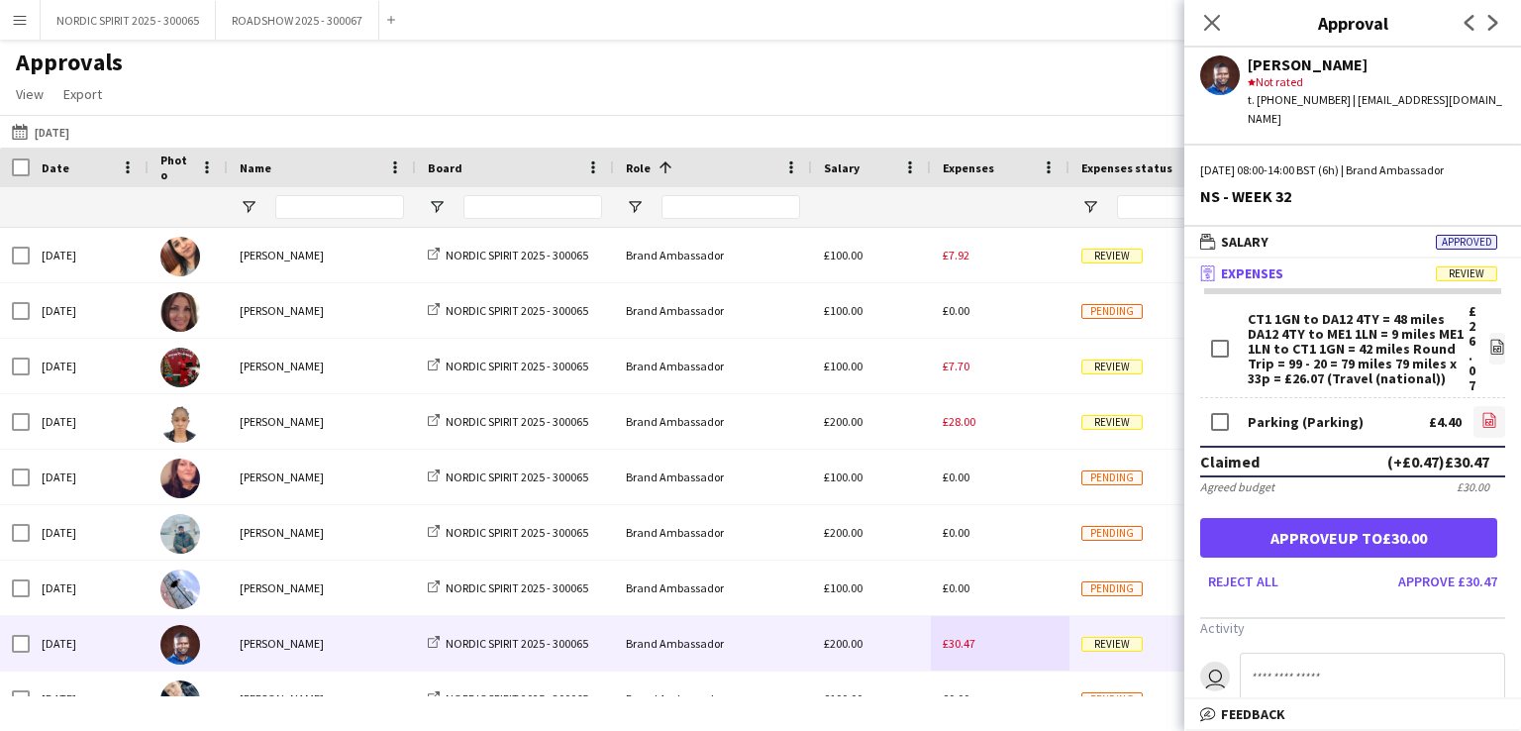
click at [1481, 412] on icon "file-image" at bounding box center [1489, 420] width 16 height 16
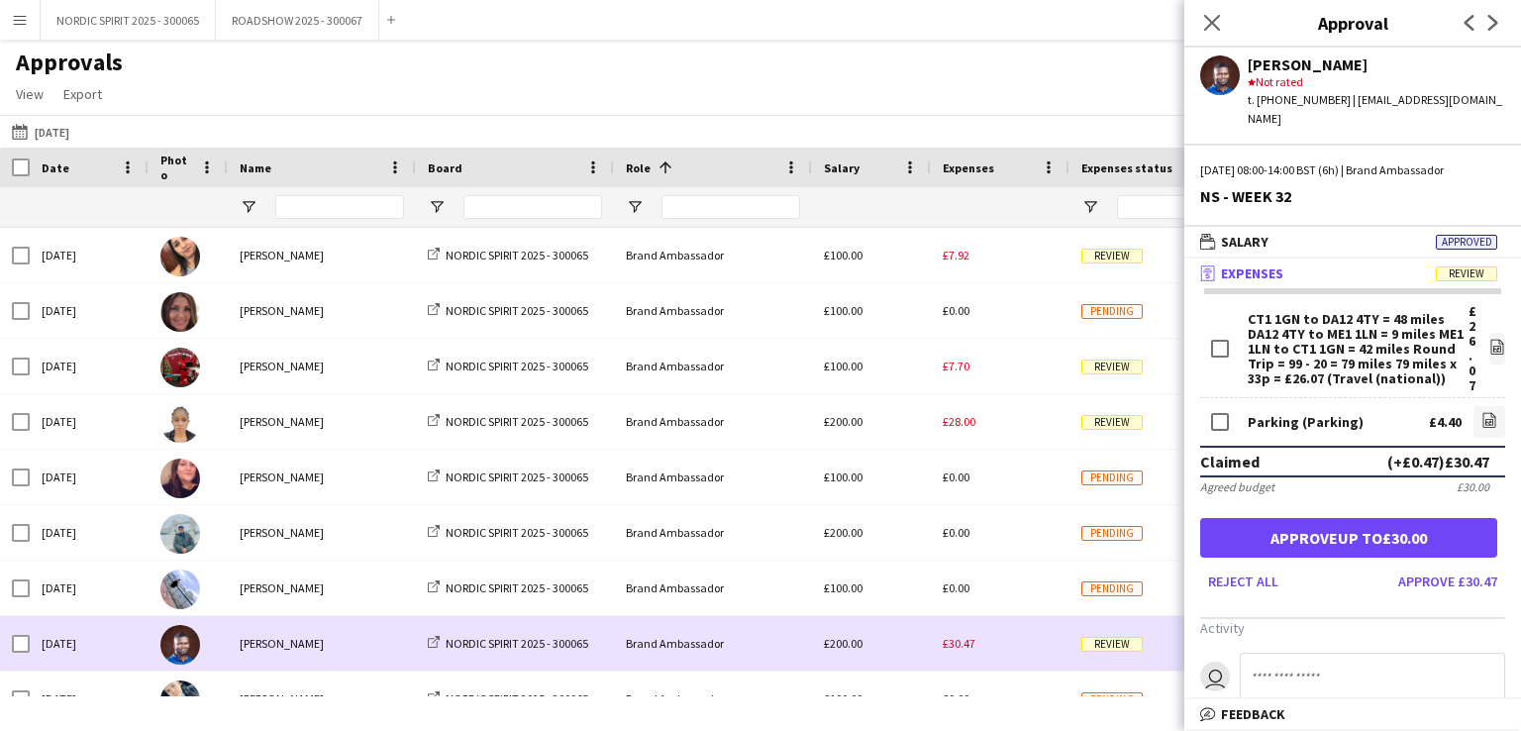
click at [996, 647] on div "£30.47" at bounding box center [1000, 643] width 139 height 54
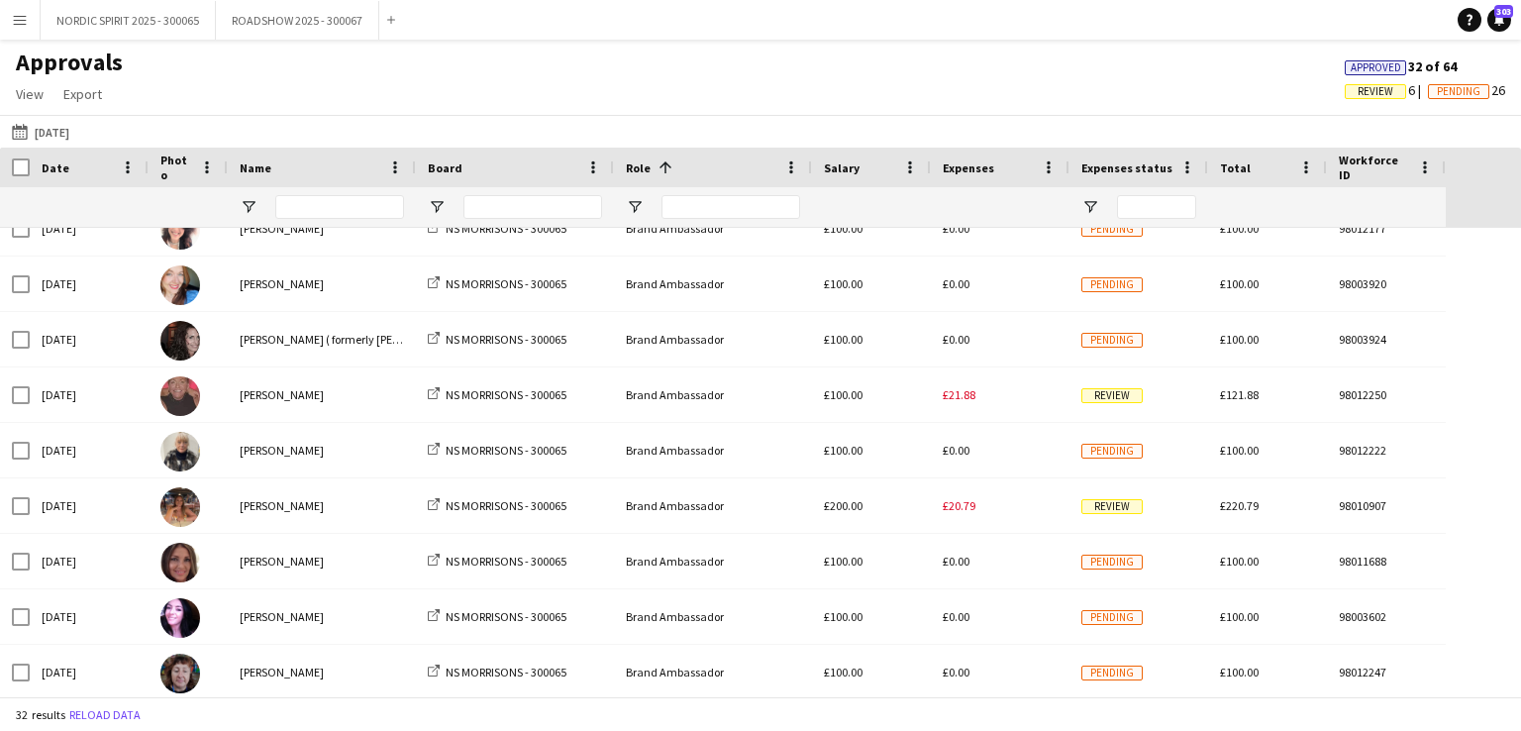
scroll to position [529, 0]
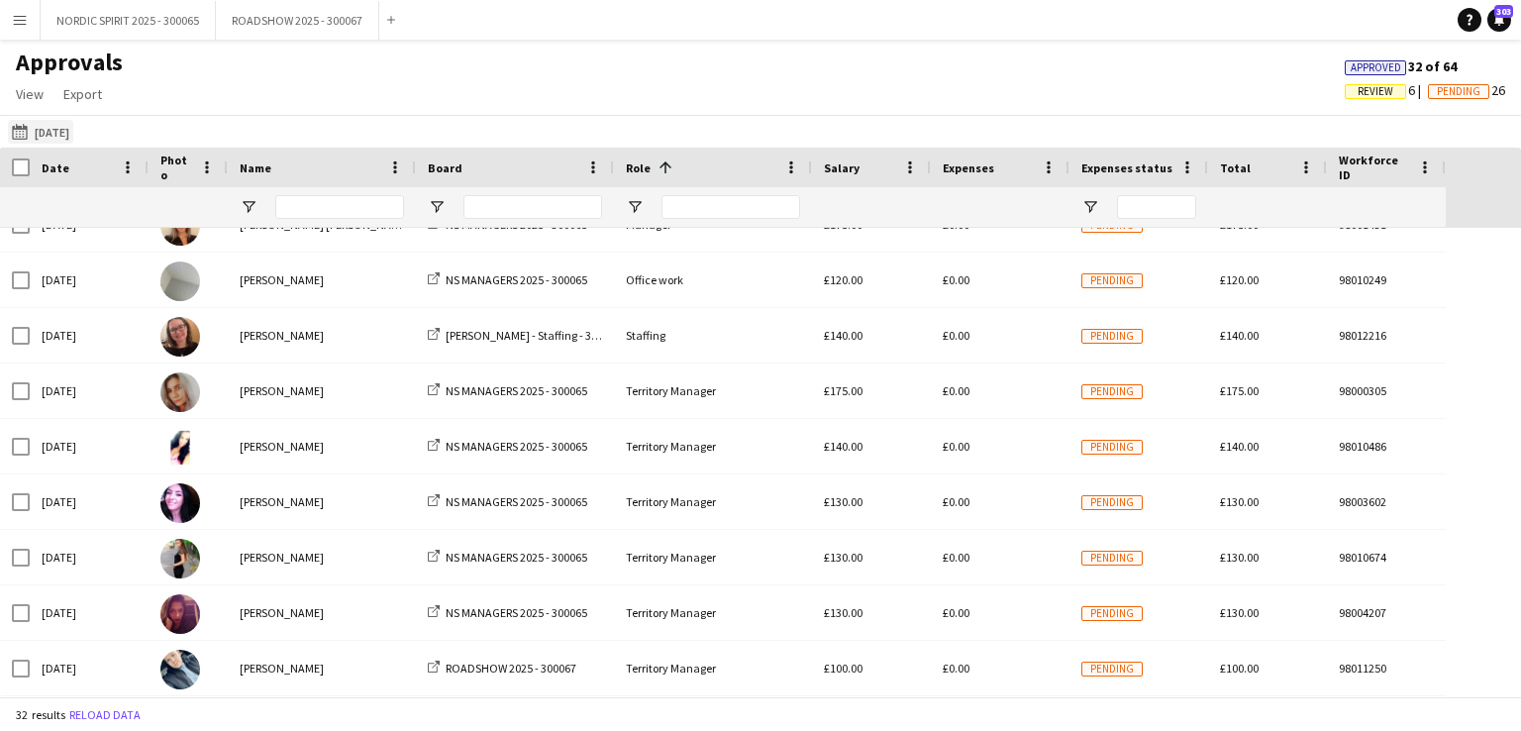
click at [71, 136] on button "[DATE] [DATE]" at bounding box center [40, 132] width 65 height 24
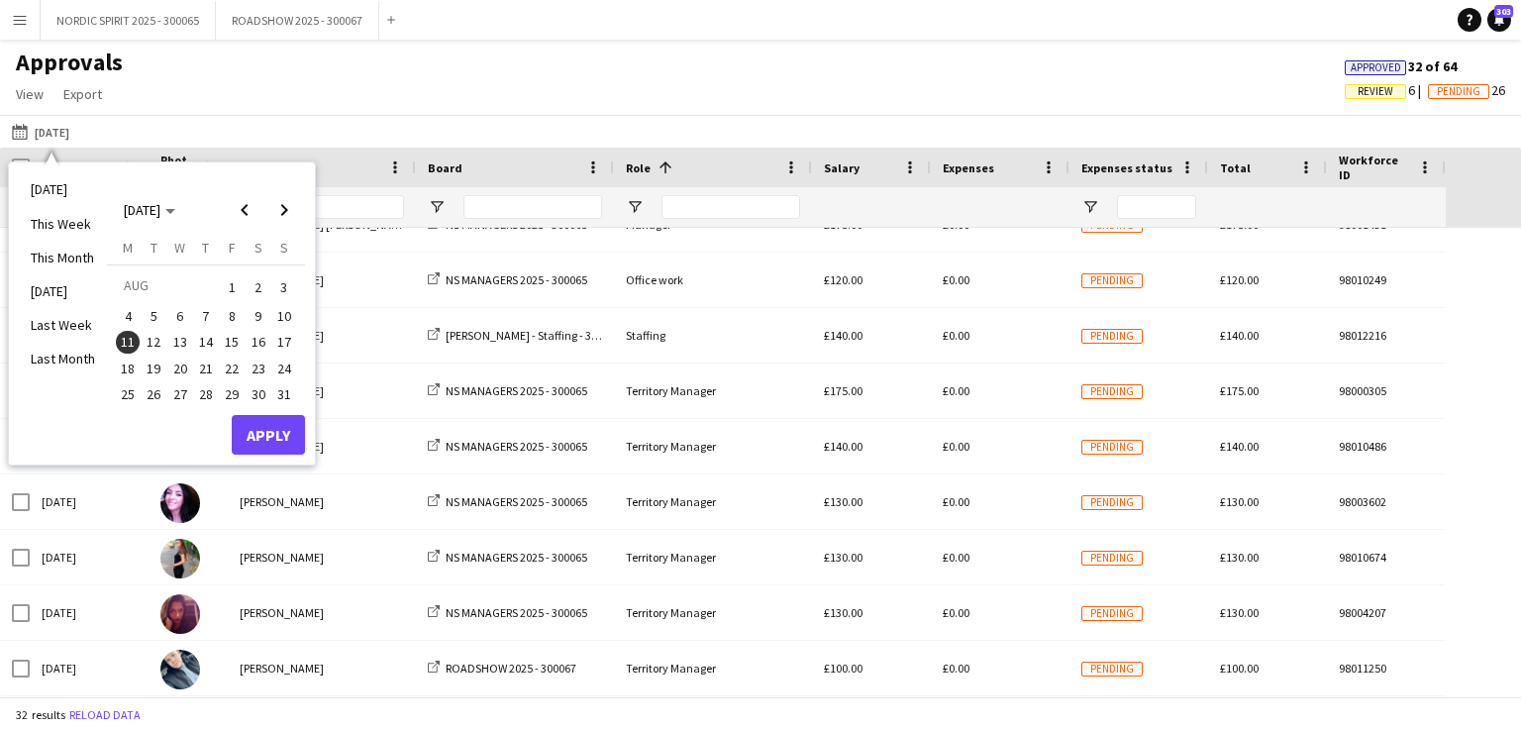
click at [156, 338] on span "12" at bounding box center [155, 343] width 24 height 24
click at [267, 433] on button "Apply" at bounding box center [268, 435] width 73 height 40
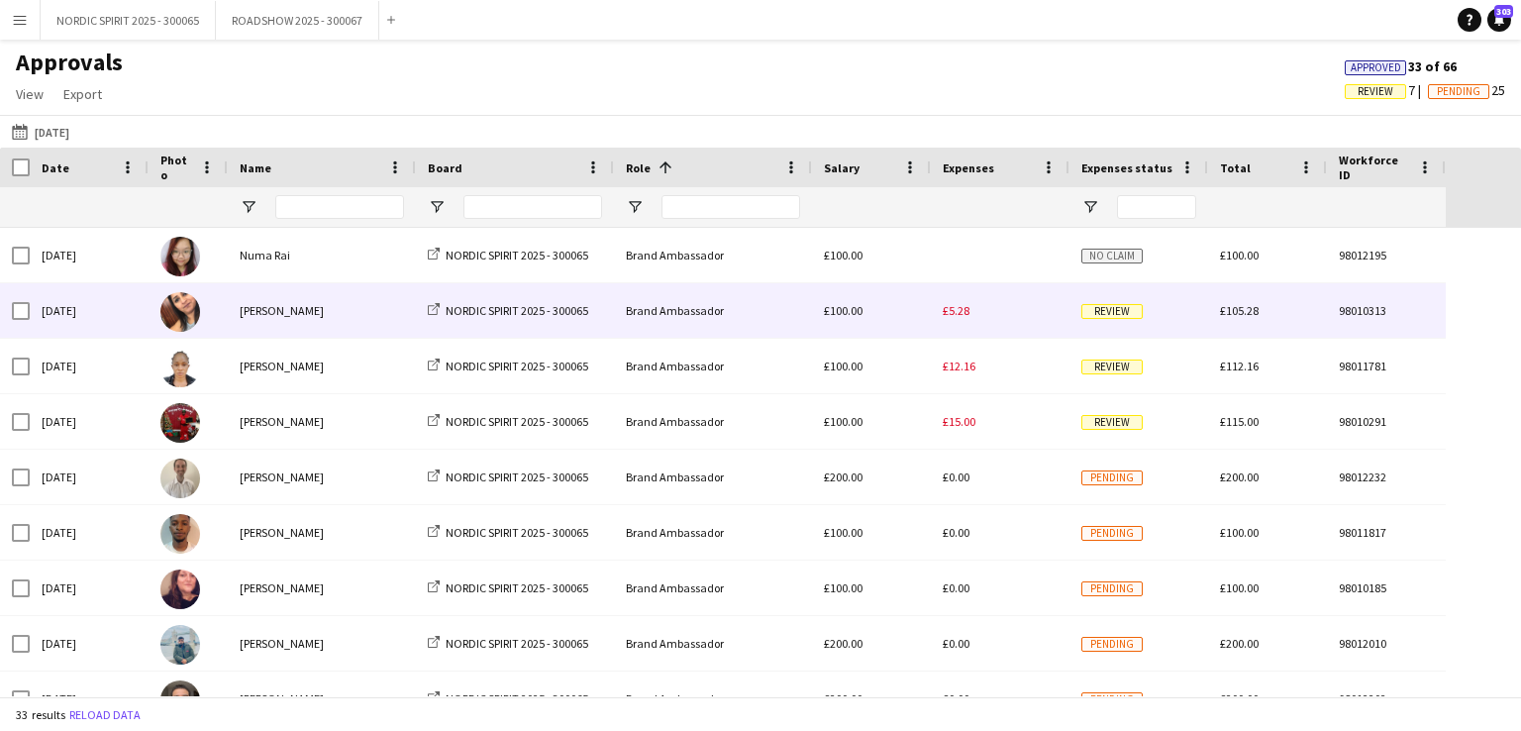
click at [958, 318] on div "£5.28" at bounding box center [1000, 310] width 139 height 54
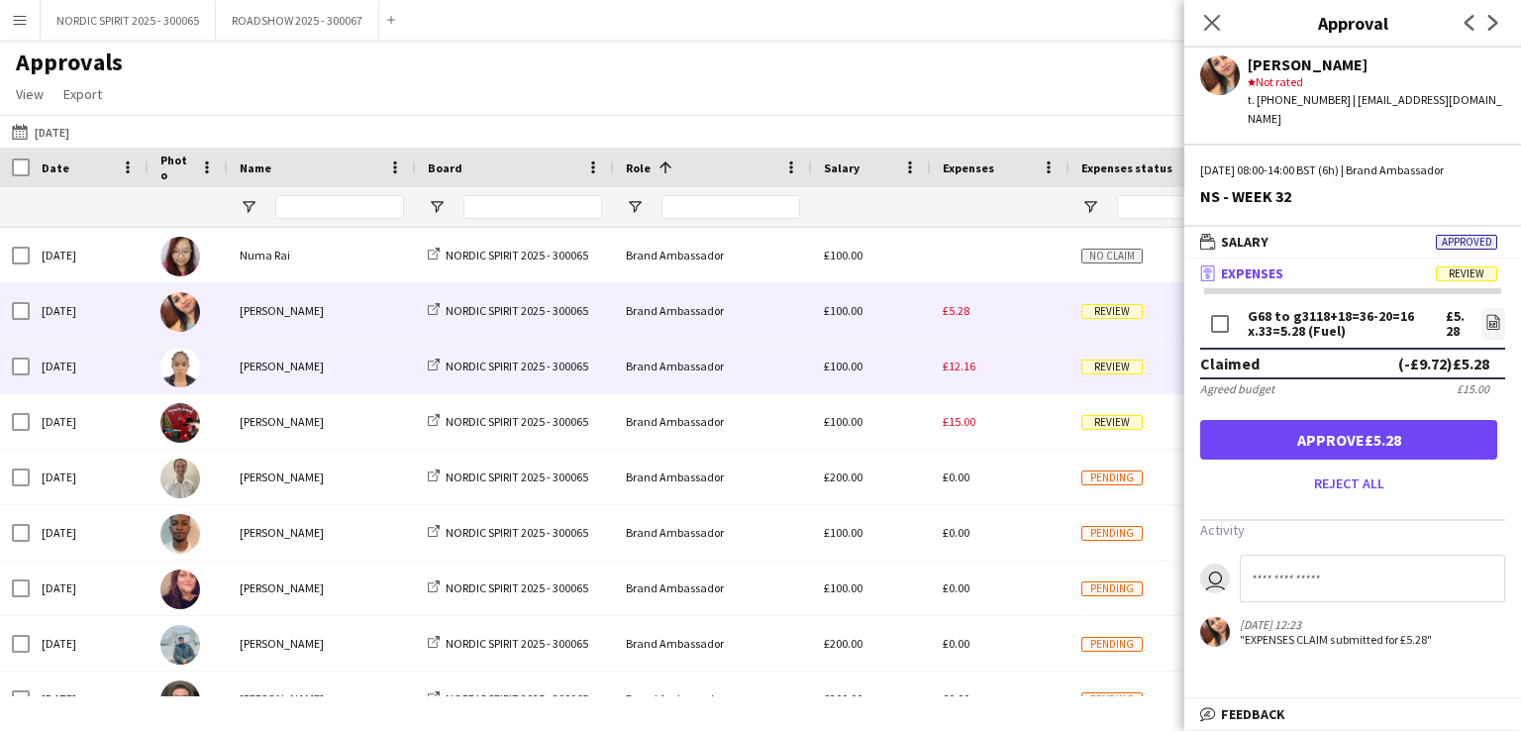
click at [969, 371] on span "£12.16" at bounding box center [959, 365] width 33 height 15
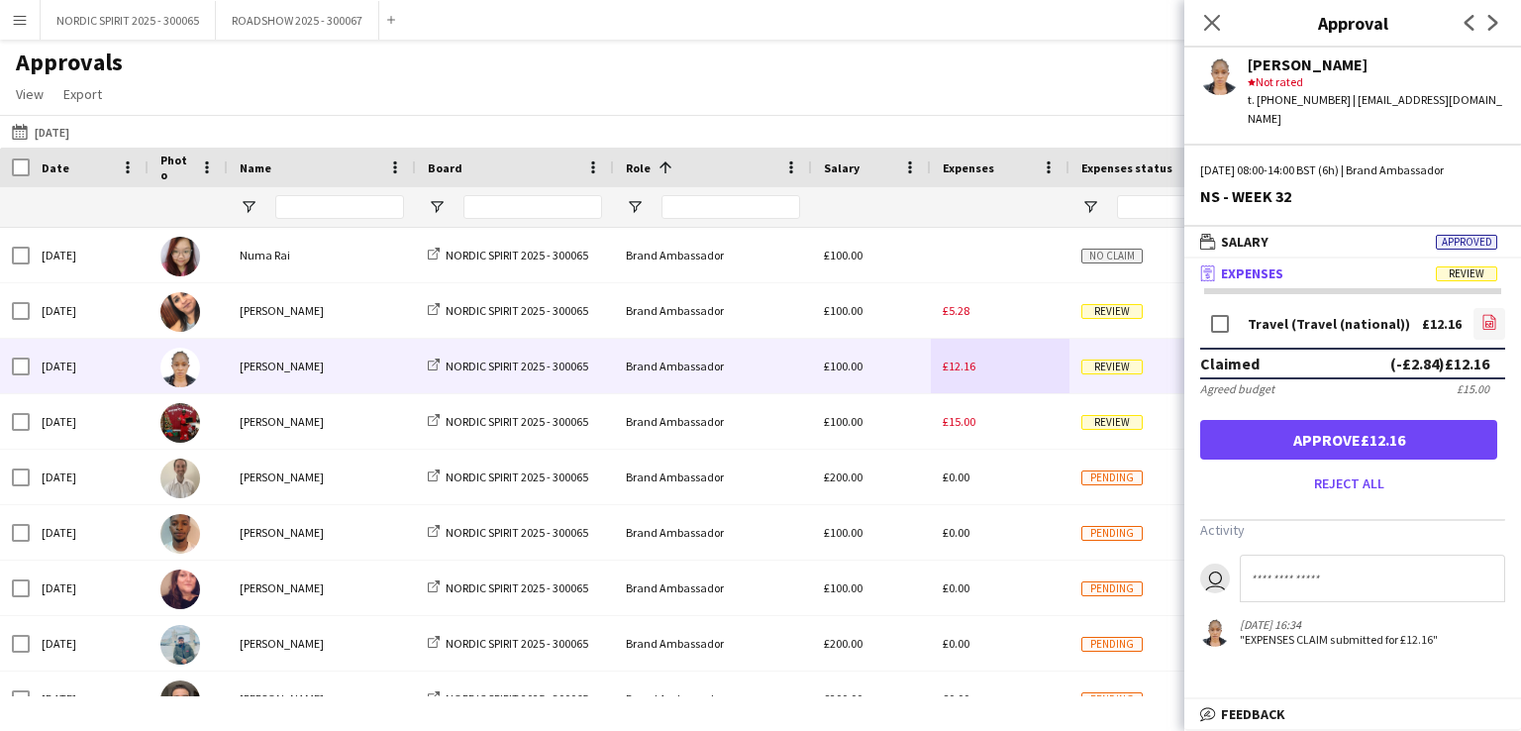
click at [1483, 315] on icon at bounding box center [1489, 322] width 13 height 15
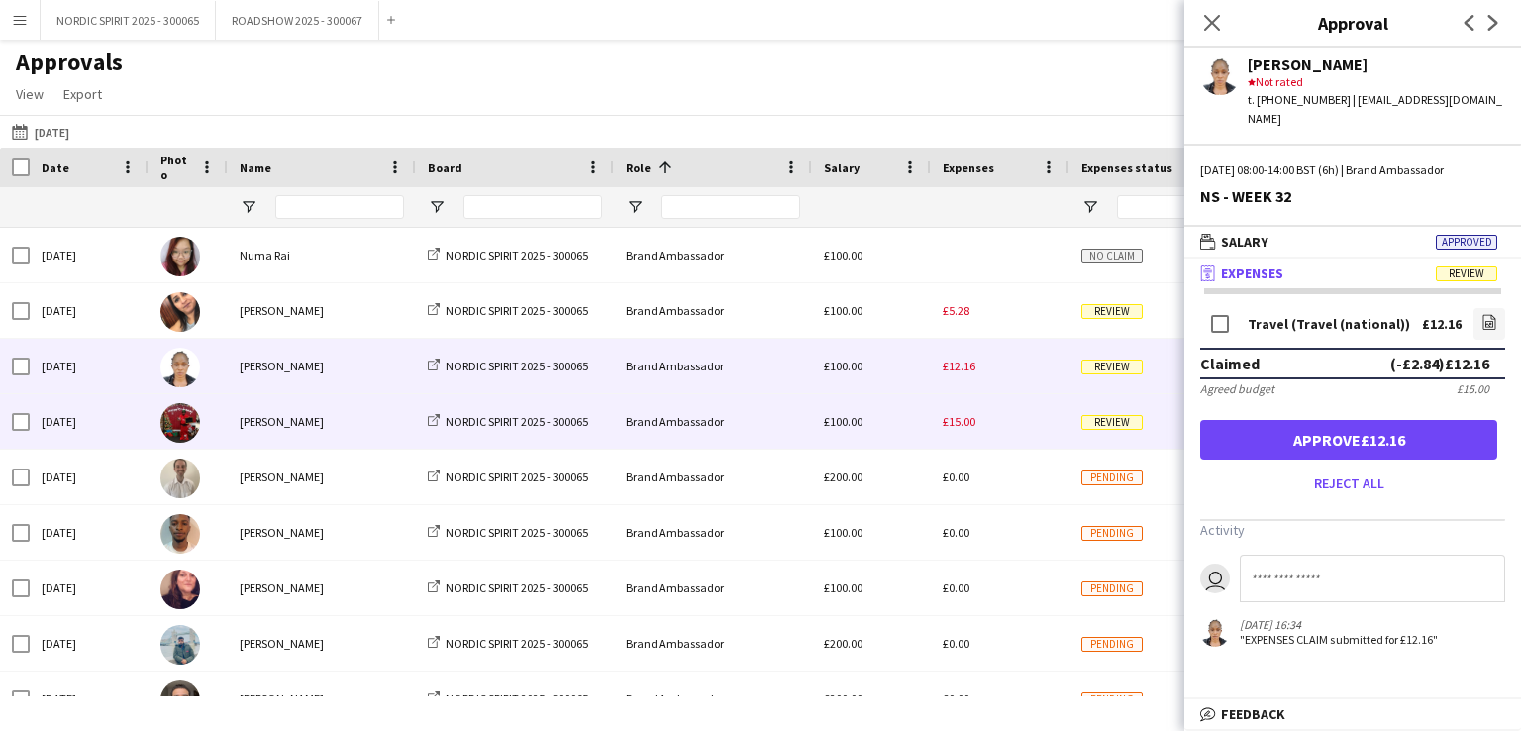
click at [957, 421] on span "£15.00" at bounding box center [959, 421] width 33 height 15
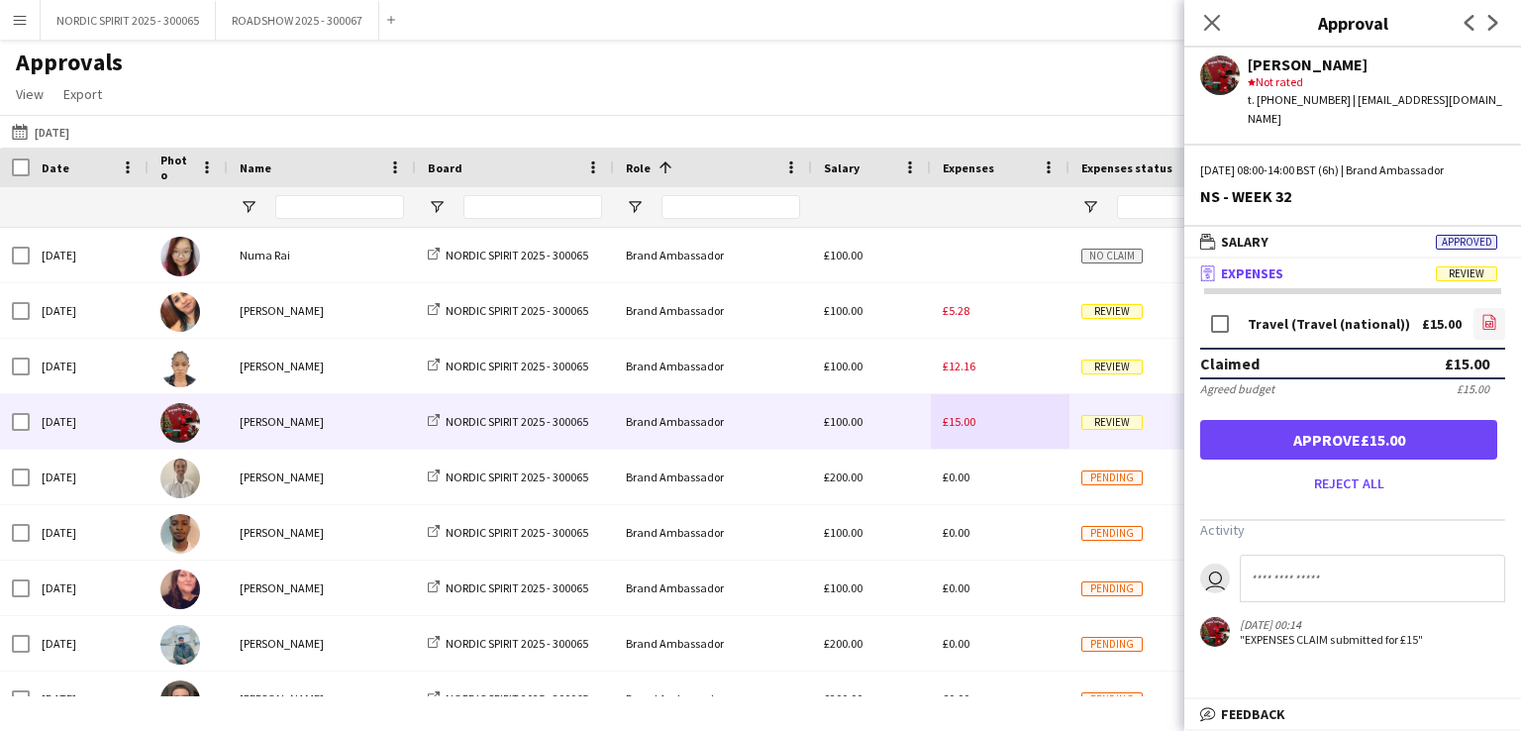
click at [1490, 323] on icon at bounding box center [1490, 324] width 2 height 2
click at [1488, 314] on icon "file-image" at bounding box center [1489, 322] width 16 height 16
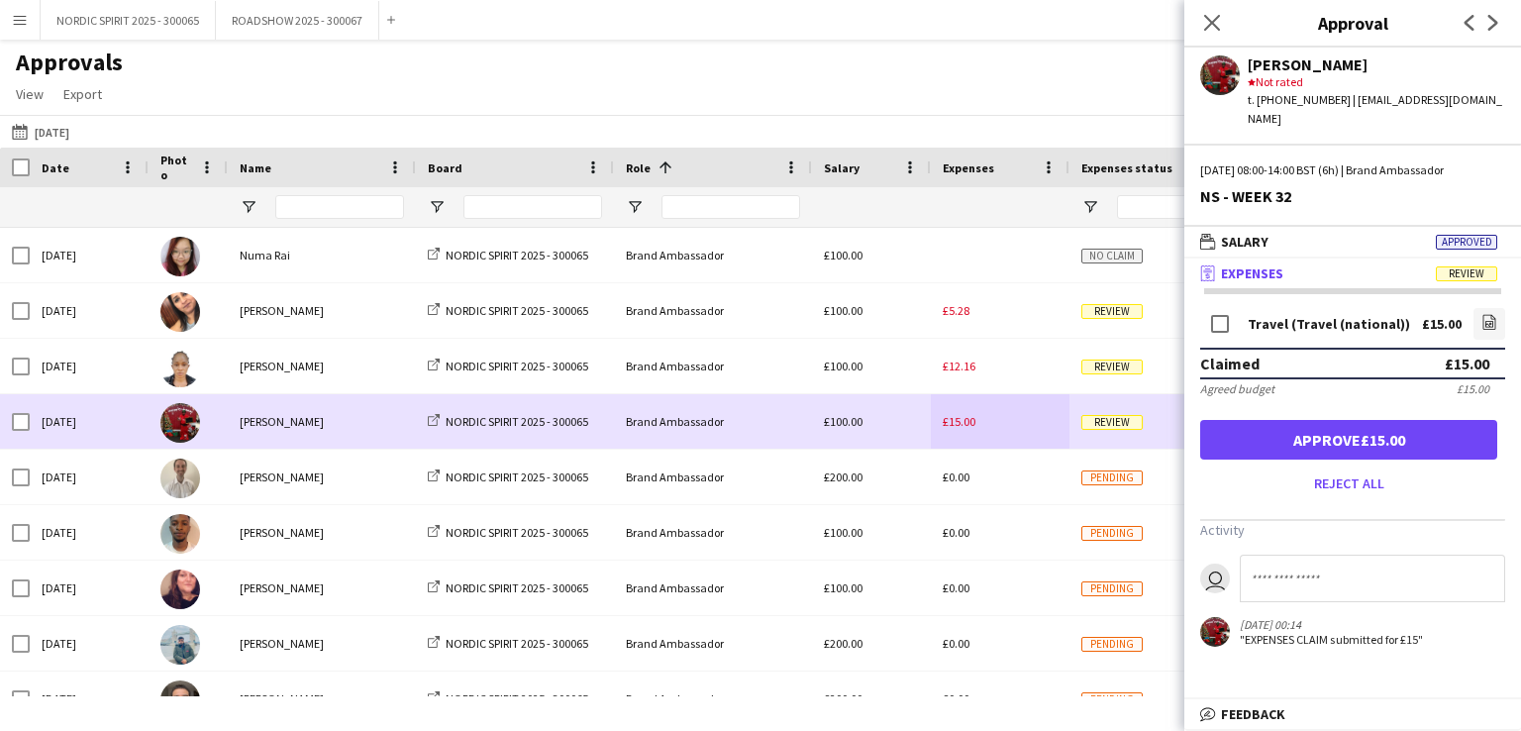
click at [1017, 428] on div "£15.00" at bounding box center [1000, 421] width 139 height 54
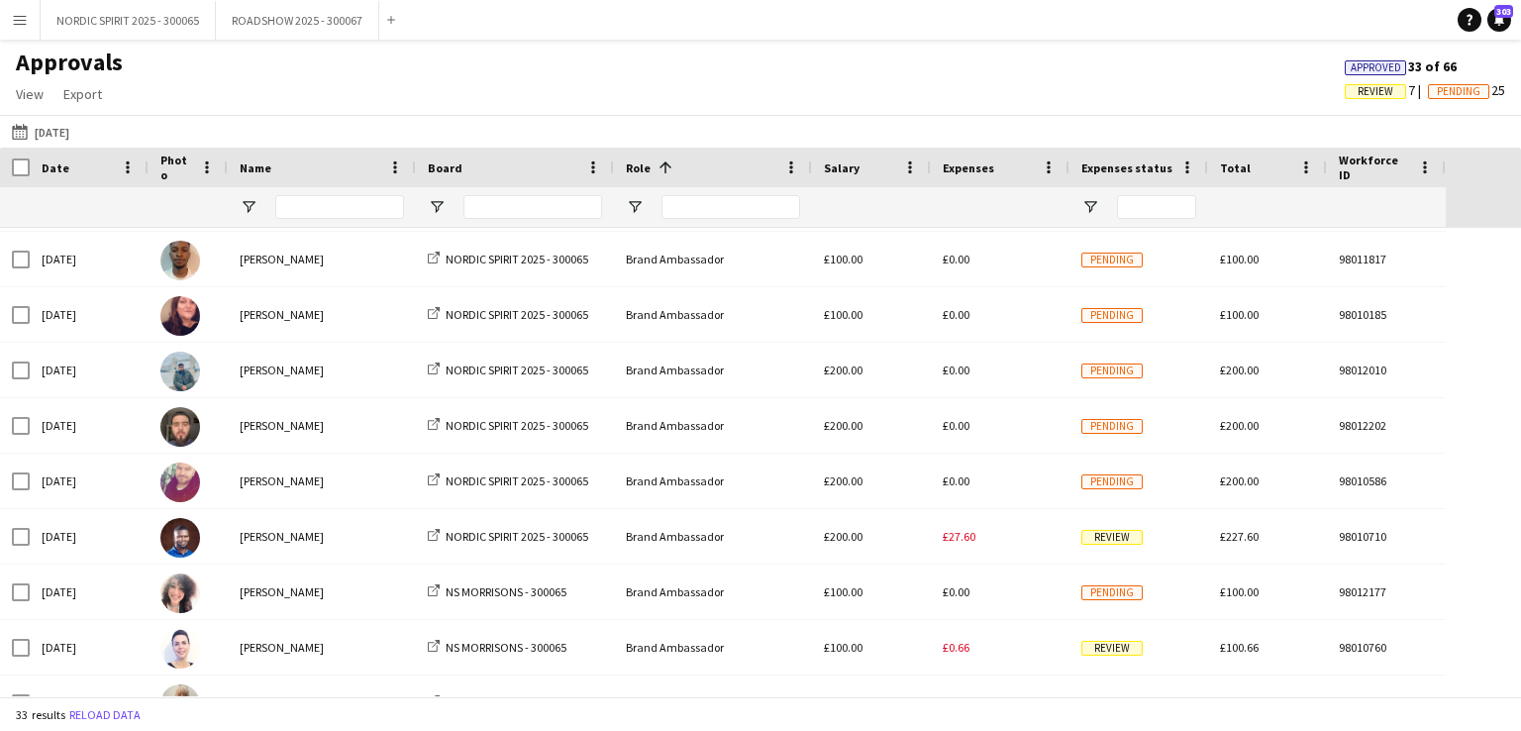
scroll to position [294, 0]
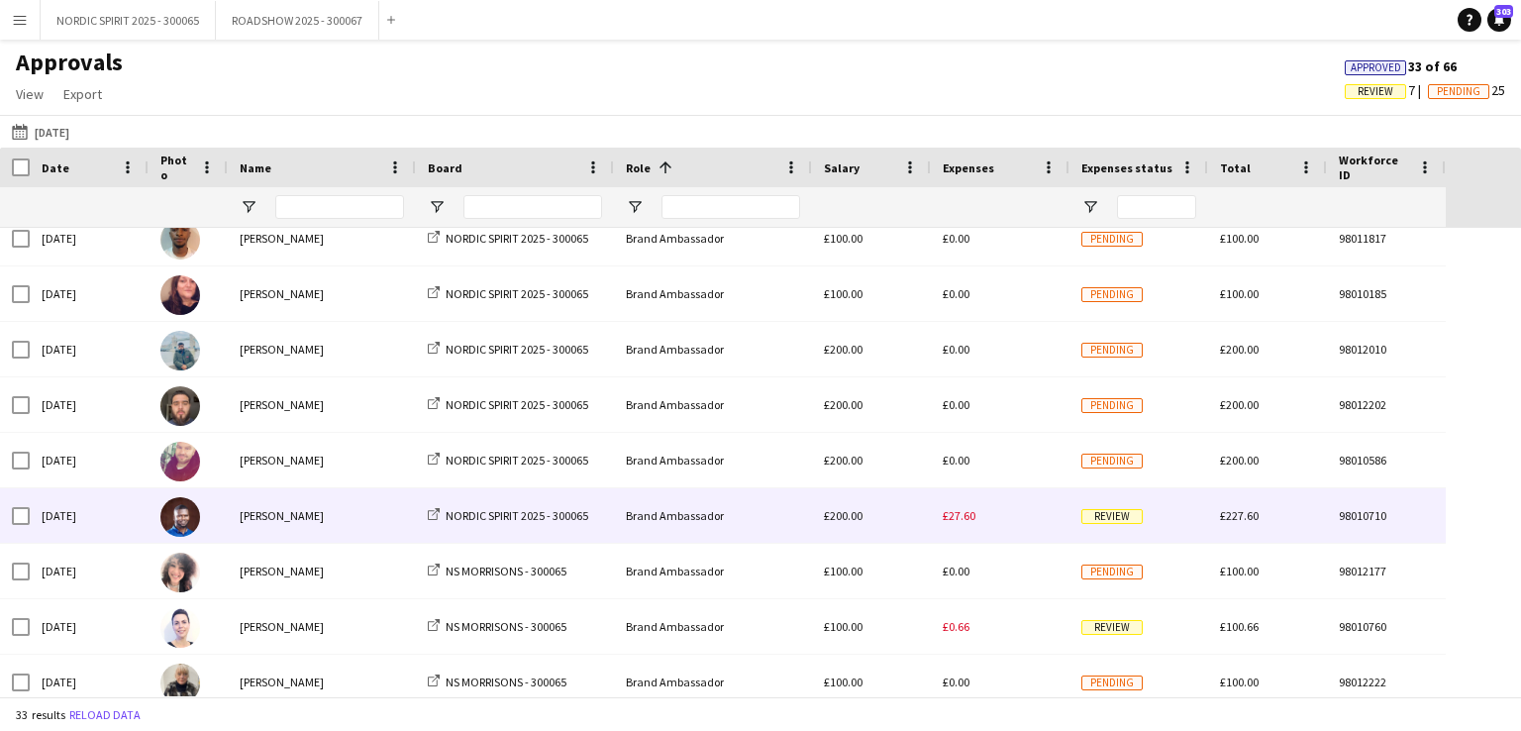
click at [965, 512] on span "£27.60" at bounding box center [959, 515] width 33 height 15
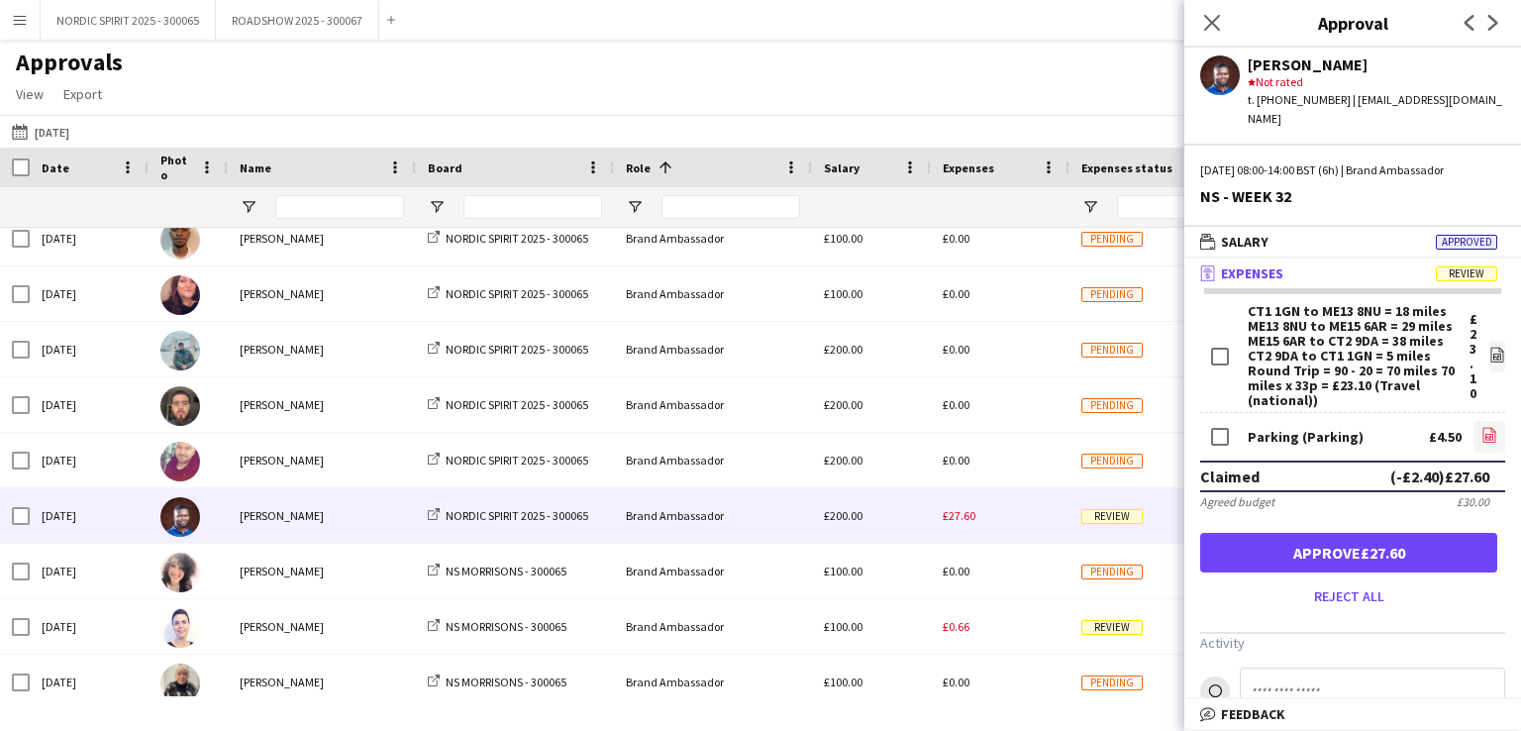
click at [1481, 427] on icon "file-image" at bounding box center [1489, 435] width 16 height 16
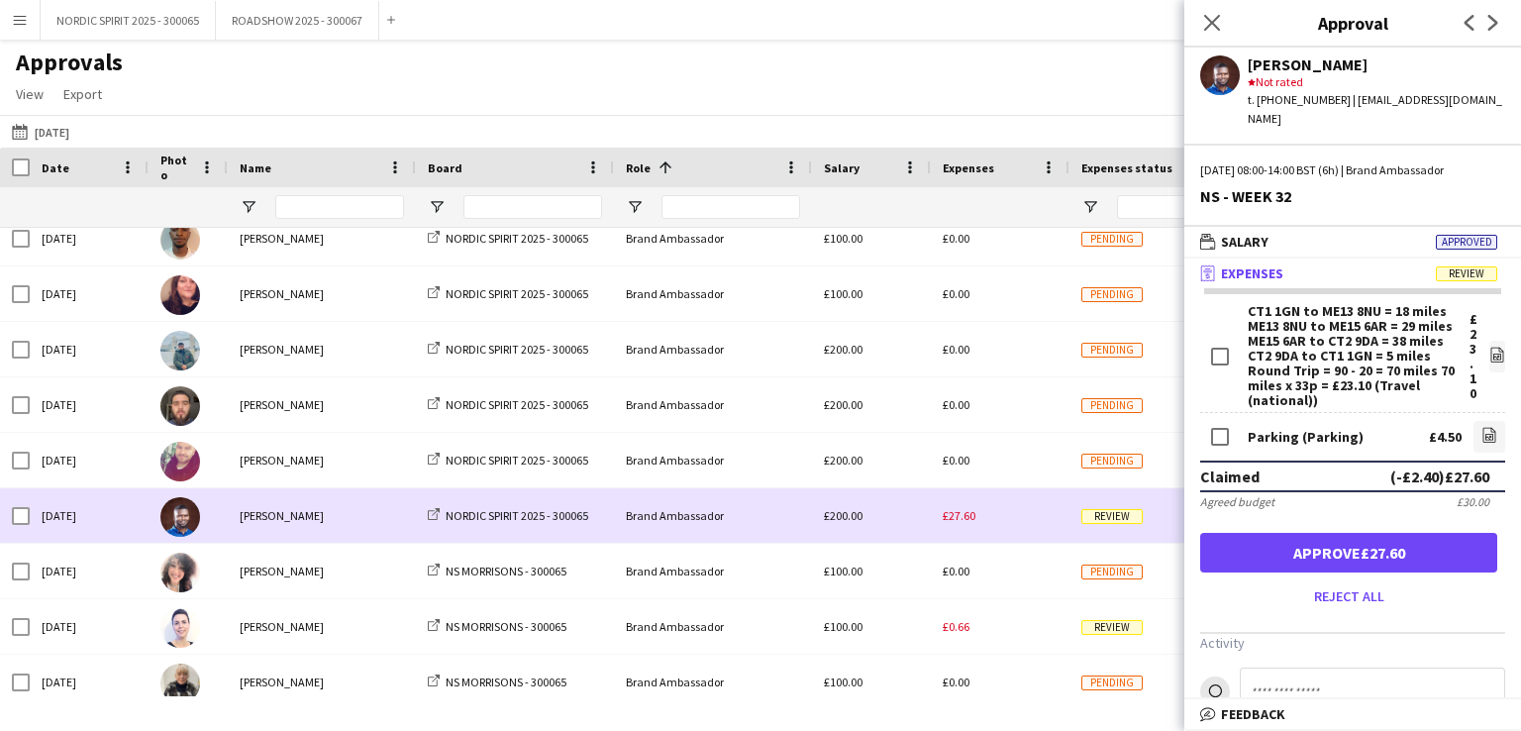
click at [1000, 519] on div "£27.60" at bounding box center [1000, 515] width 139 height 54
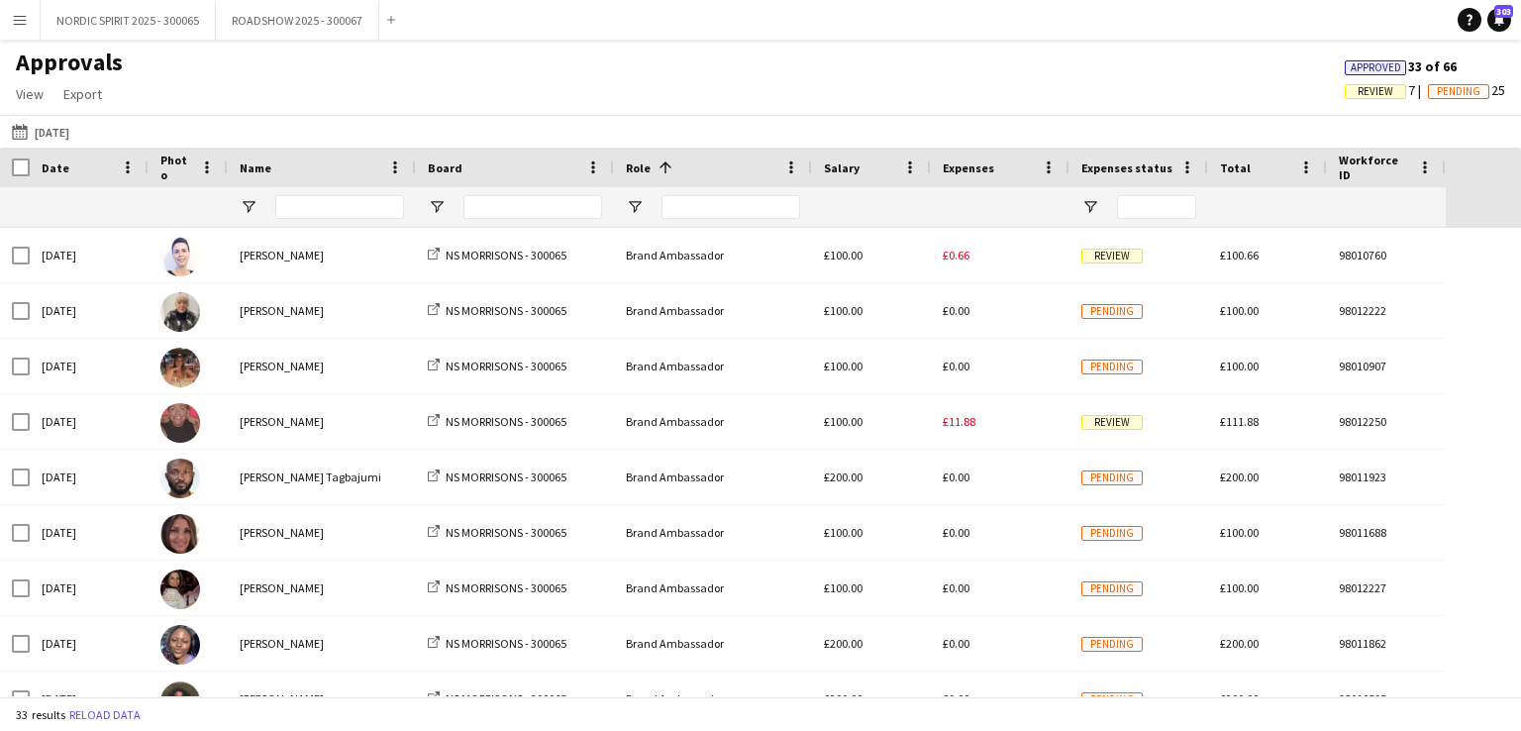
scroll to position [696, 0]
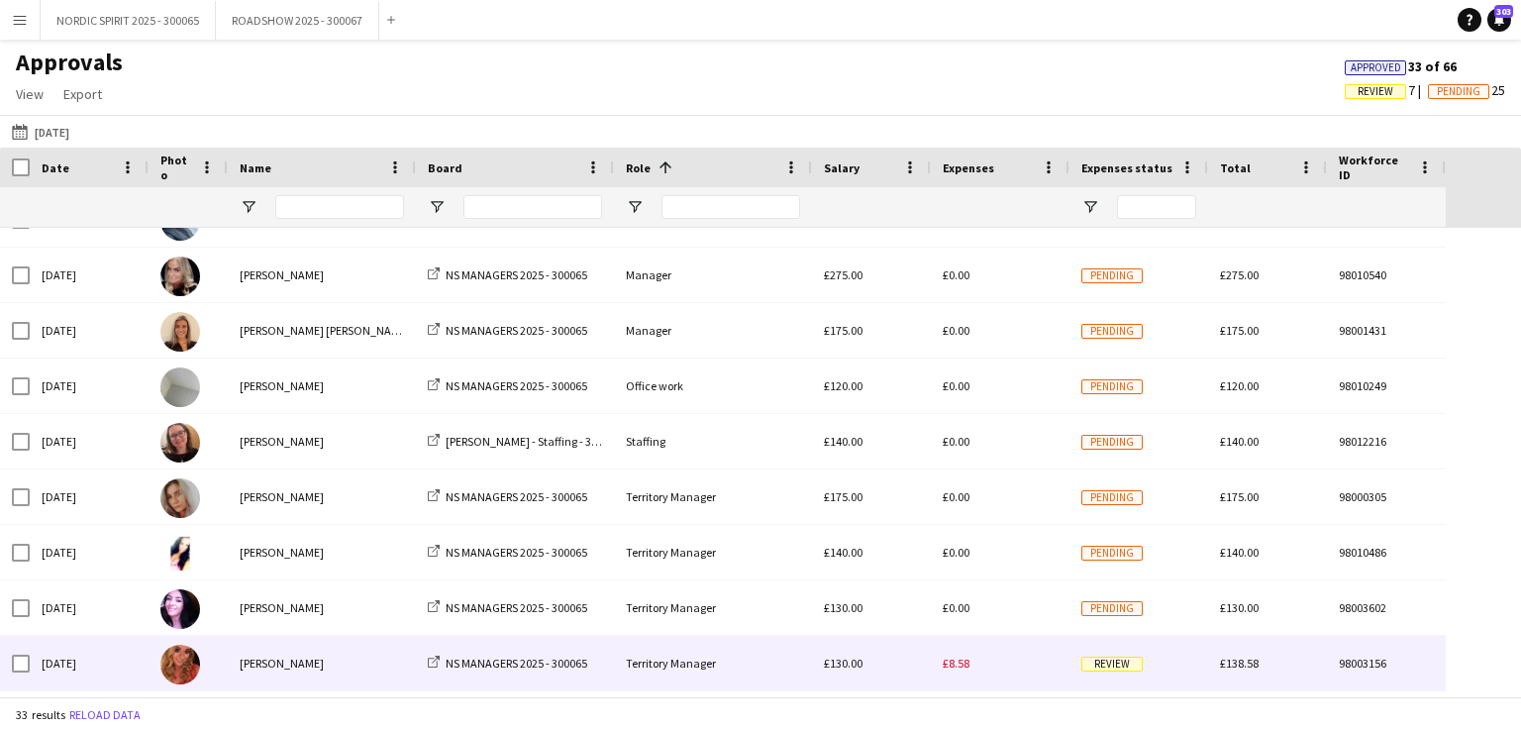
click at [954, 665] on span "£8.58" at bounding box center [956, 663] width 27 height 15
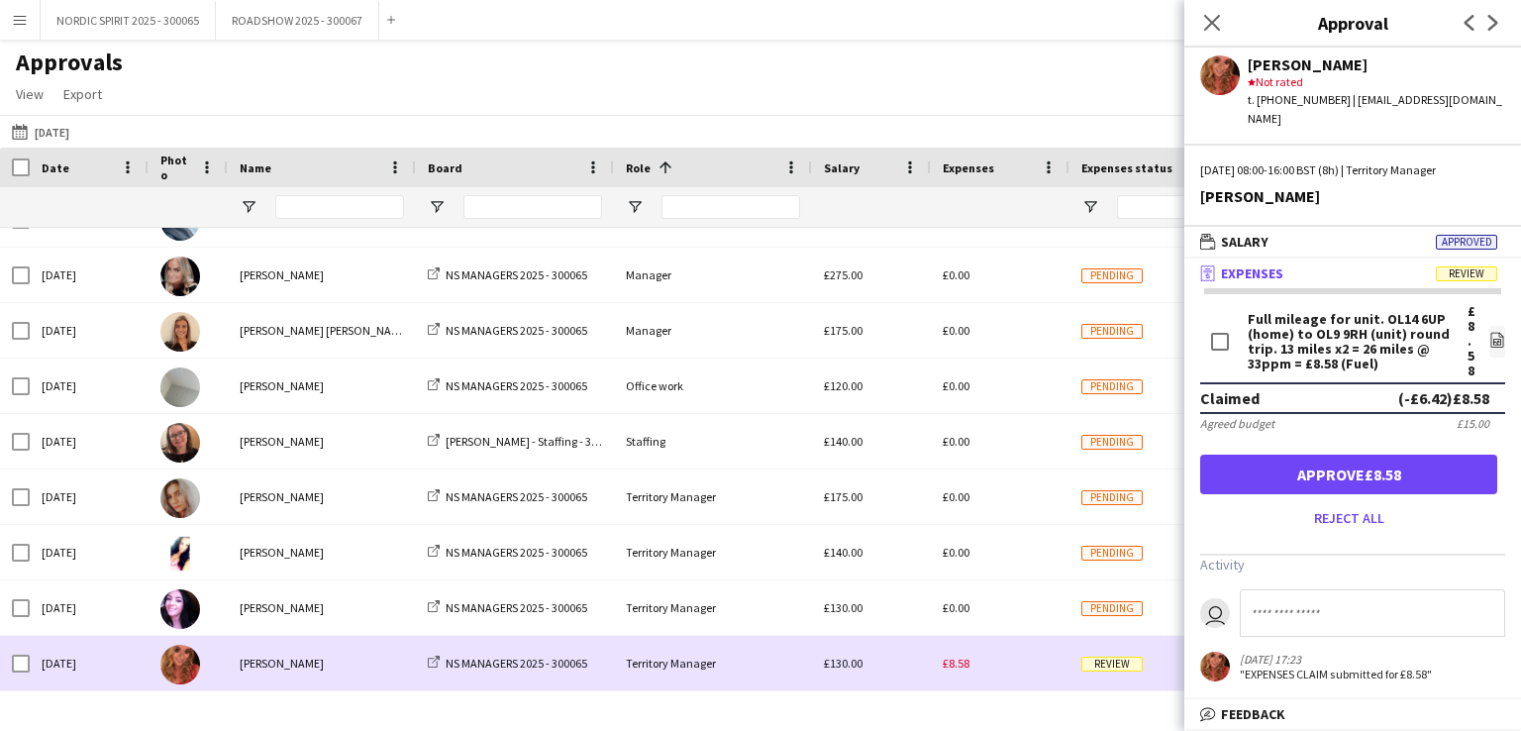
click at [954, 665] on span "£8.58" at bounding box center [956, 663] width 27 height 15
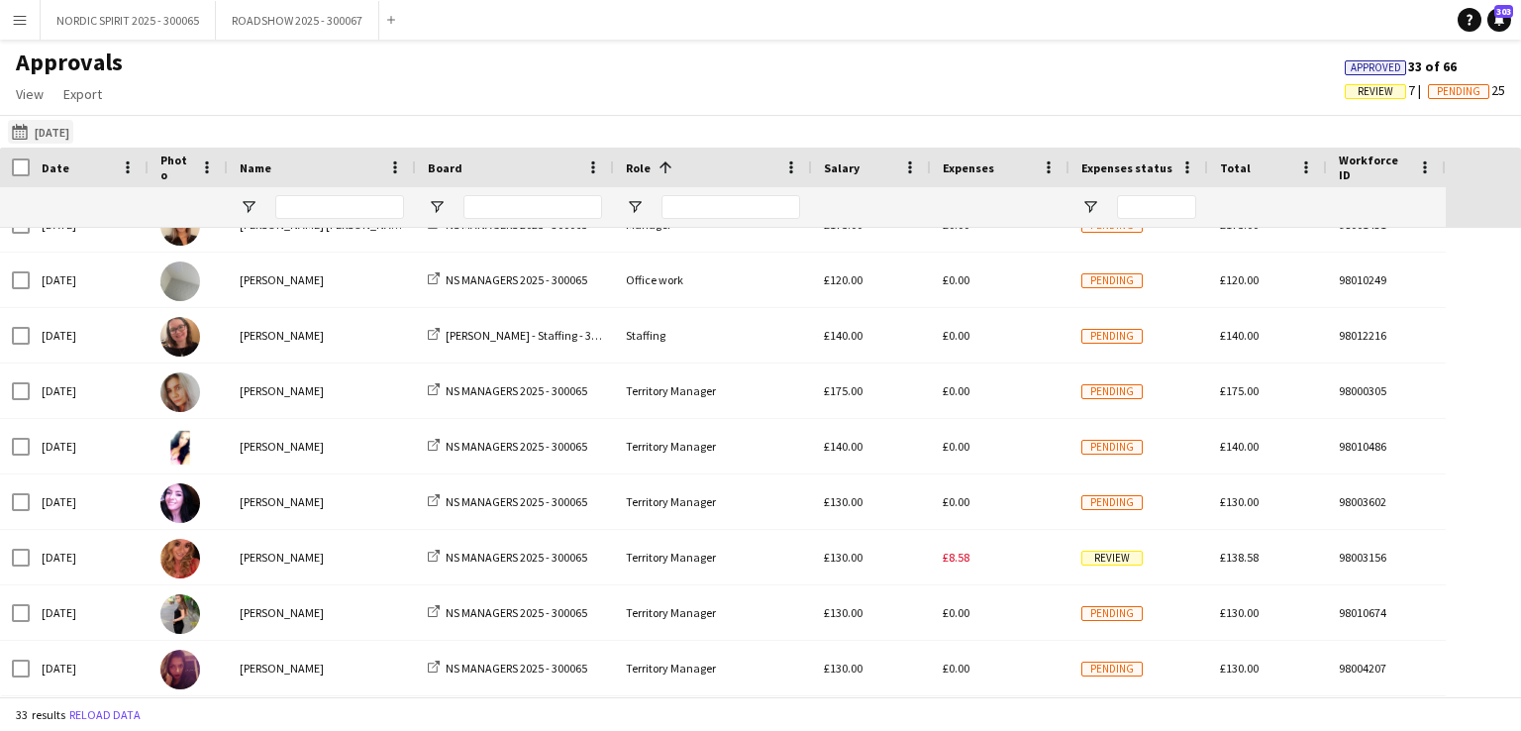
click at [71, 130] on button "[DATE] [DATE]" at bounding box center [40, 132] width 65 height 24
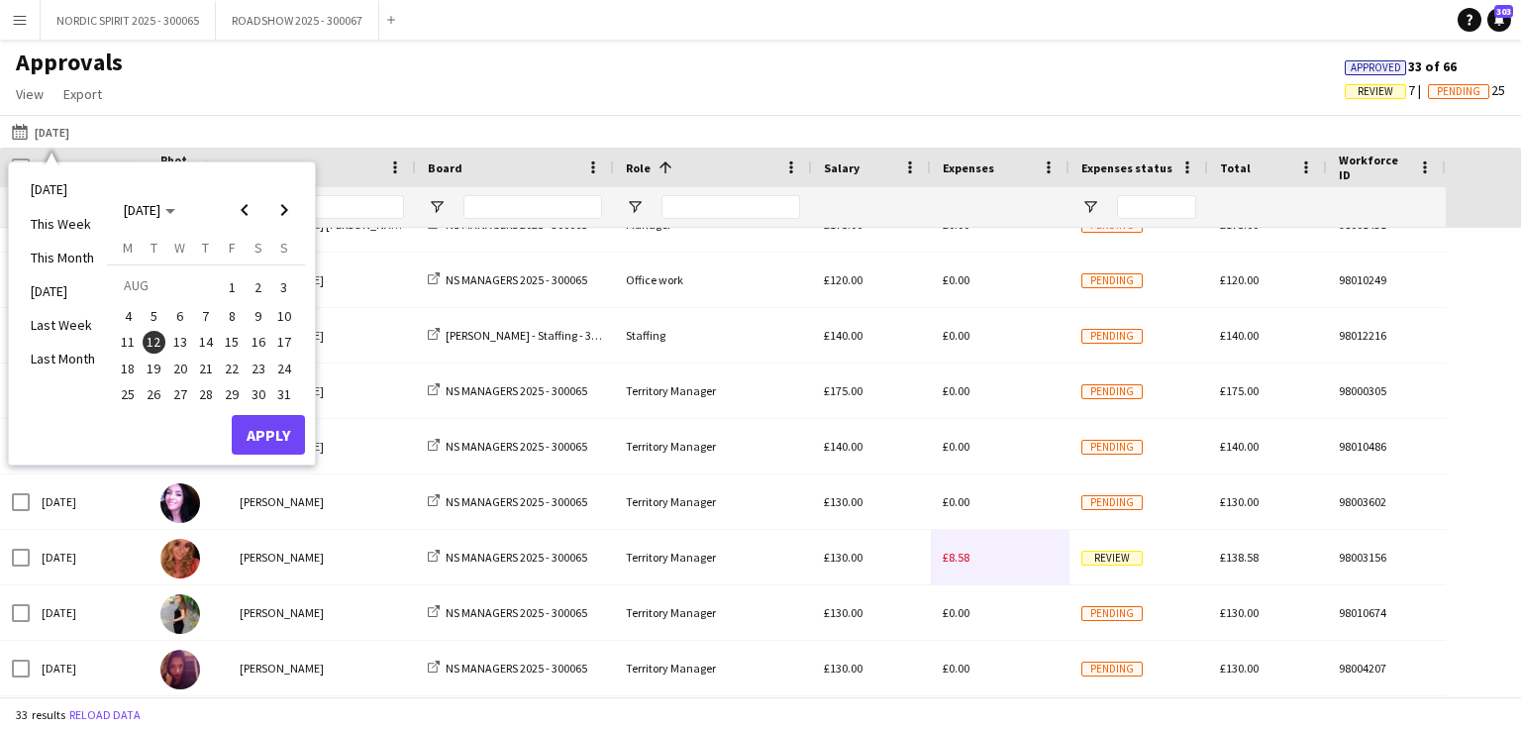
click at [182, 336] on span "13" at bounding box center [180, 343] width 24 height 24
click at [254, 433] on button "Apply" at bounding box center [268, 435] width 73 height 40
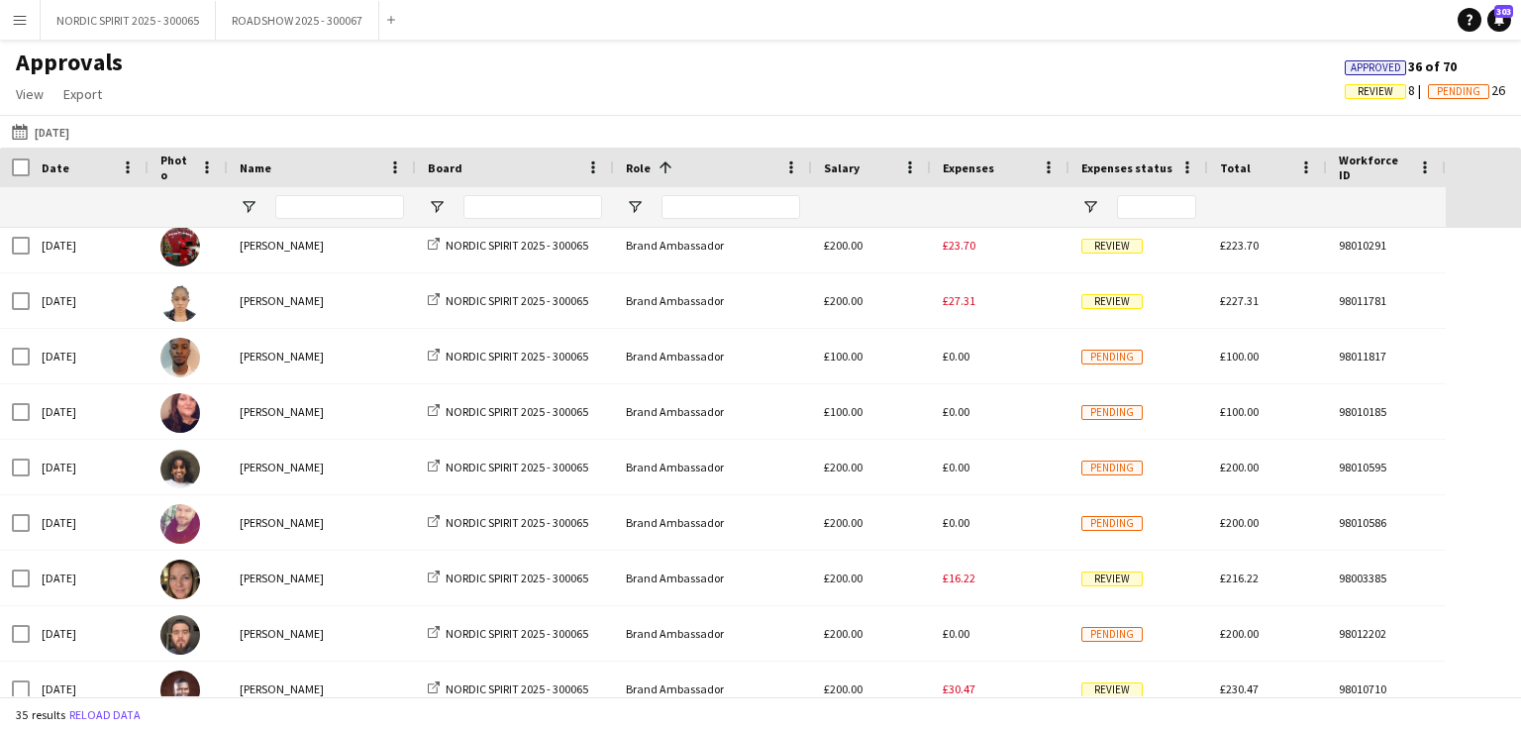
scroll to position [0, 0]
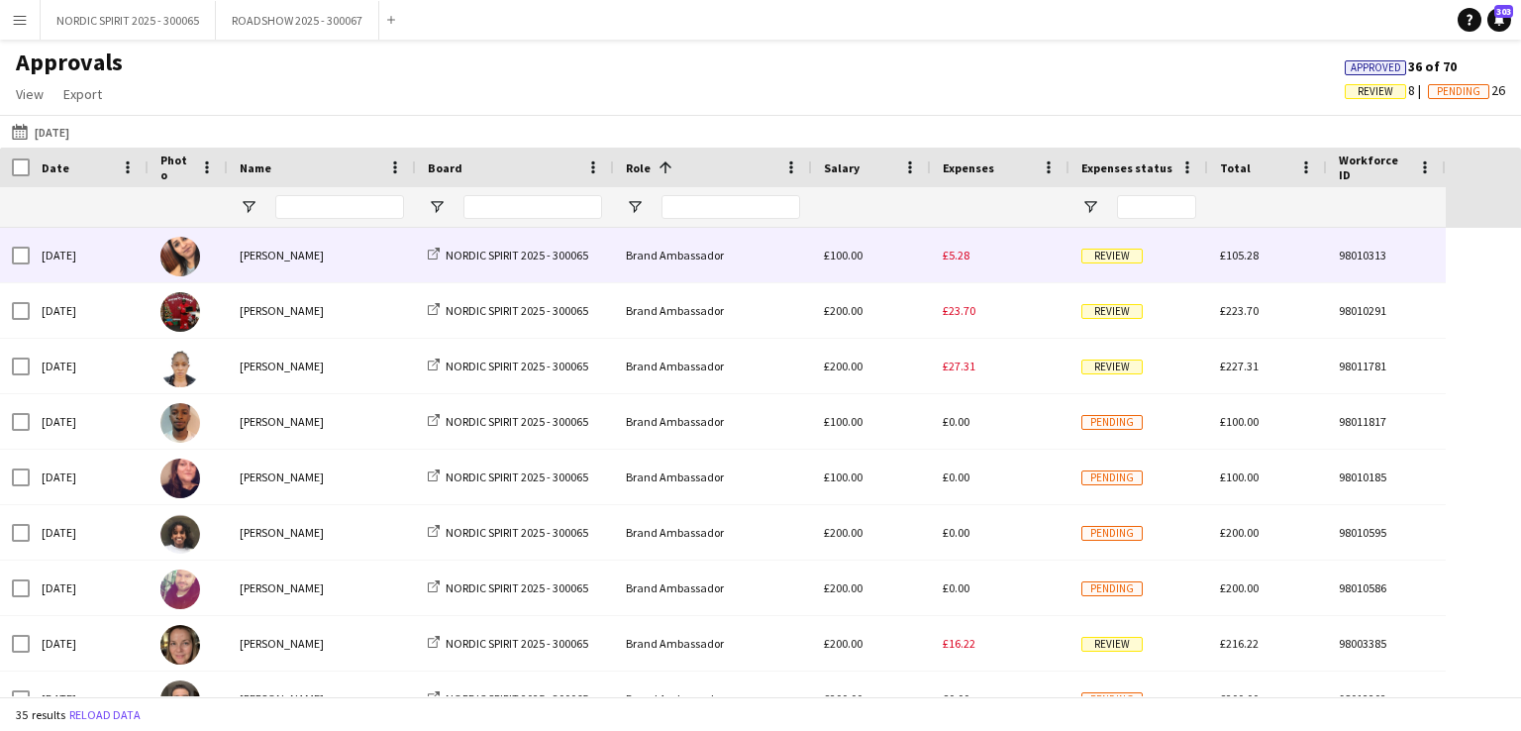
click at [951, 259] on span "£5.28" at bounding box center [956, 255] width 27 height 15
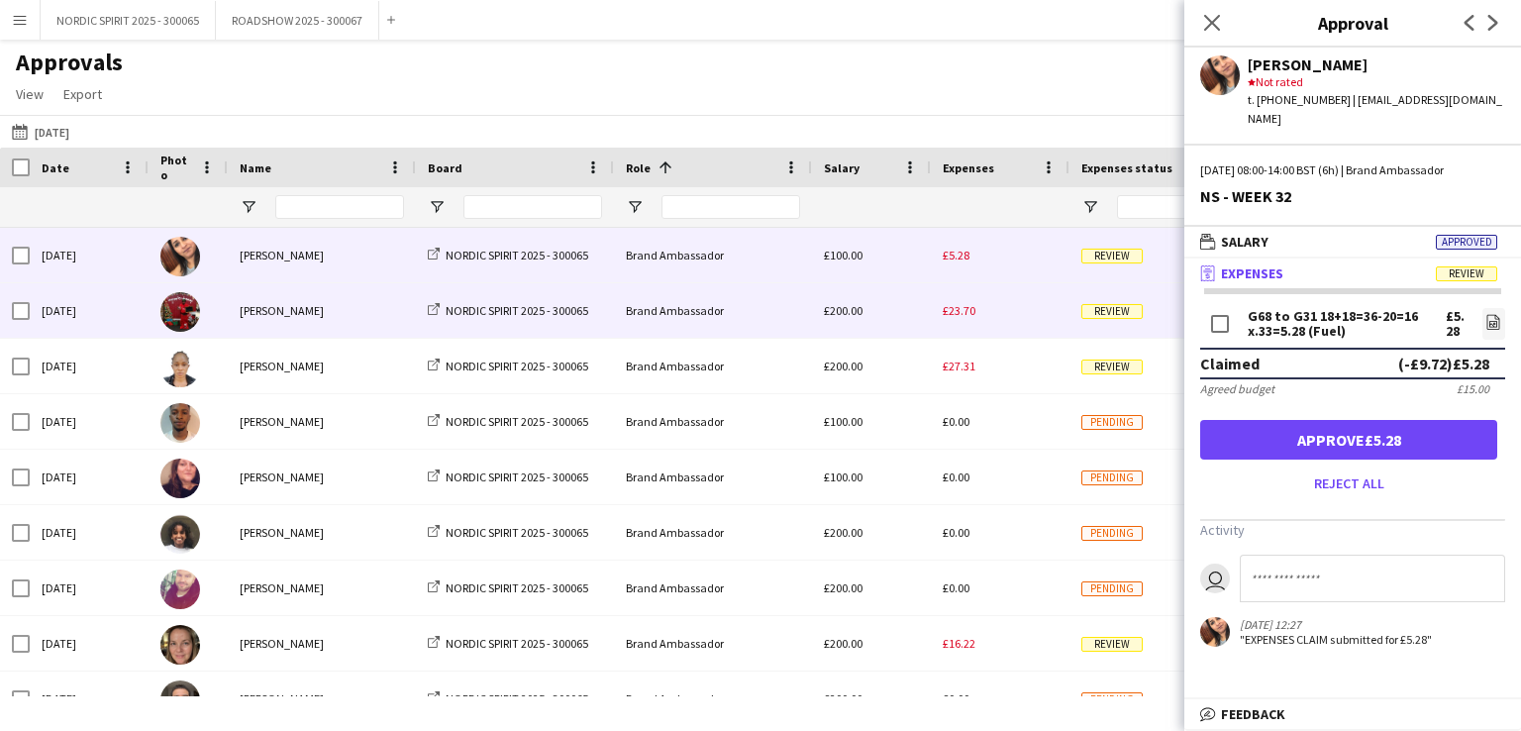
click at [953, 313] on span "£23.70" at bounding box center [959, 310] width 33 height 15
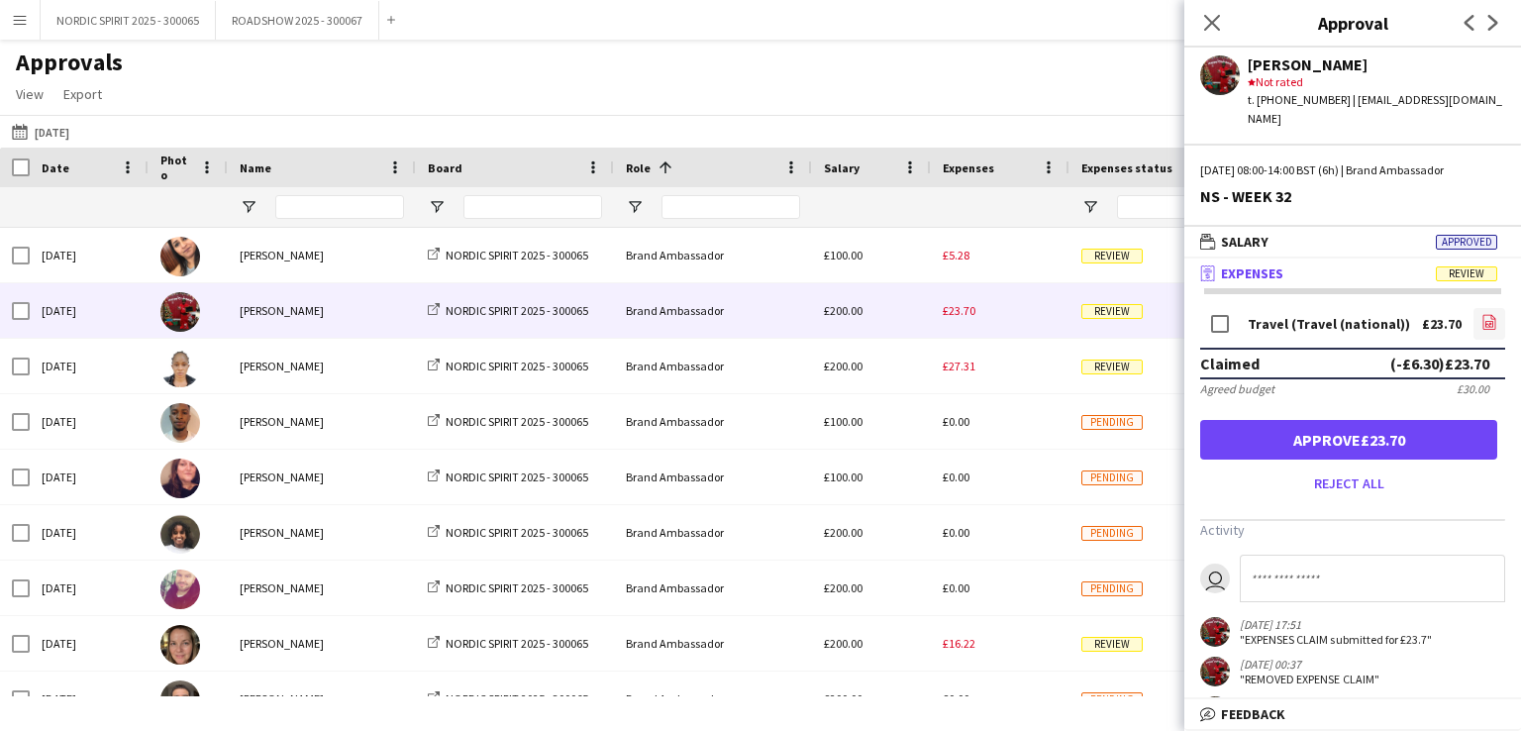
click at [1481, 314] on icon "file-image" at bounding box center [1489, 322] width 16 height 16
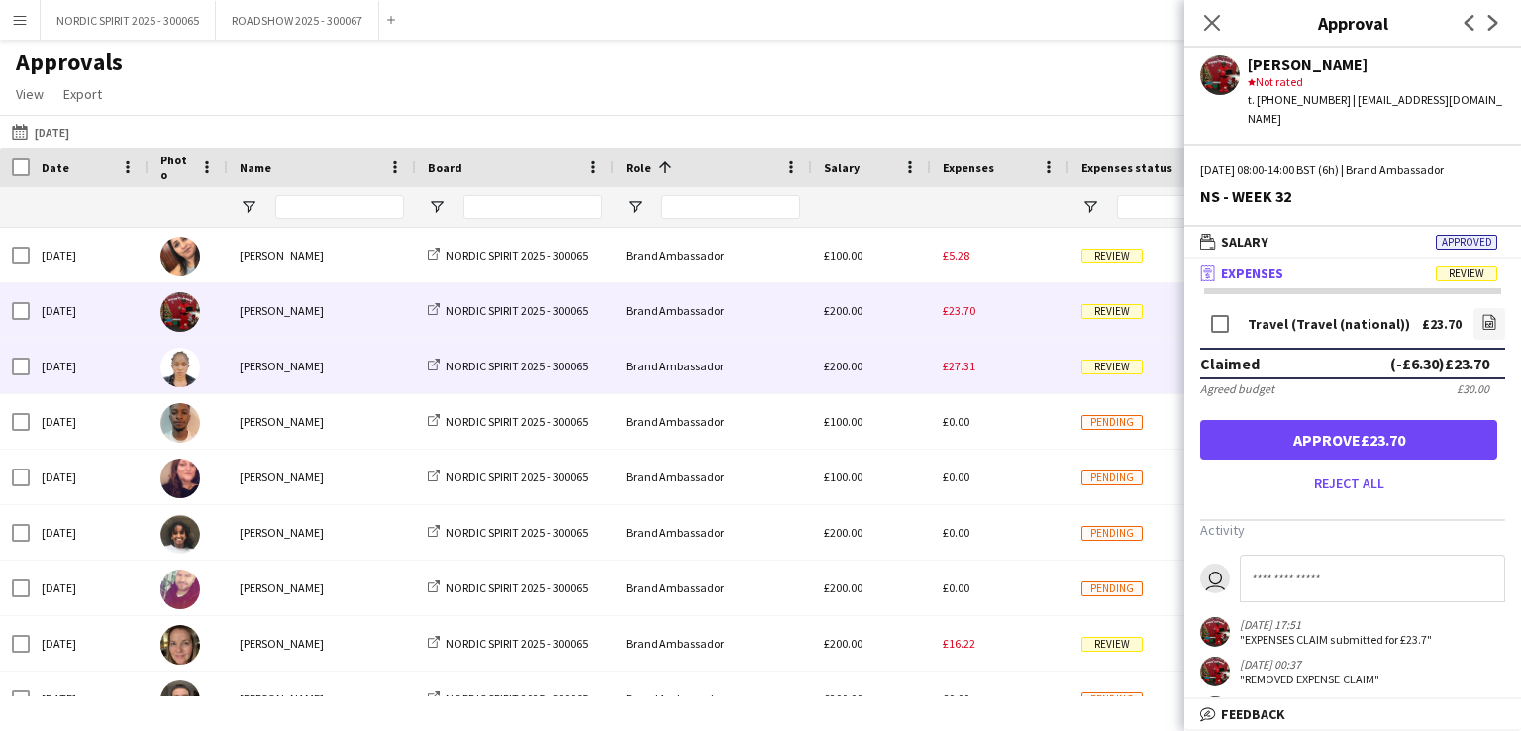
click at [957, 367] on span "£27.31" at bounding box center [959, 365] width 33 height 15
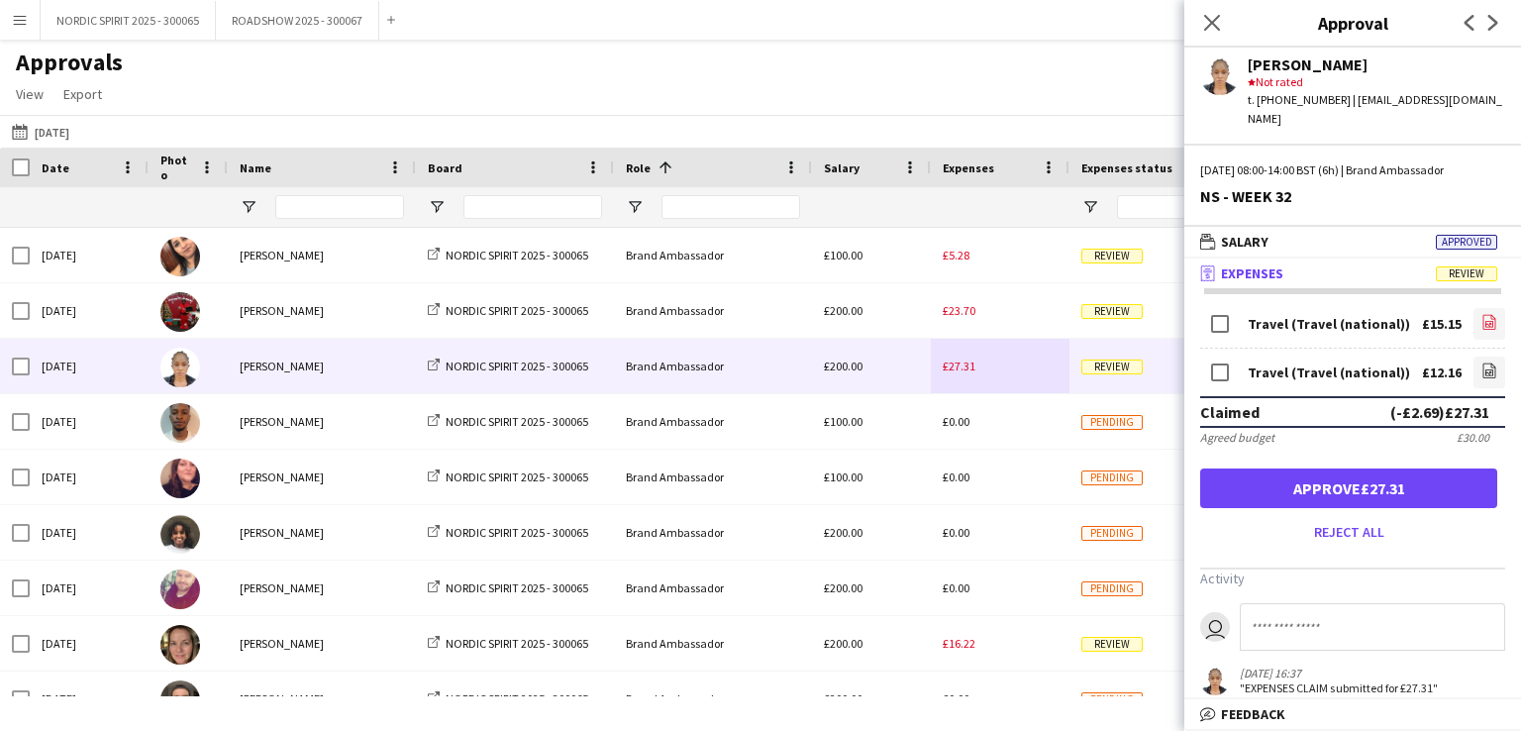
click at [1485, 321] on icon at bounding box center [1489, 324] width 8 height 6
click at [1489, 371] on icon at bounding box center [1490, 372] width 2 height 2
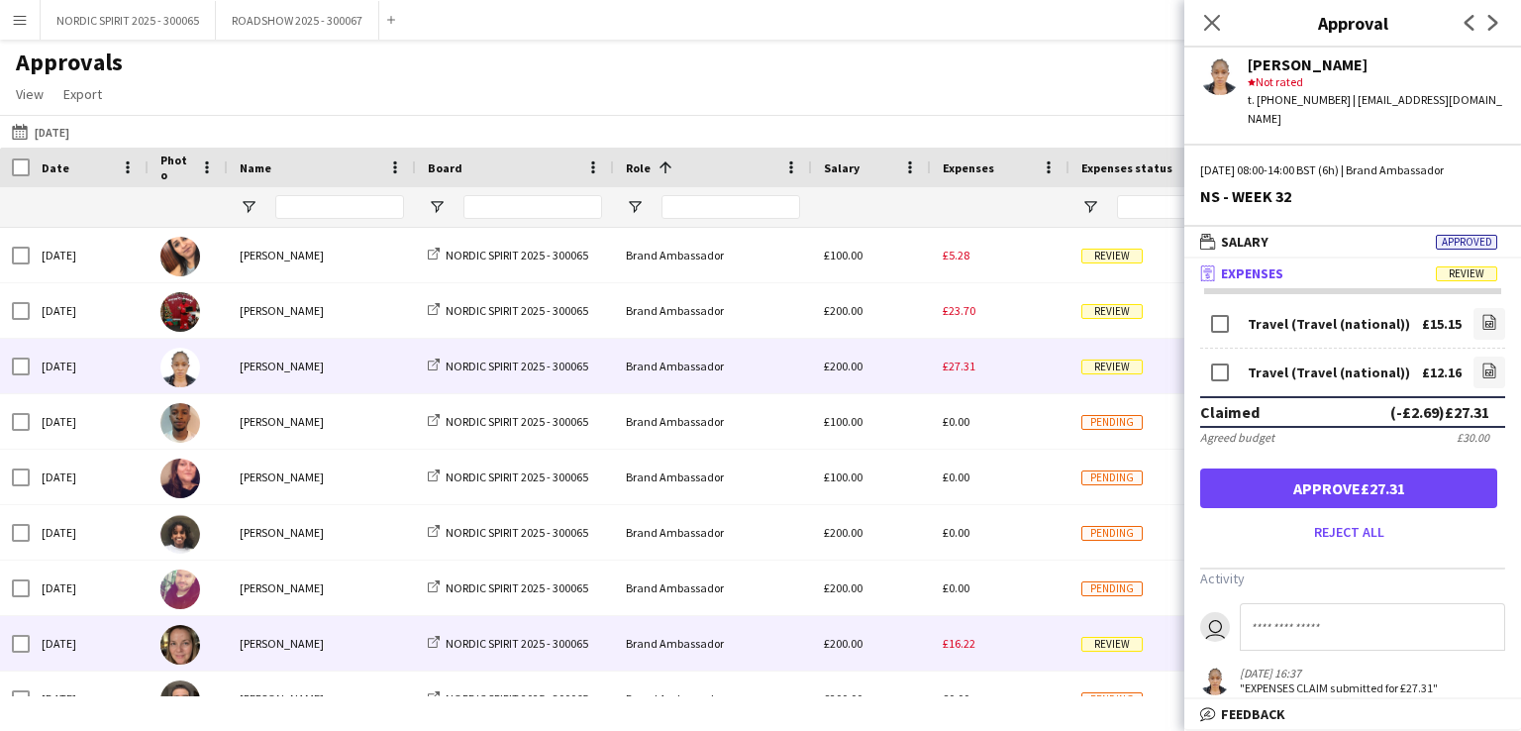
click at [963, 646] on span "£16.22" at bounding box center [959, 643] width 33 height 15
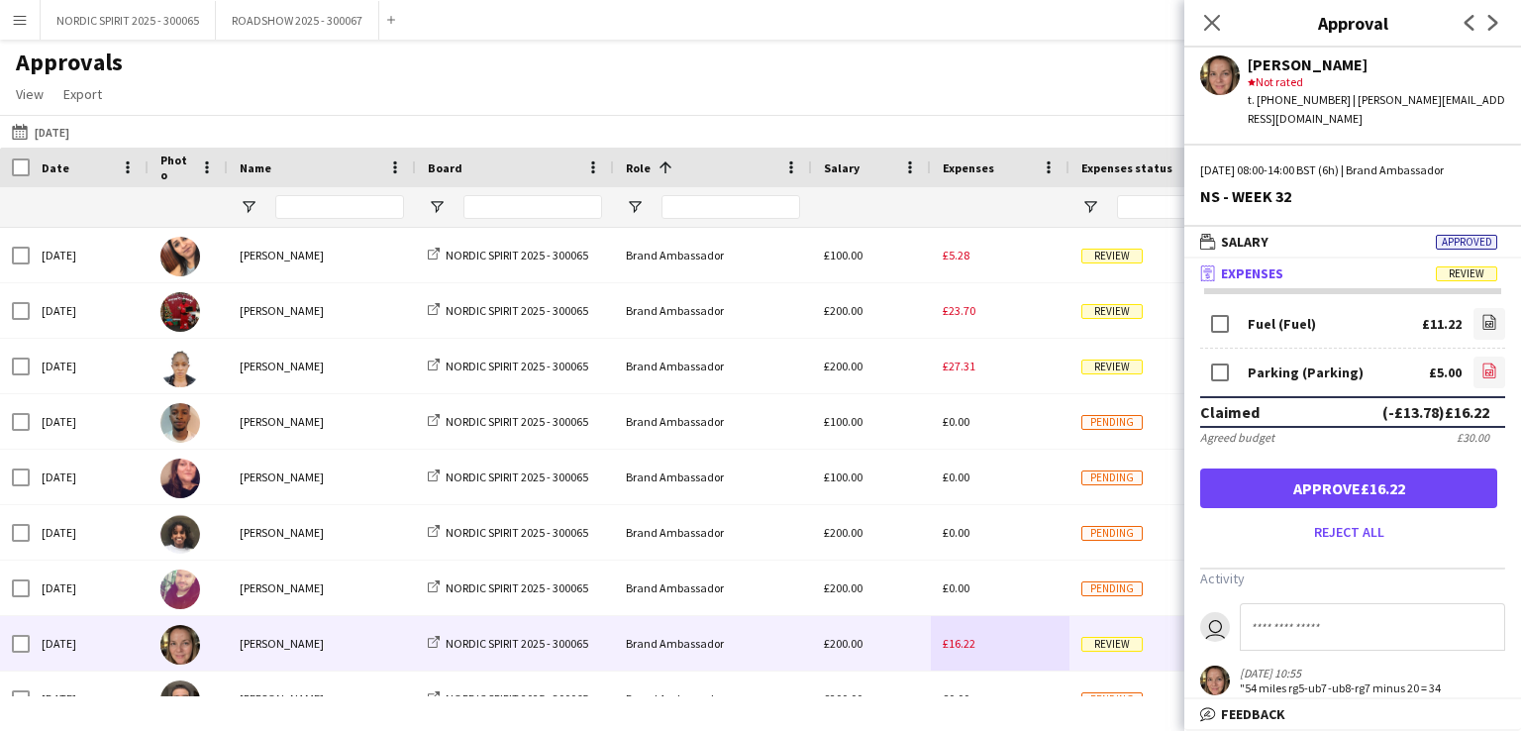
click at [1474, 356] on link "file-image" at bounding box center [1490, 372] width 32 height 32
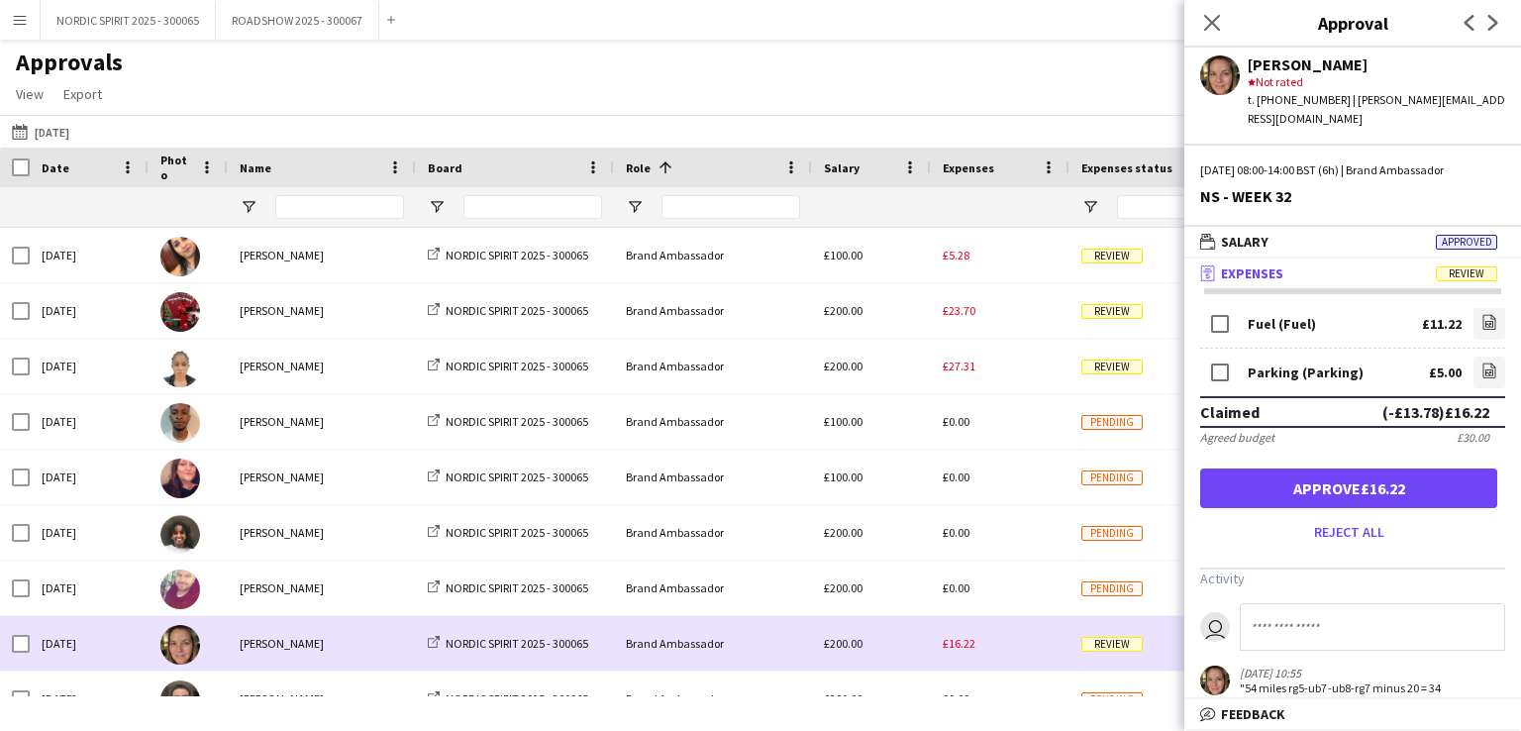
click at [1018, 658] on div "£16.22" at bounding box center [1000, 643] width 139 height 54
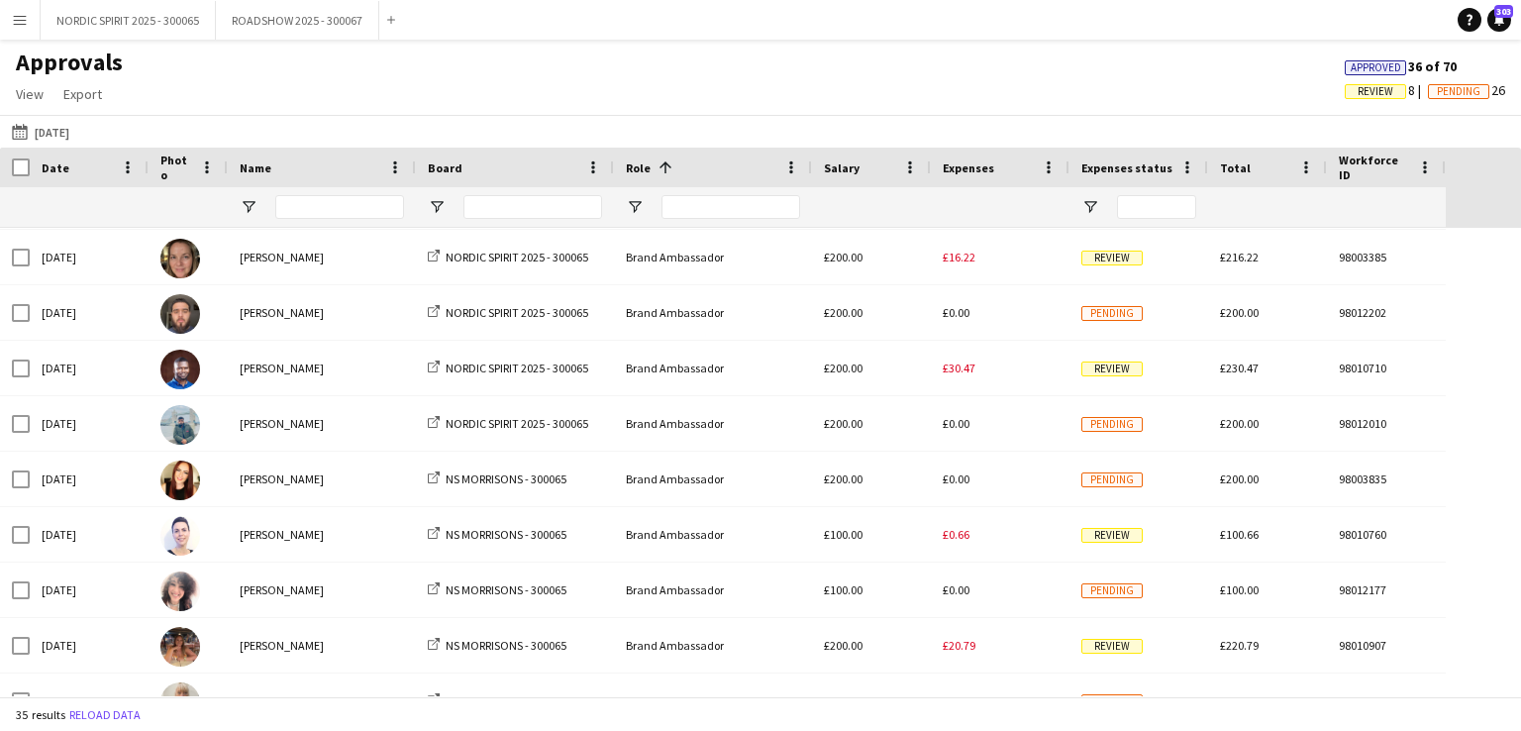
scroll to position [393, 0]
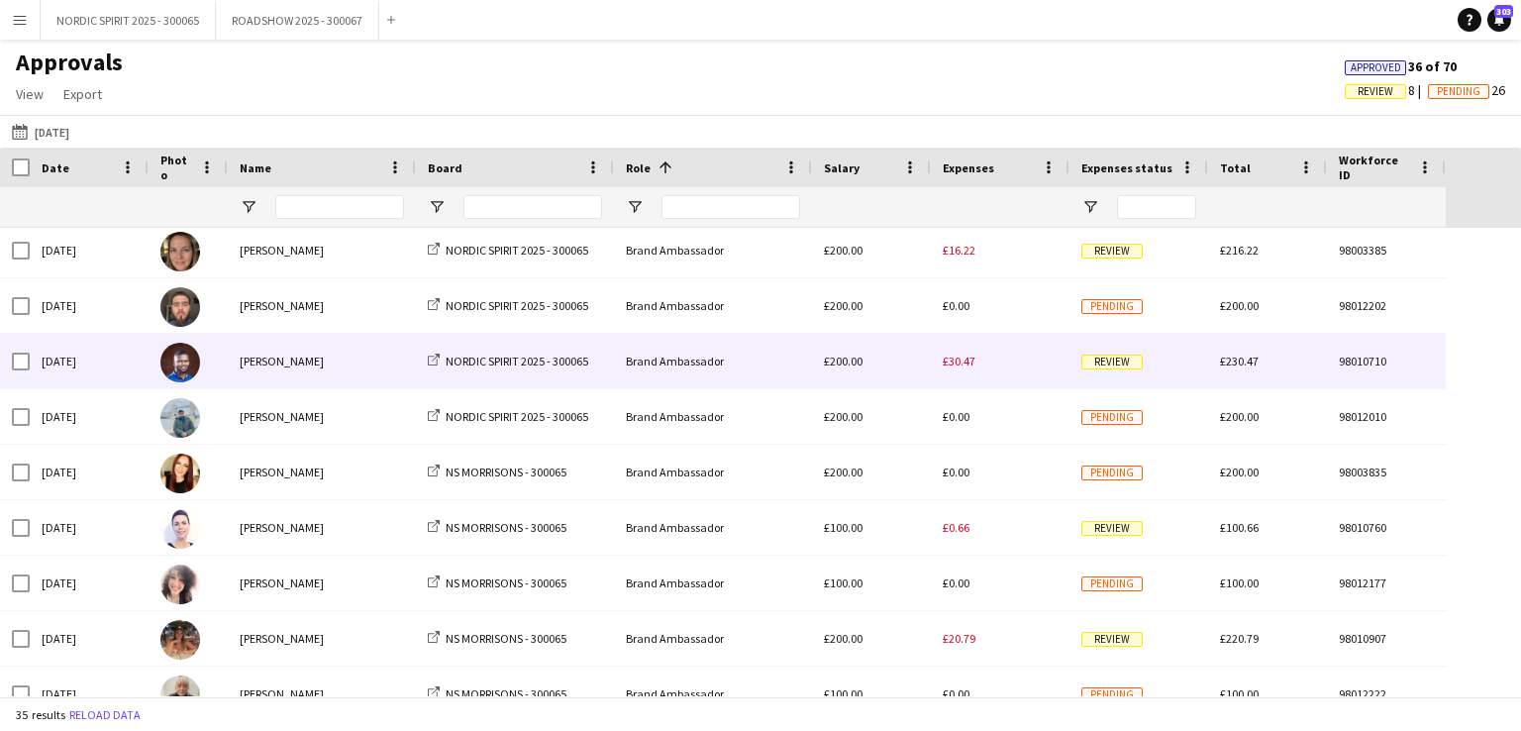
click at [956, 361] on span "£30.47" at bounding box center [959, 361] width 33 height 15
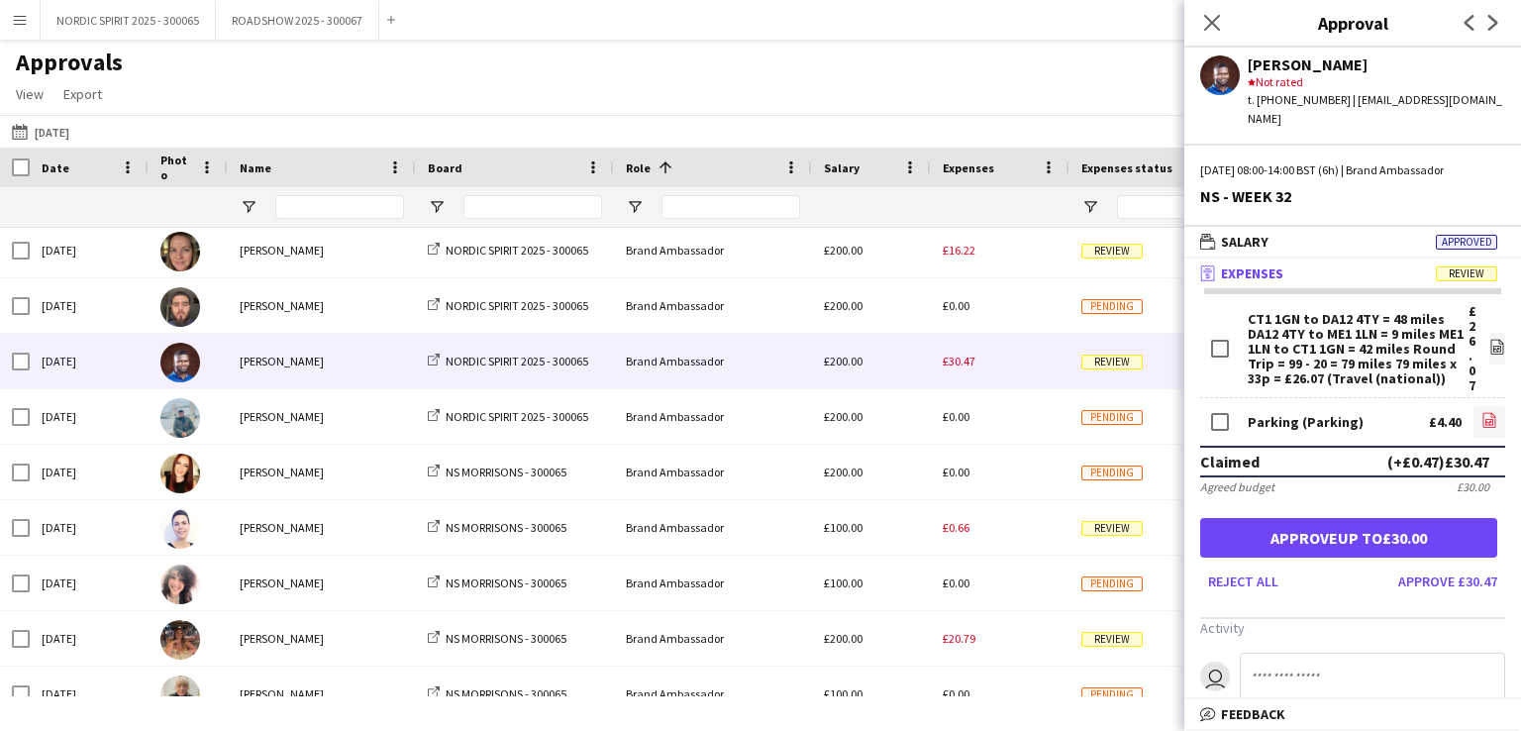
click at [1481, 412] on icon "file-image" at bounding box center [1489, 420] width 16 height 16
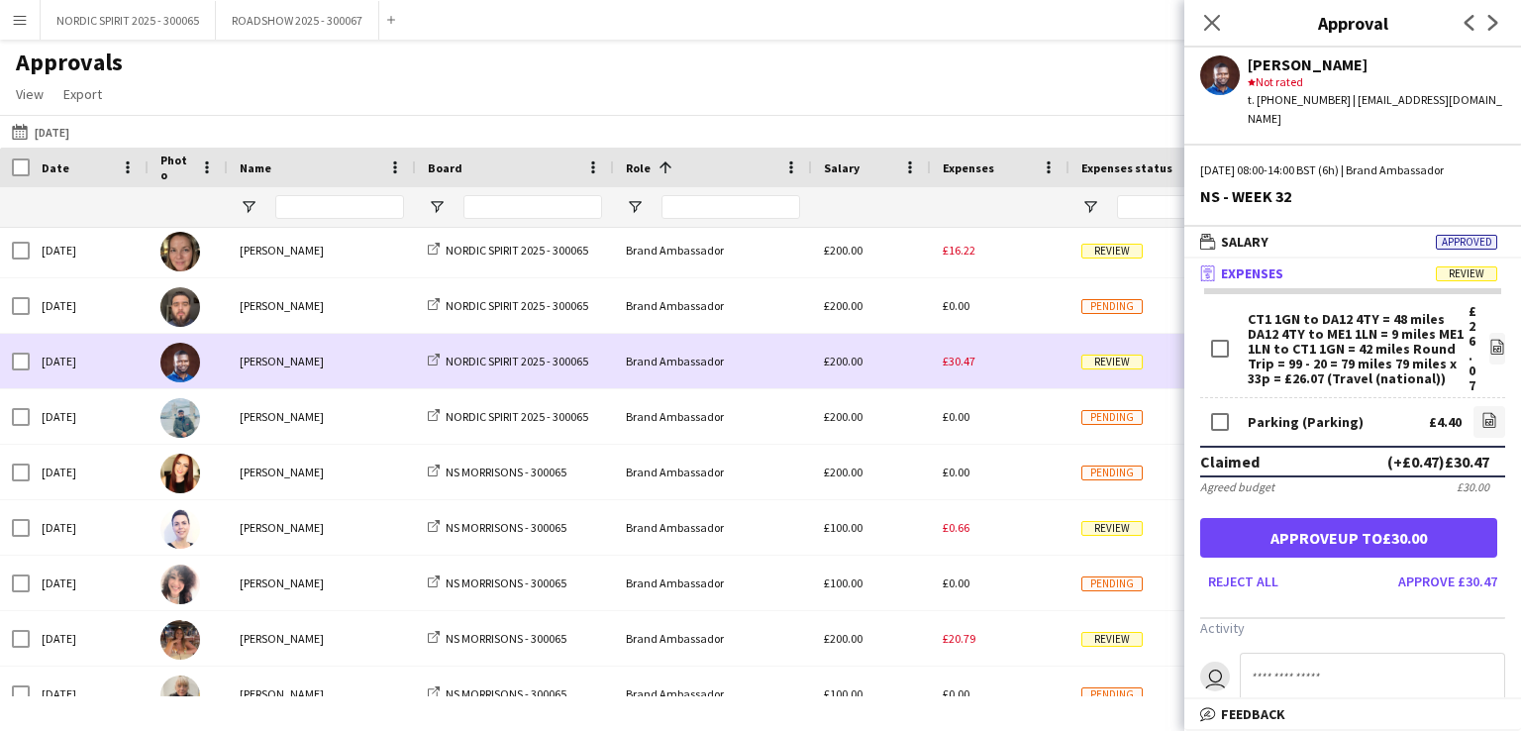
click at [1030, 354] on div "£30.47" at bounding box center [1000, 361] width 139 height 54
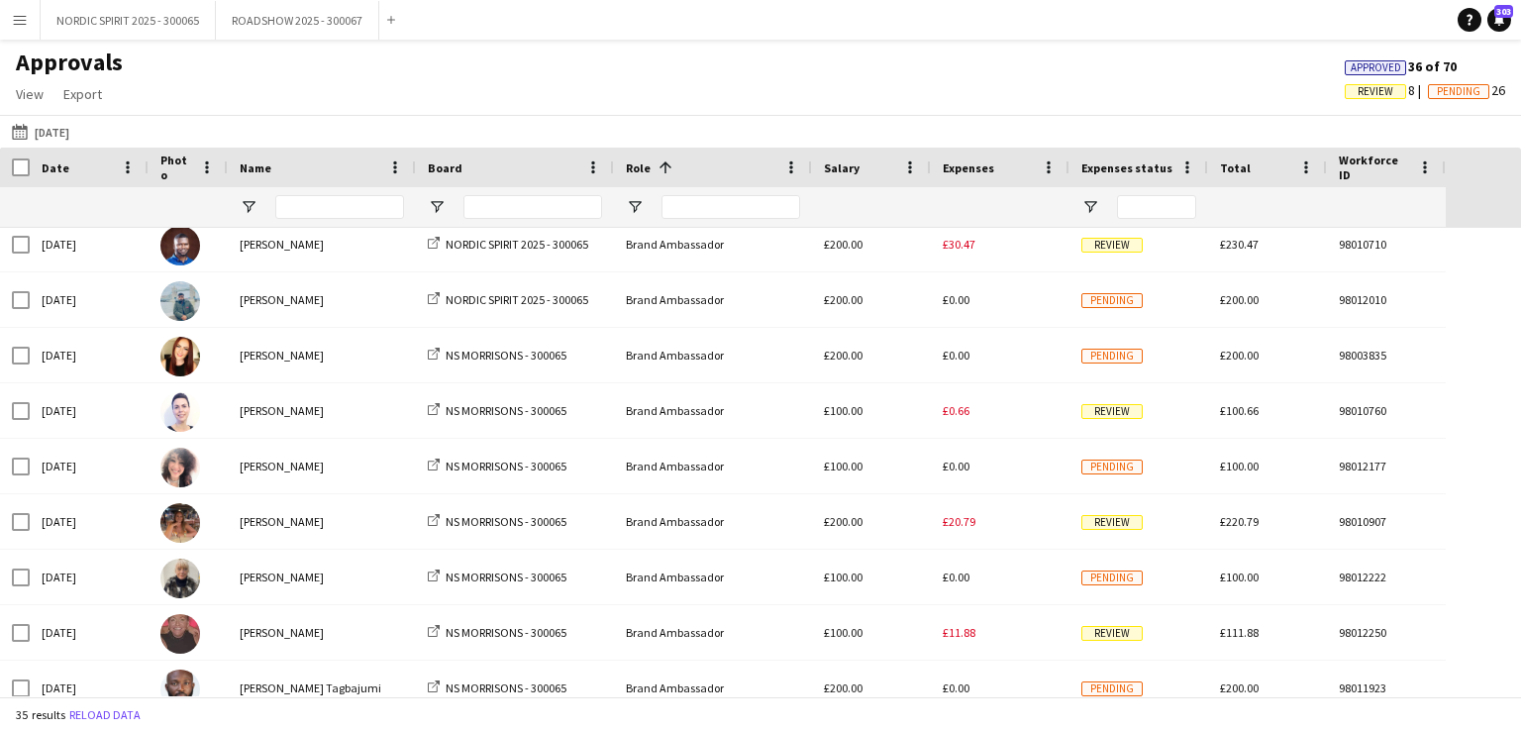
scroll to position [514, 0]
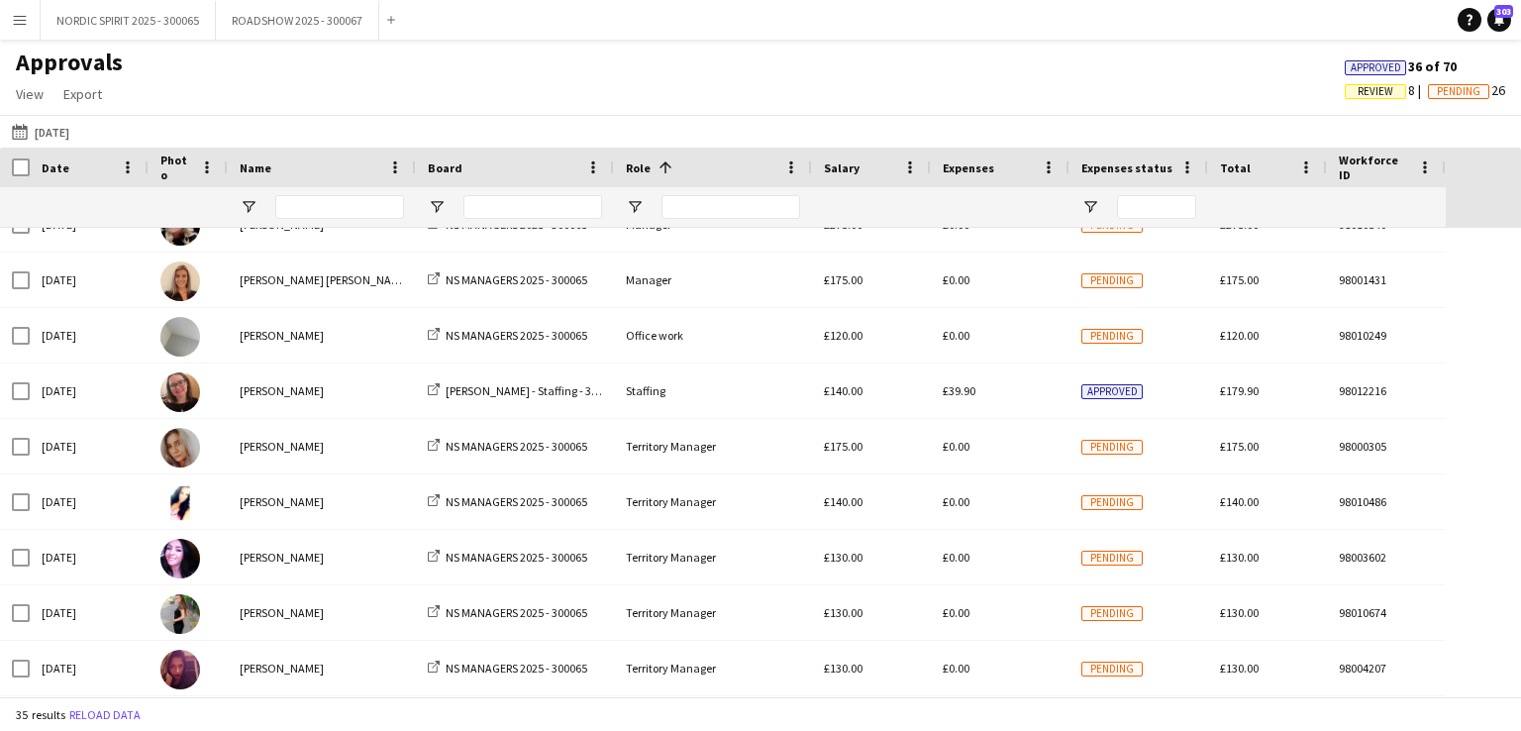
click at [57, 128] on button "[DATE] [DATE]" at bounding box center [40, 132] width 65 height 24
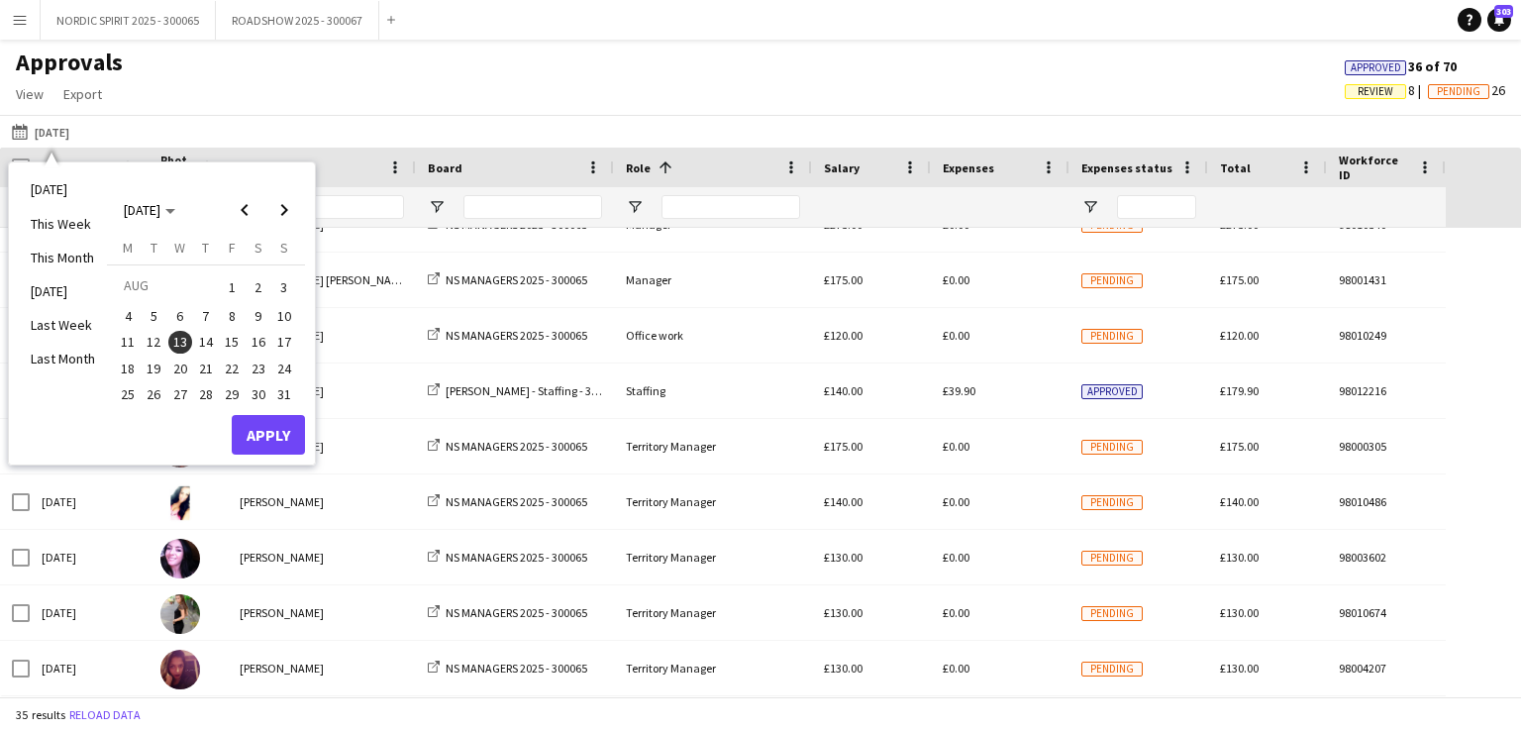
click at [202, 337] on span "14" at bounding box center [206, 343] width 24 height 24
click at [263, 427] on button "Apply" at bounding box center [268, 435] width 73 height 40
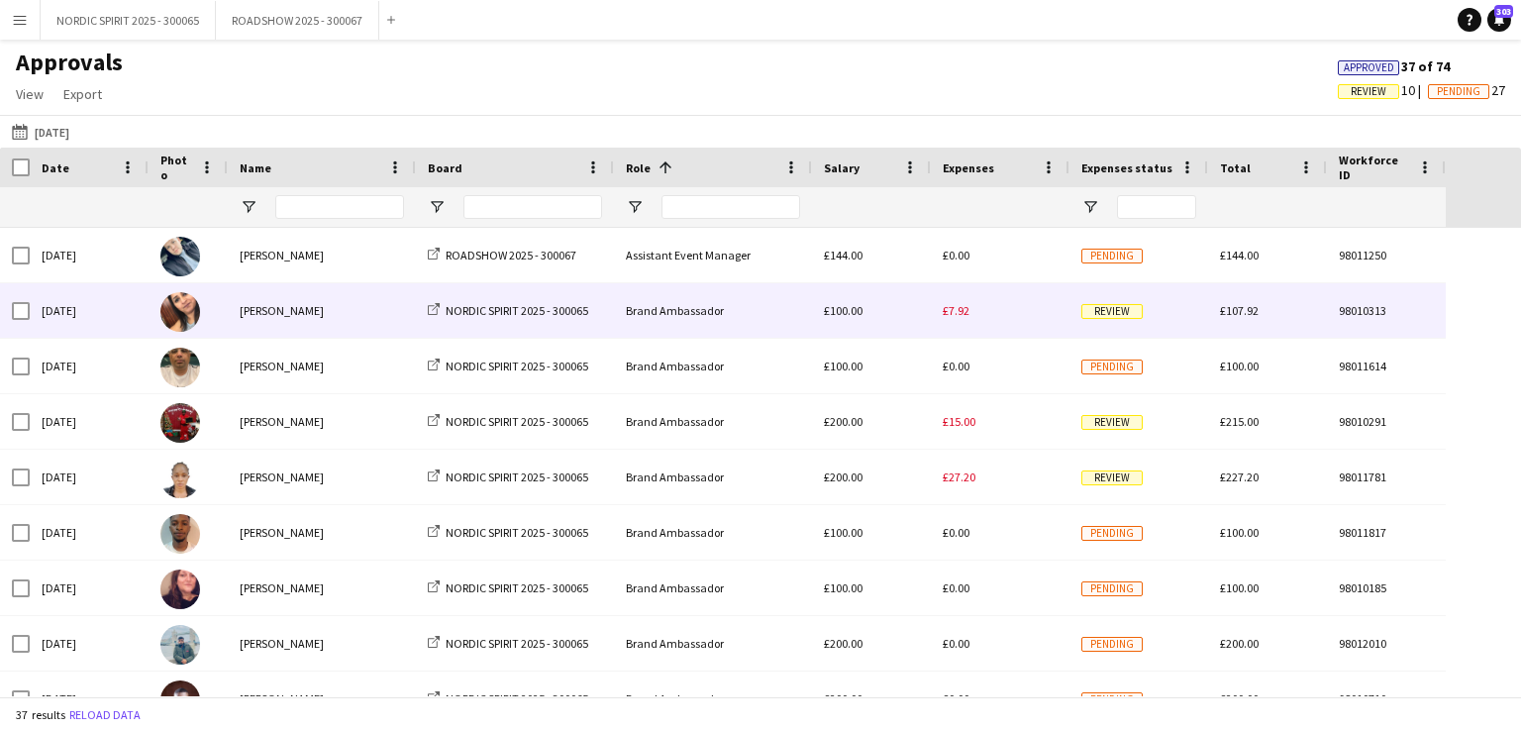
click at [975, 319] on div "£7.92" at bounding box center [1000, 310] width 139 height 54
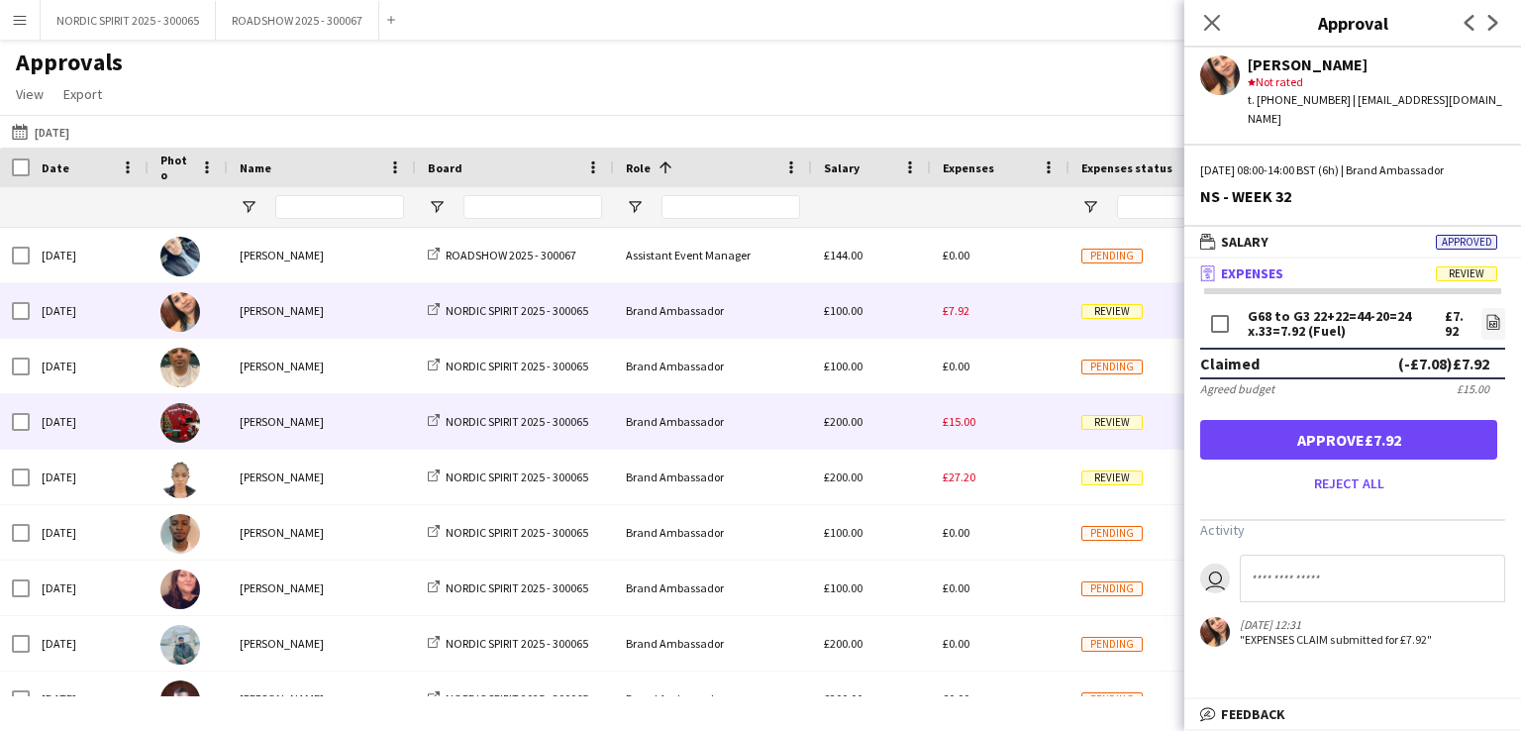
click at [969, 425] on span "£15.00" at bounding box center [959, 421] width 33 height 15
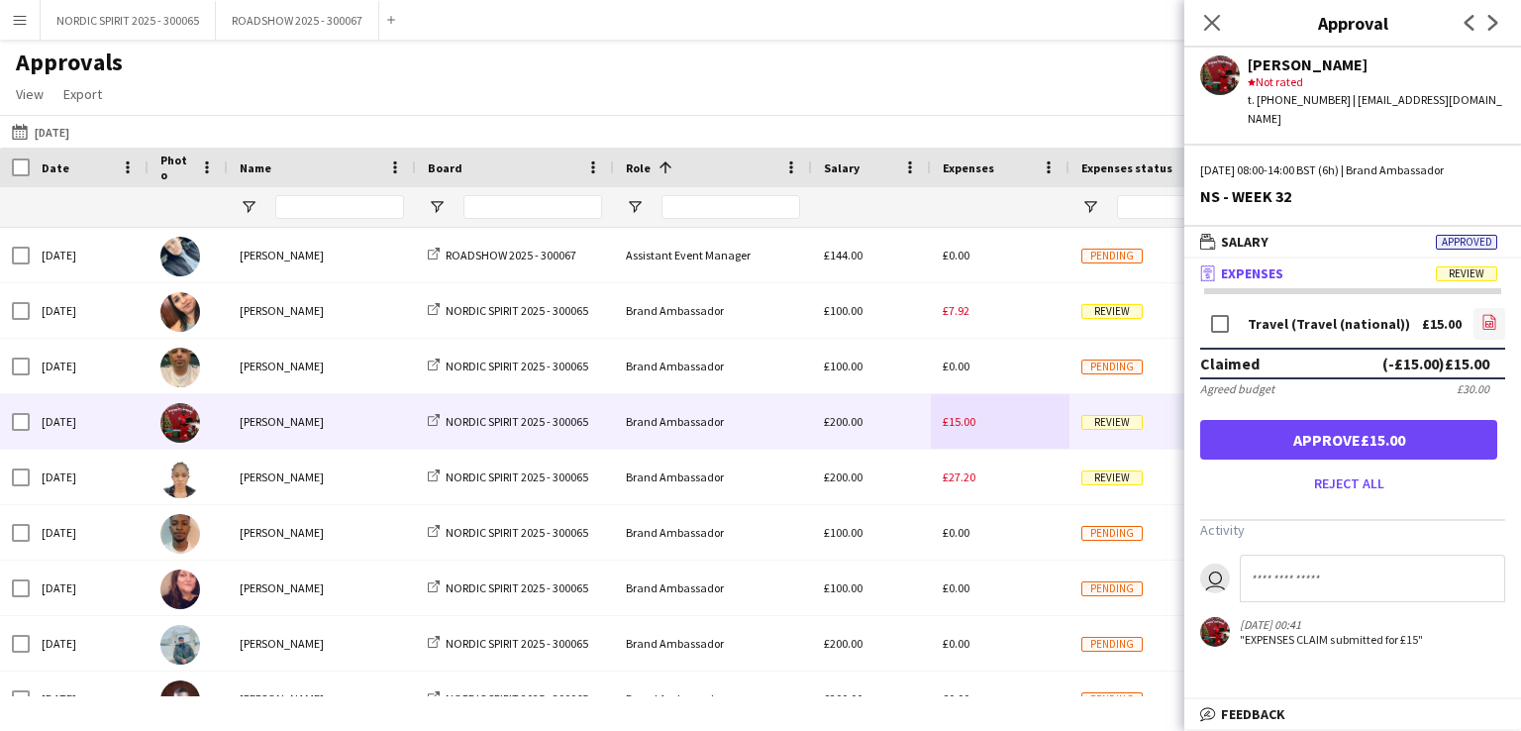
click at [1489, 314] on icon "file-image" at bounding box center [1489, 322] width 16 height 16
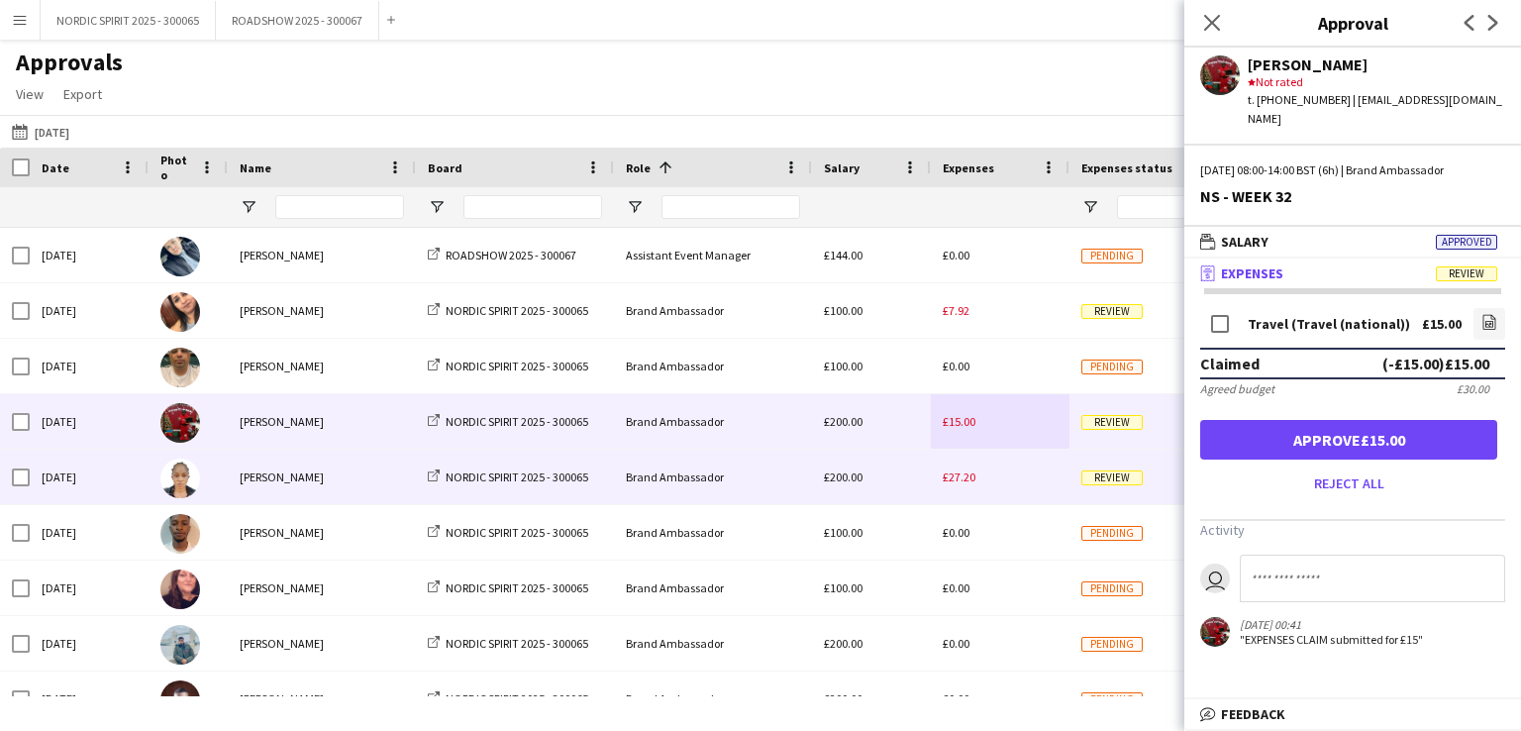
click at [970, 480] on span "£27.20" at bounding box center [959, 476] width 33 height 15
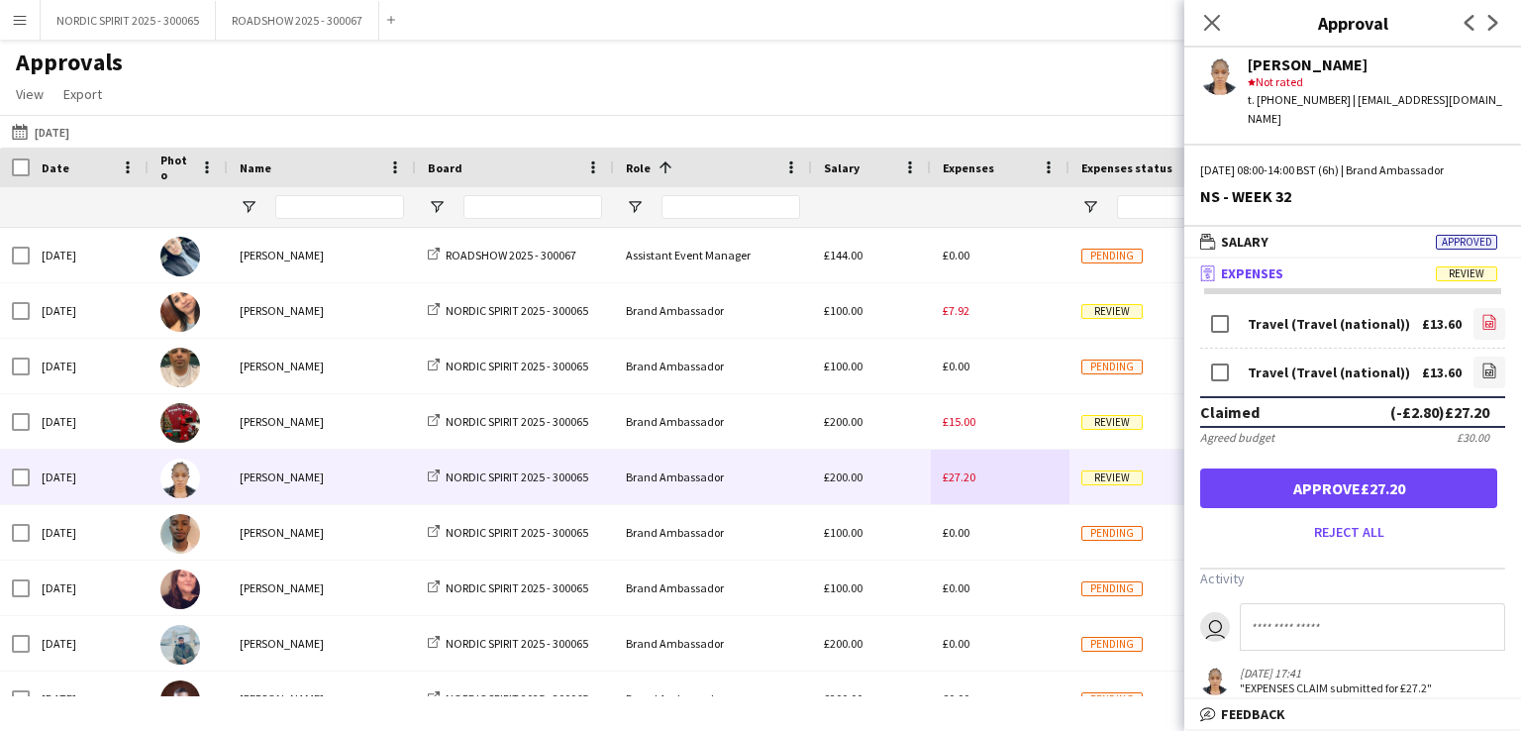
click at [1481, 314] on icon "file-image" at bounding box center [1489, 322] width 16 height 16
click at [1485, 369] on icon at bounding box center [1489, 372] width 8 height 6
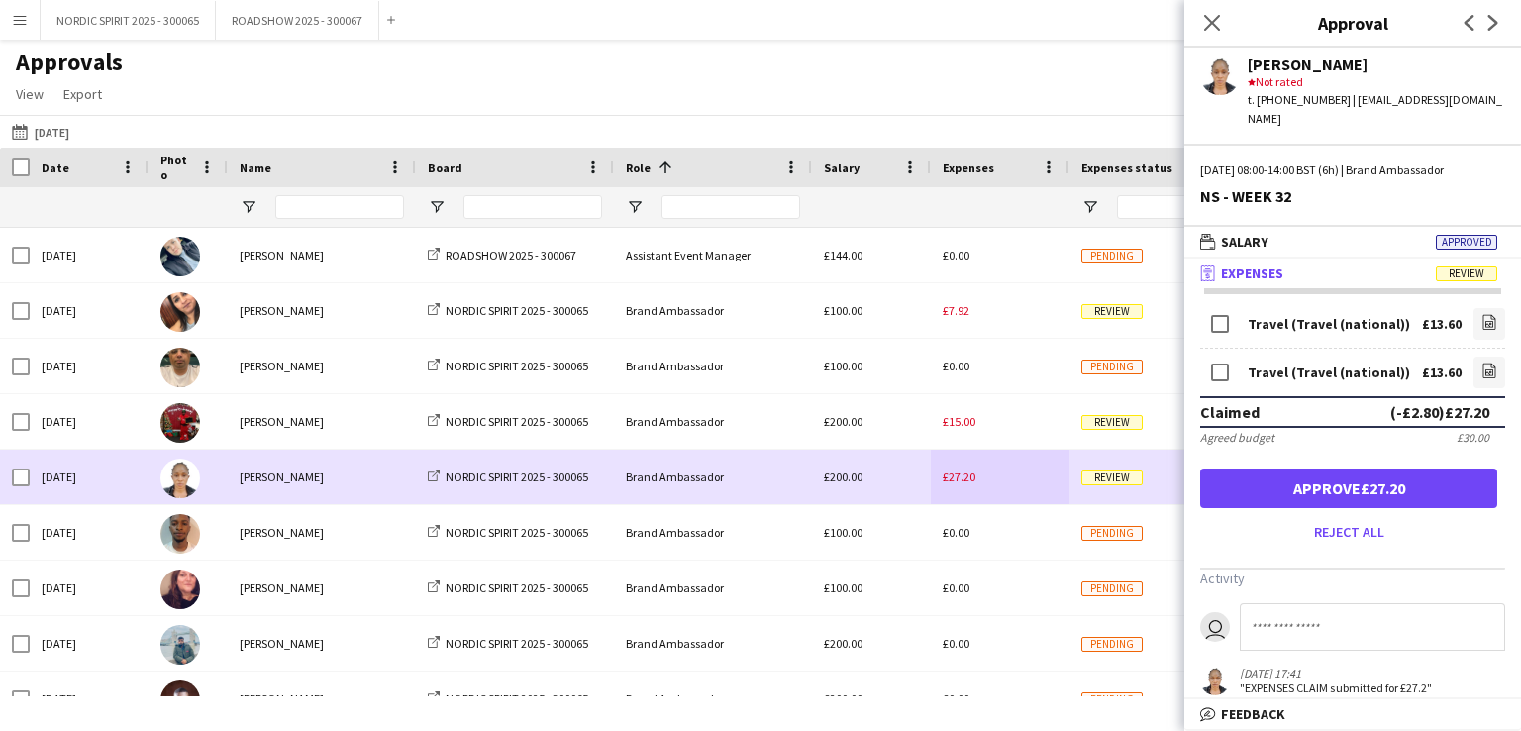
click at [1014, 479] on div "£27.20" at bounding box center [1000, 477] width 139 height 54
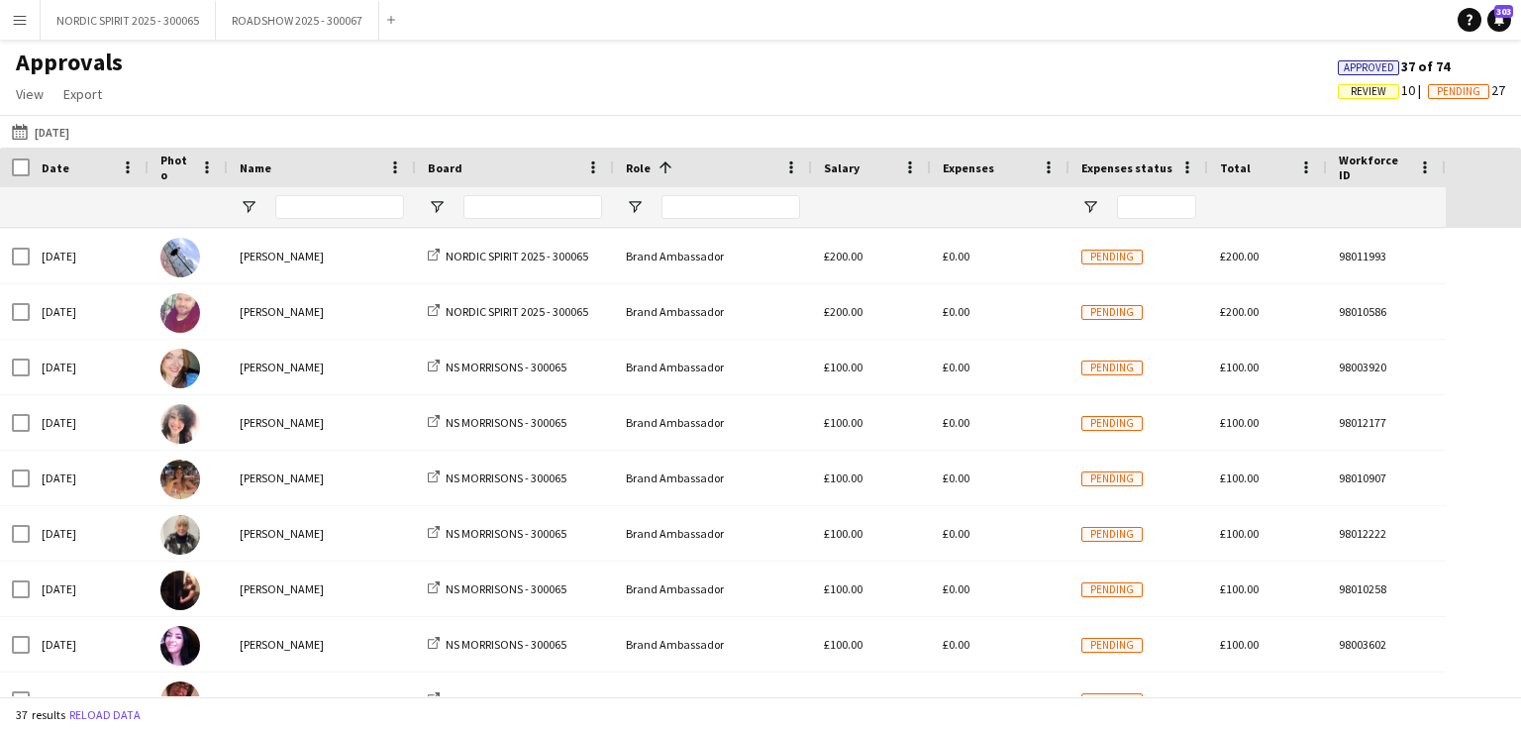
scroll to position [521, 0]
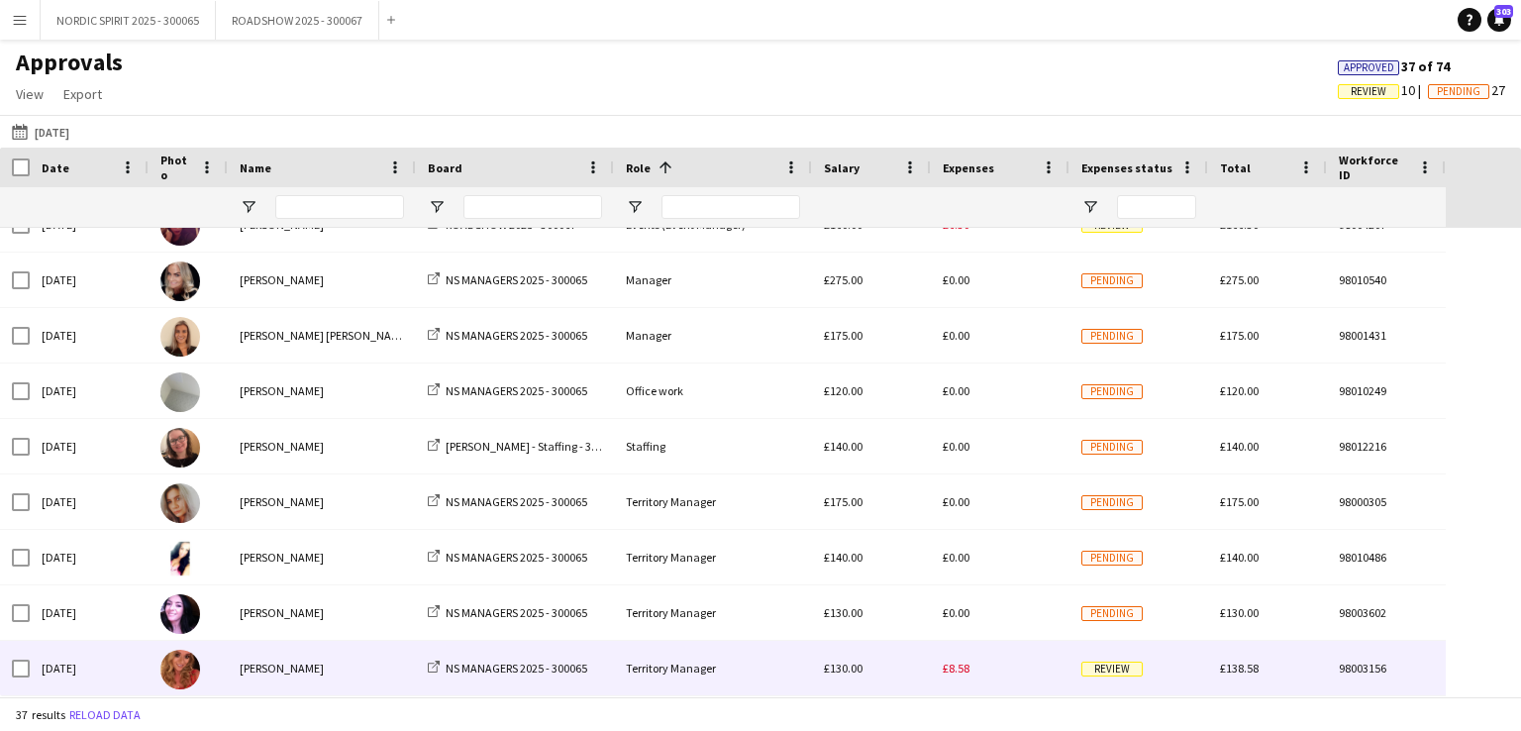
click at [957, 671] on span "£8.58" at bounding box center [956, 668] width 27 height 15
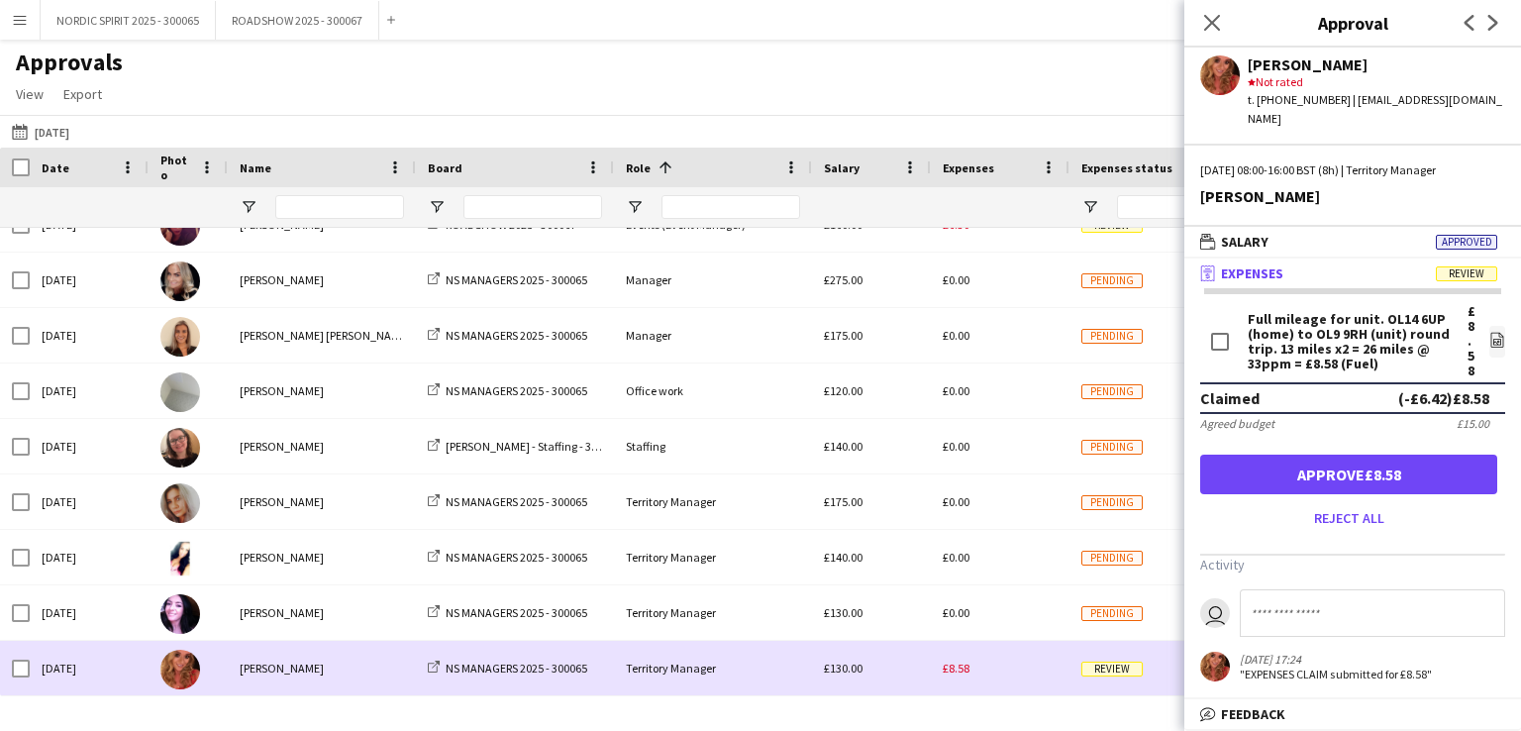
click at [992, 681] on div "£8.58" at bounding box center [1000, 668] width 139 height 54
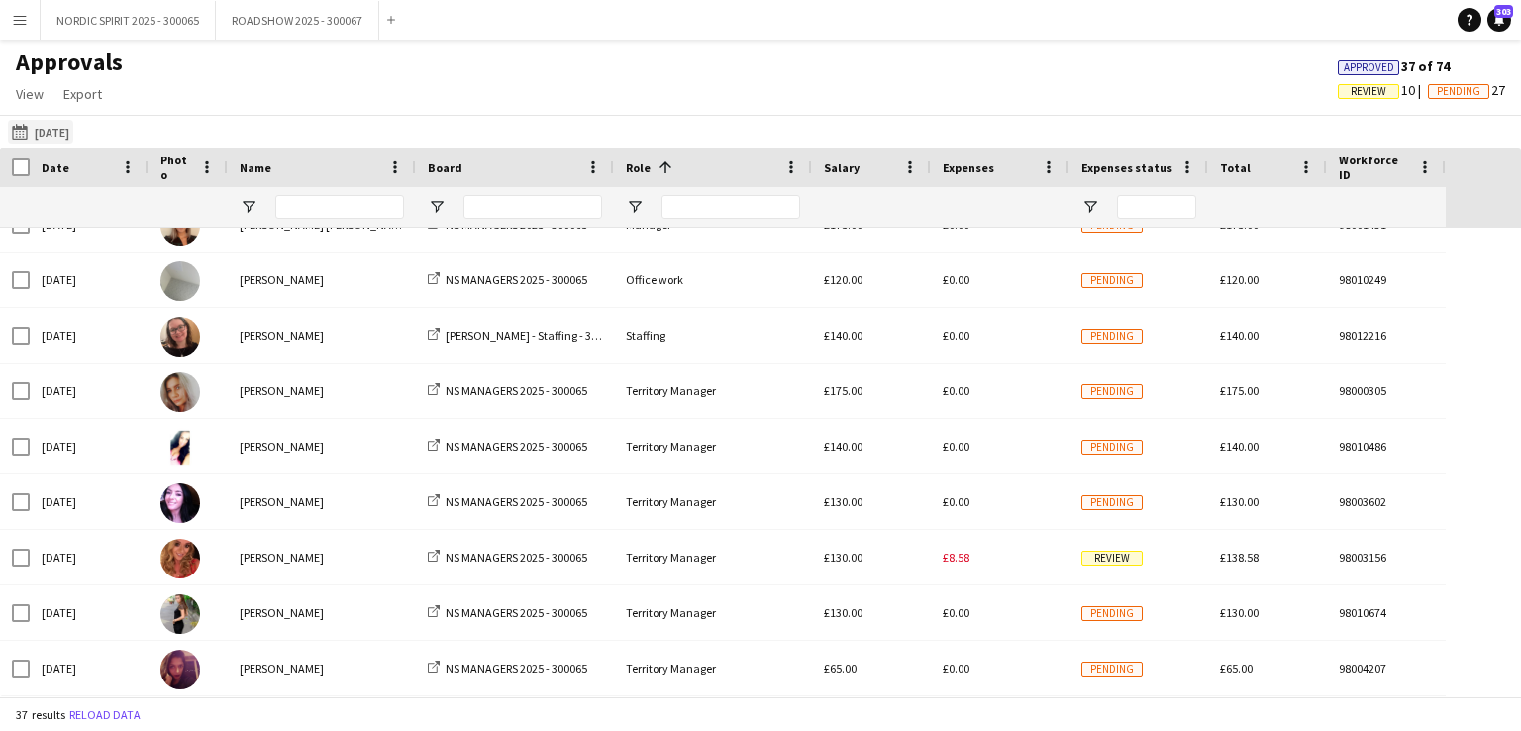
click at [65, 130] on button "[DATE] [DATE]" at bounding box center [40, 132] width 65 height 24
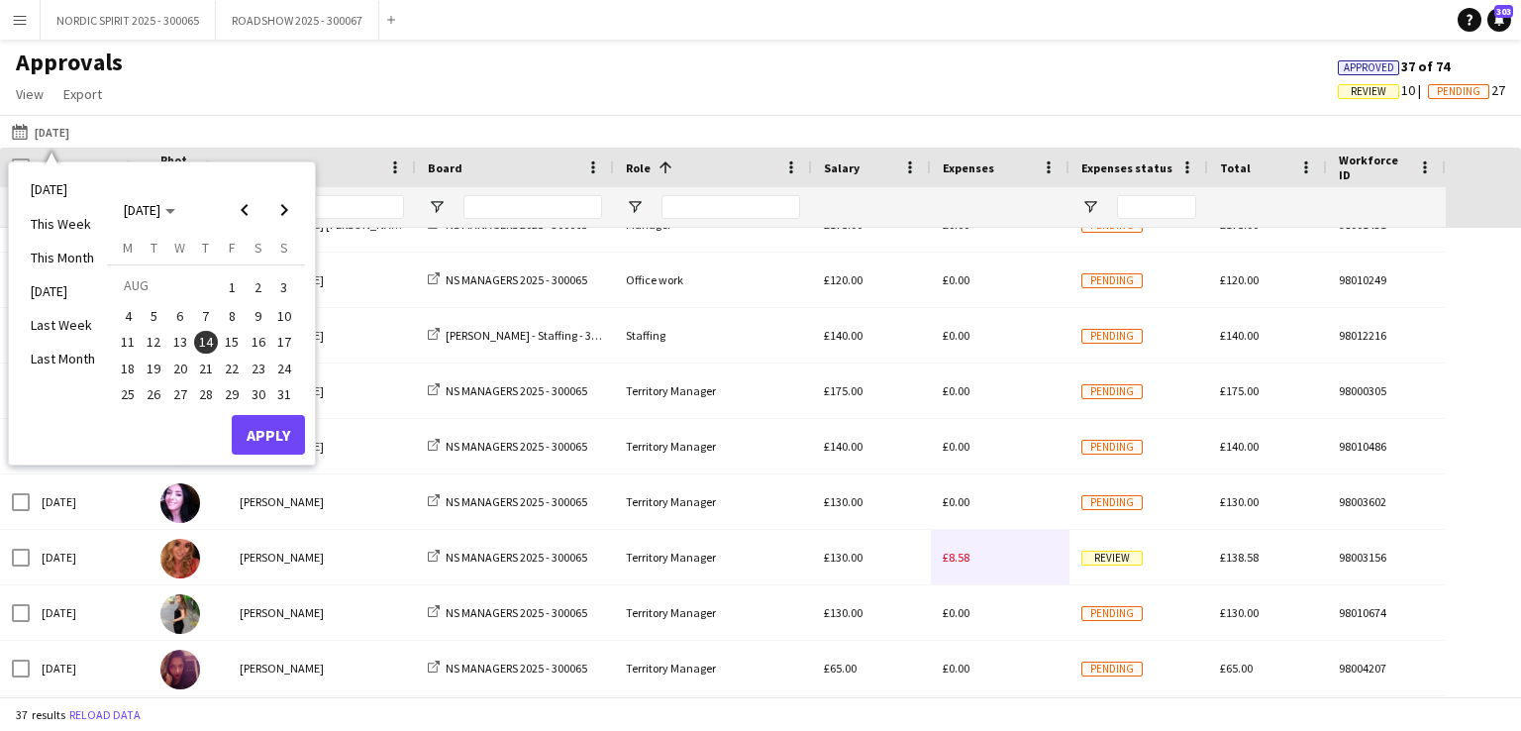
click at [237, 342] on span "15" at bounding box center [232, 343] width 24 height 24
click at [278, 425] on button "Apply" at bounding box center [268, 435] width 73 height 40
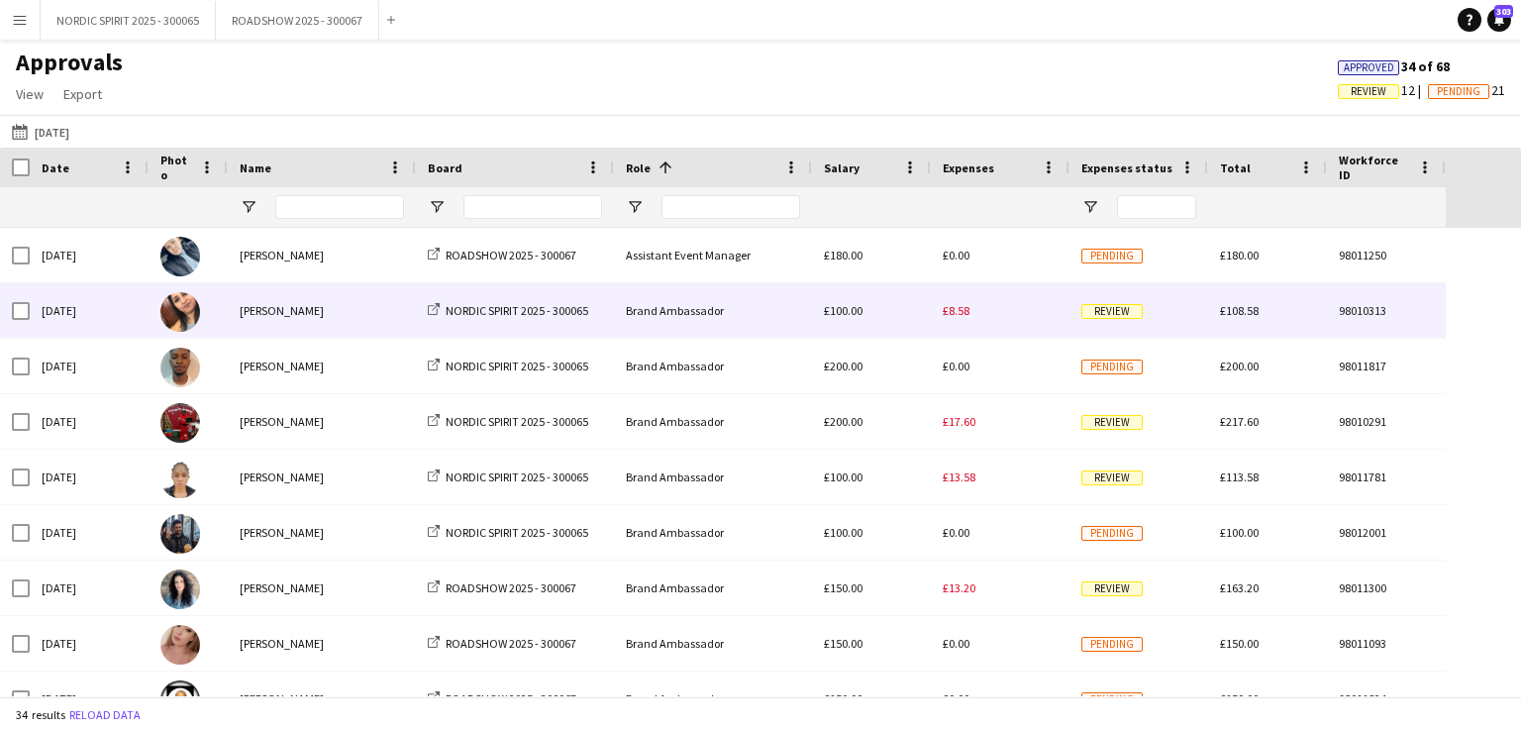
click at [959, 315] on span "£8.58" at bounding box center [956, 310] width 27 height 15
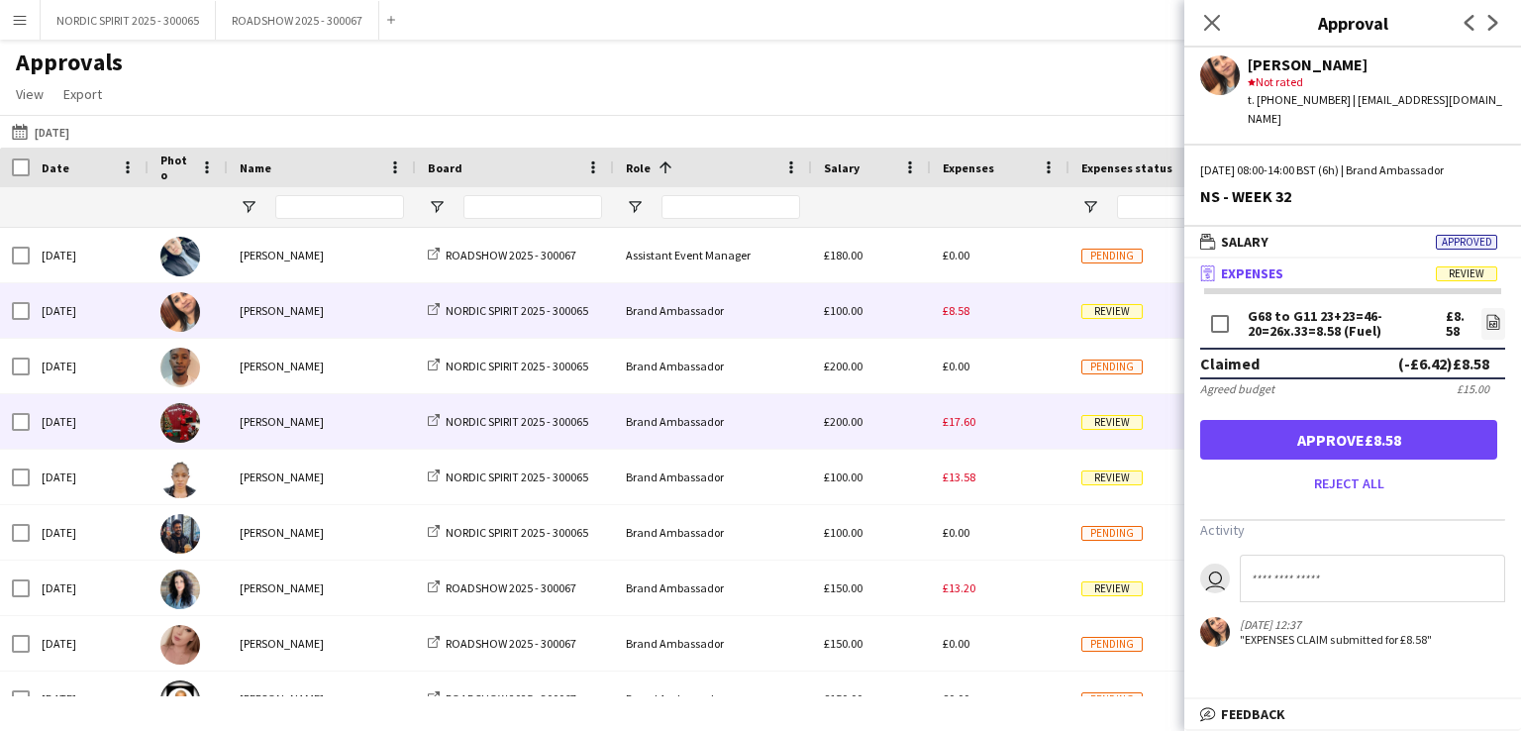
click at [963, 425] on span "£17.60" at bounding box center [959, 421] width 33 height 15
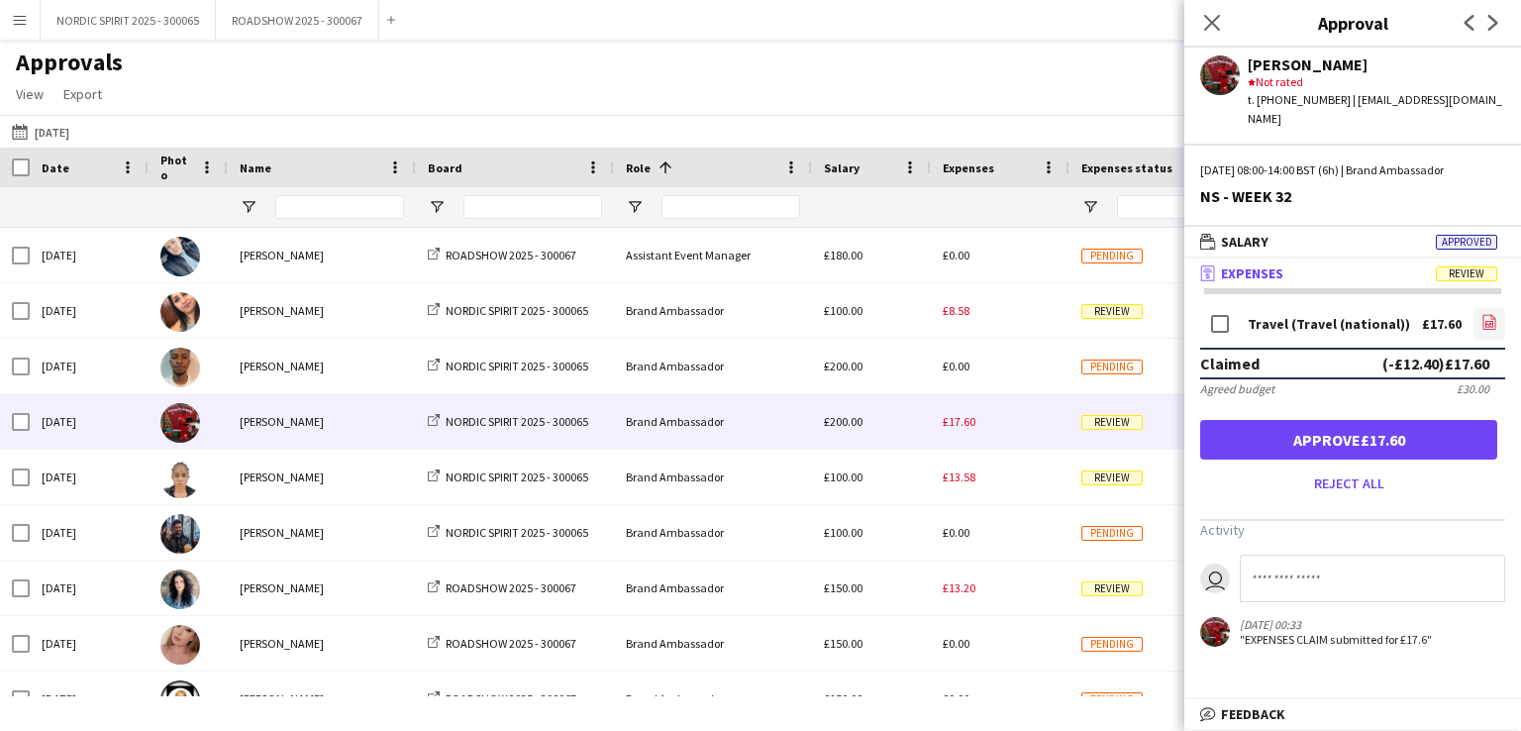
click at [1489, 321] on icon at bounding box center [1489, 324] width 8 height 6
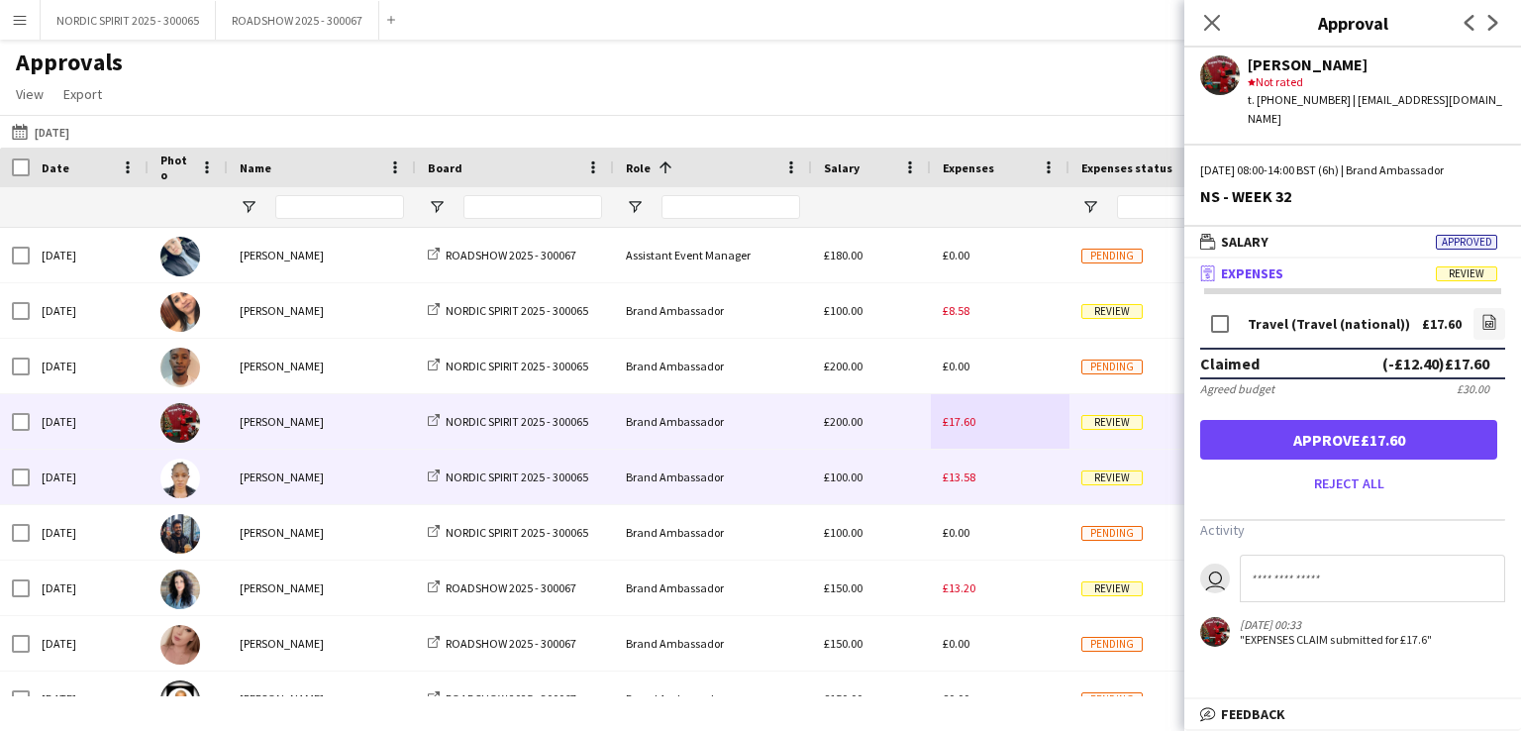
click at [951, 484] on div "£13.58" at bounding box center [1000, 477] width 139 height 54
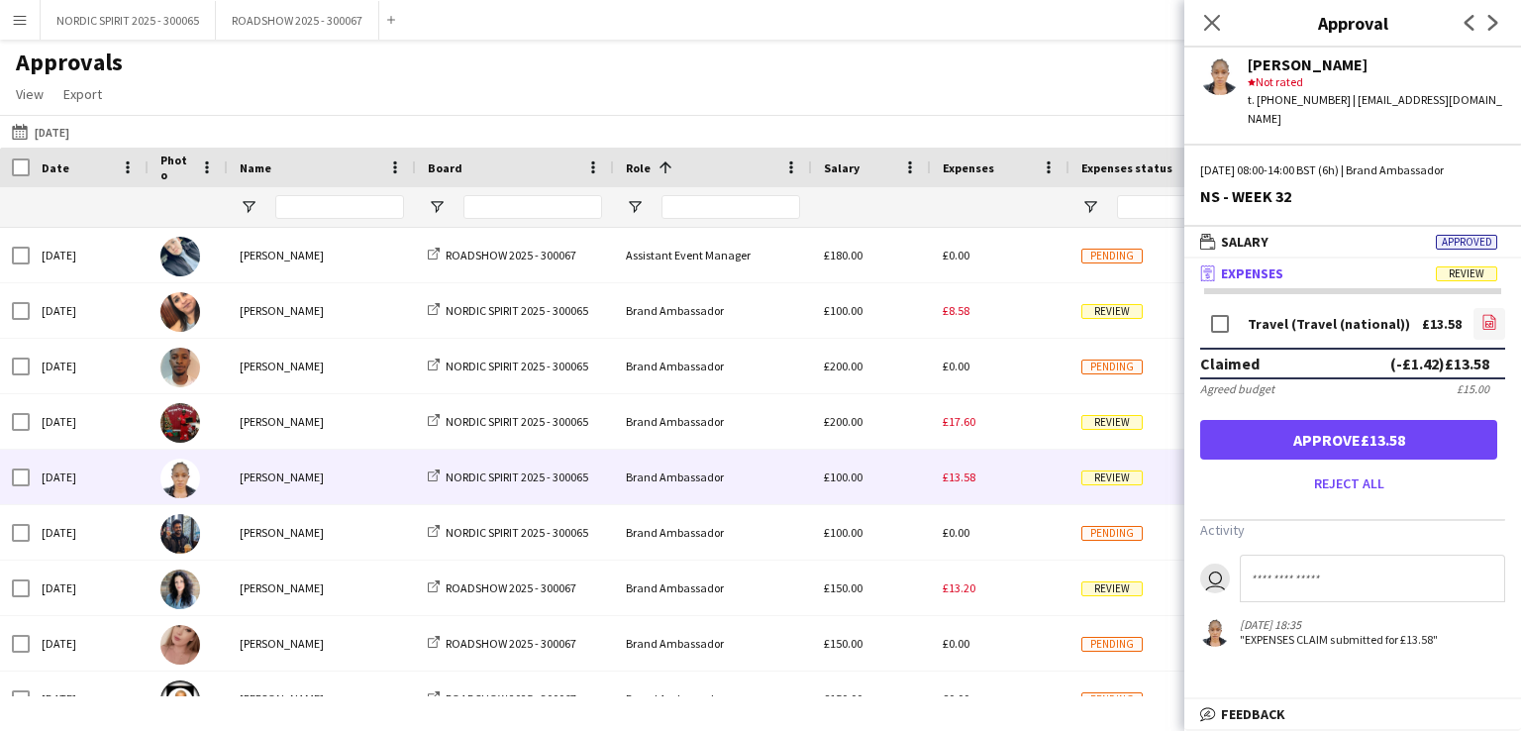
click at [1487, 314] on icon "file-image" at bounding box center [1489, 322] width 16 height 16
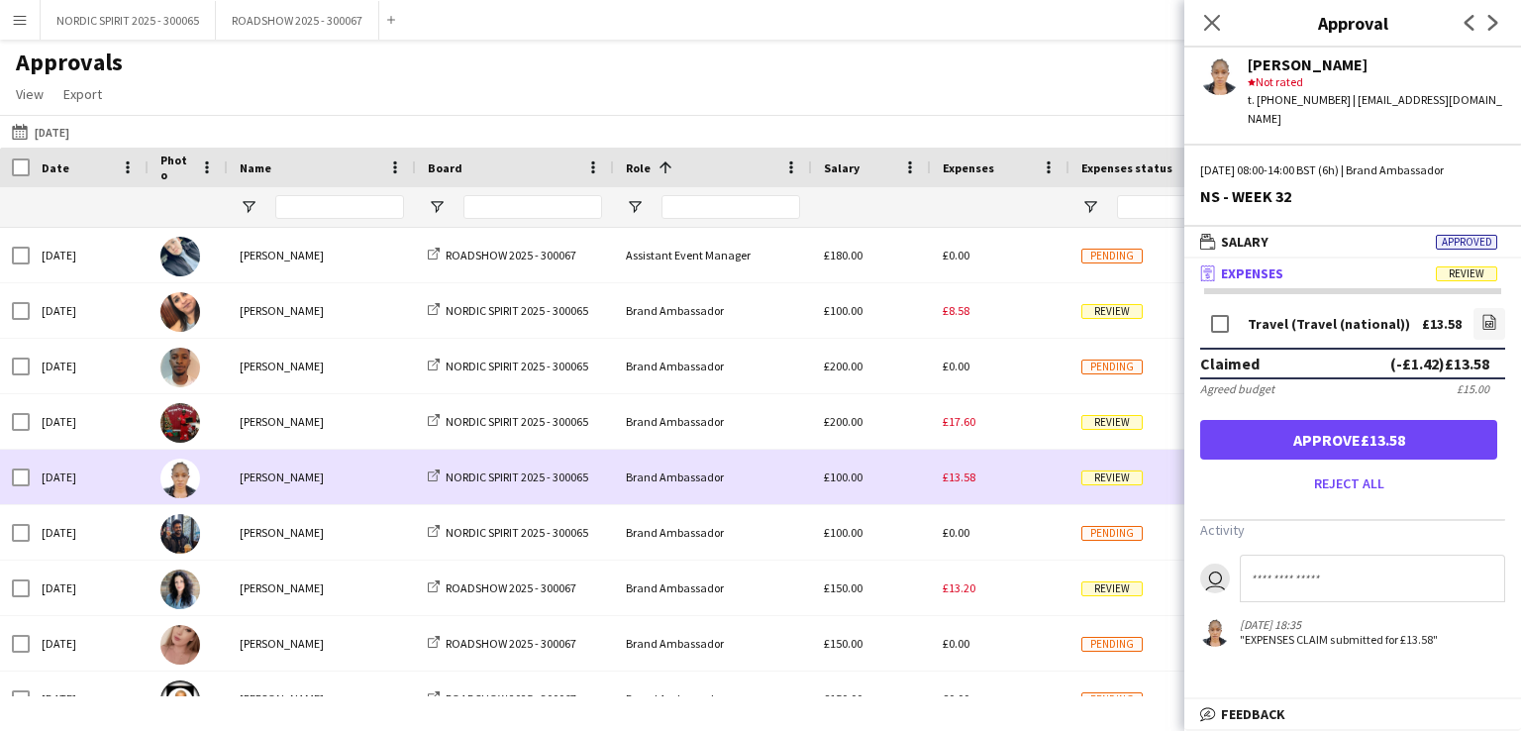
click at [1024, 481] on div "£13.58" at bounding box center [1000, 477] width 139 height 54
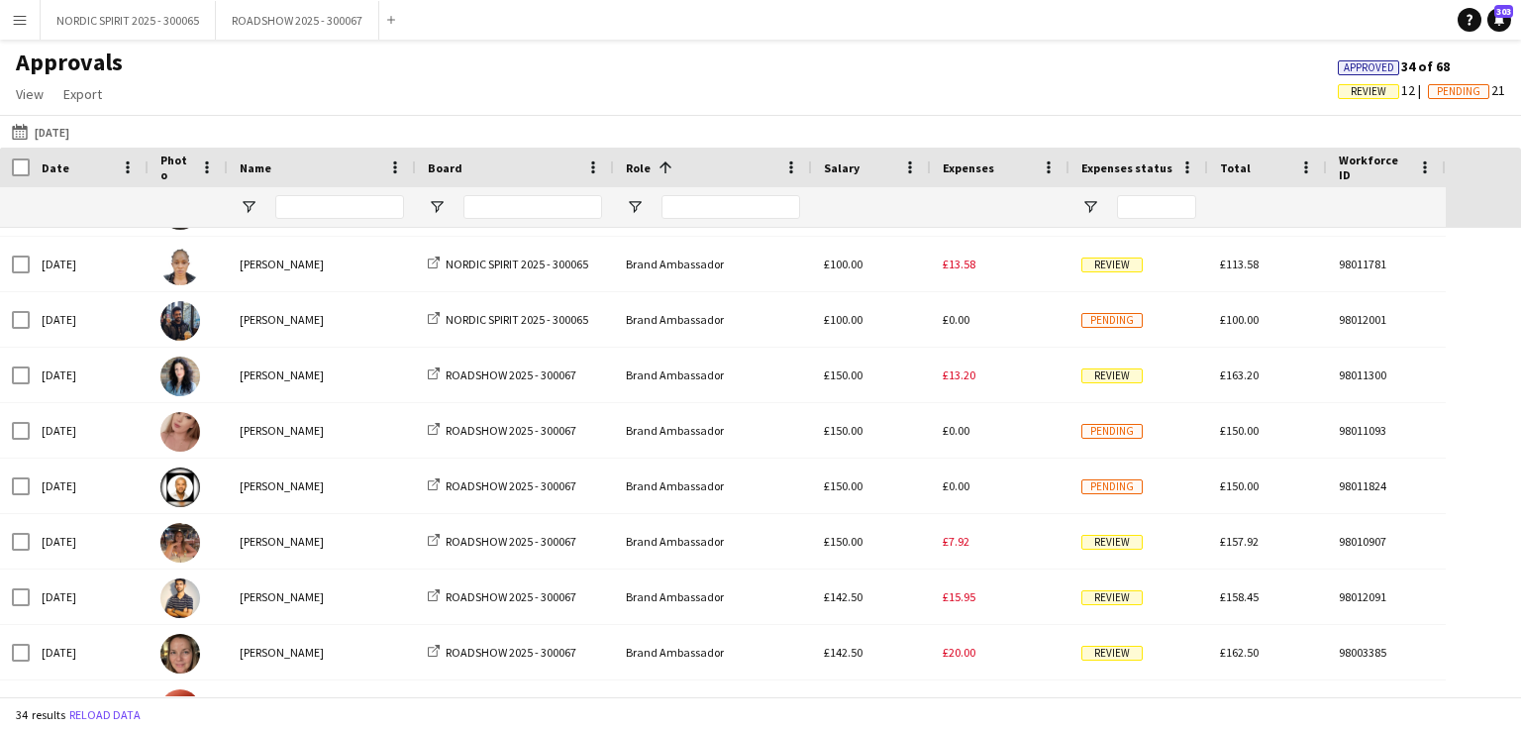
scroll to position [234, 0]
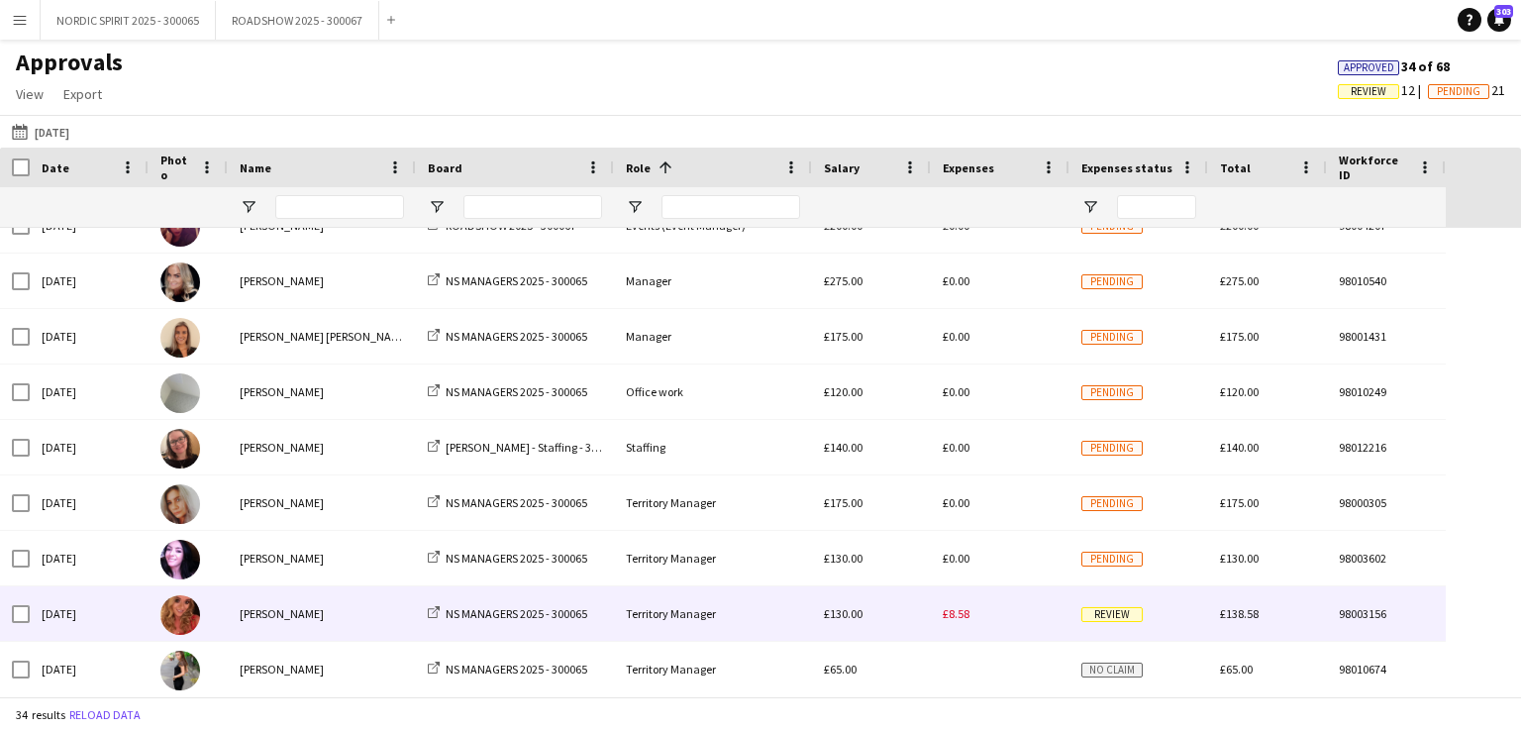
click at [951, 627] on div "£8.58" at bounding box center [1000, 613] width 139 height 54
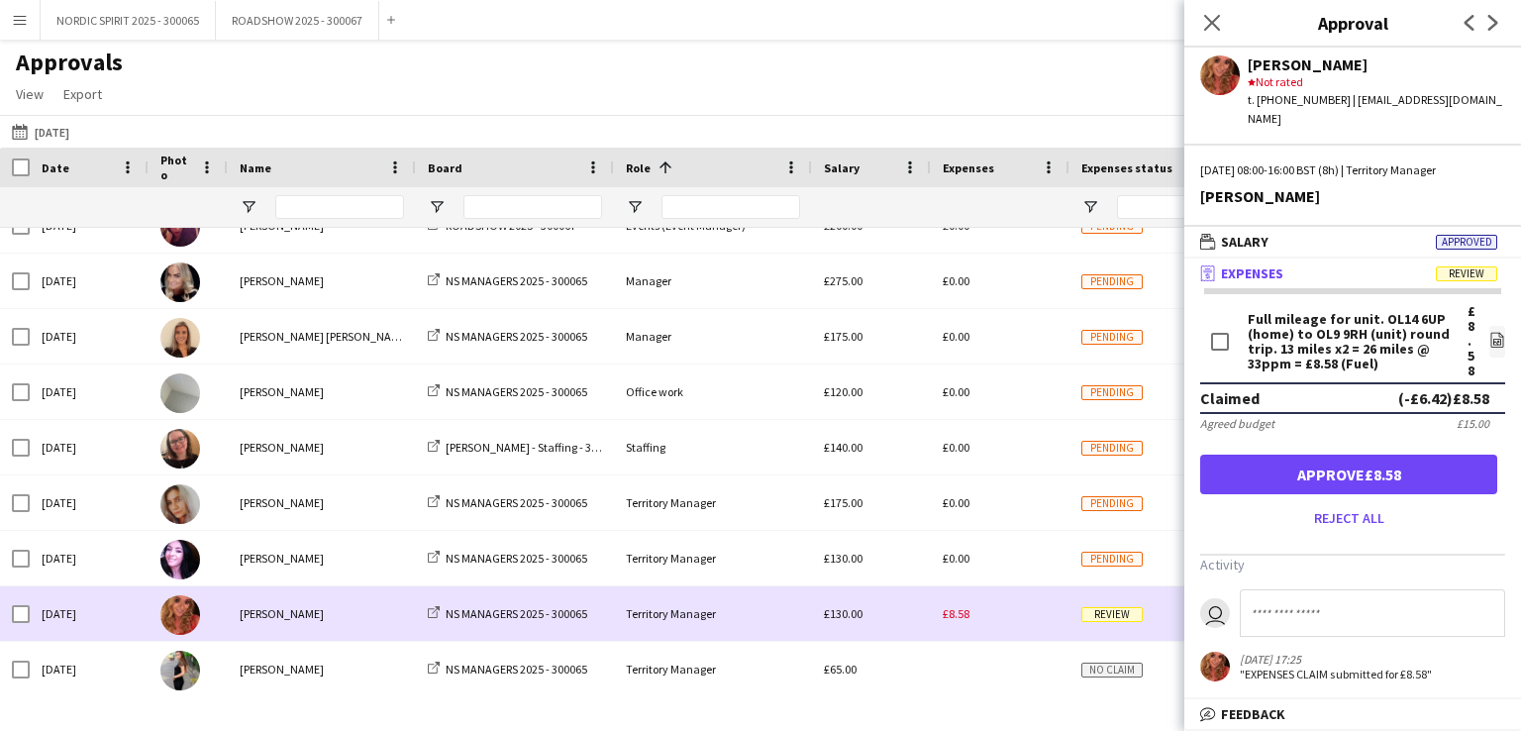
click at [952, 625] on div "£8.58" at bounding box center [1000, 613] width 139 height 54
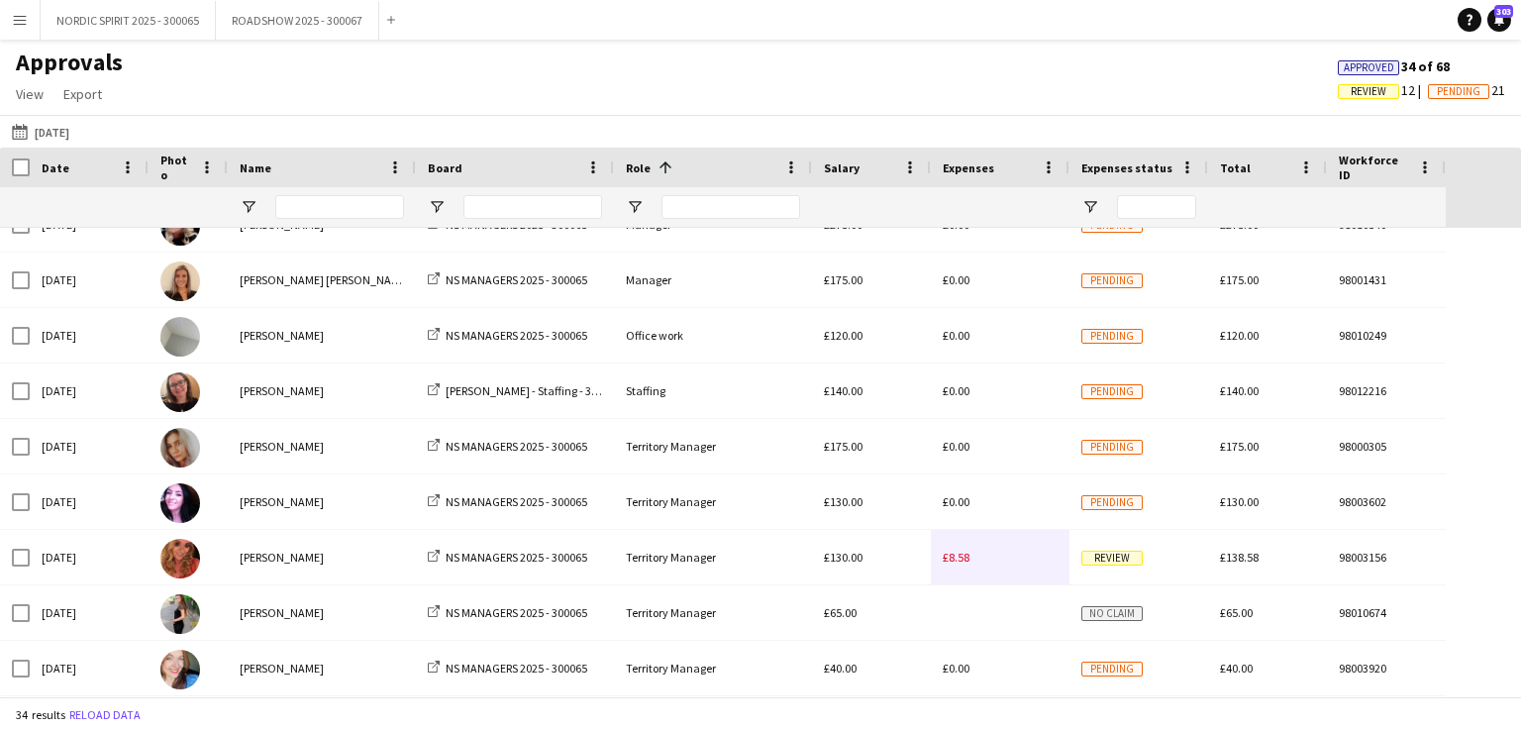
click at [66, 129] on button "[DATE] [DATE]" at bounding box center [40, 132] width 65 height 24
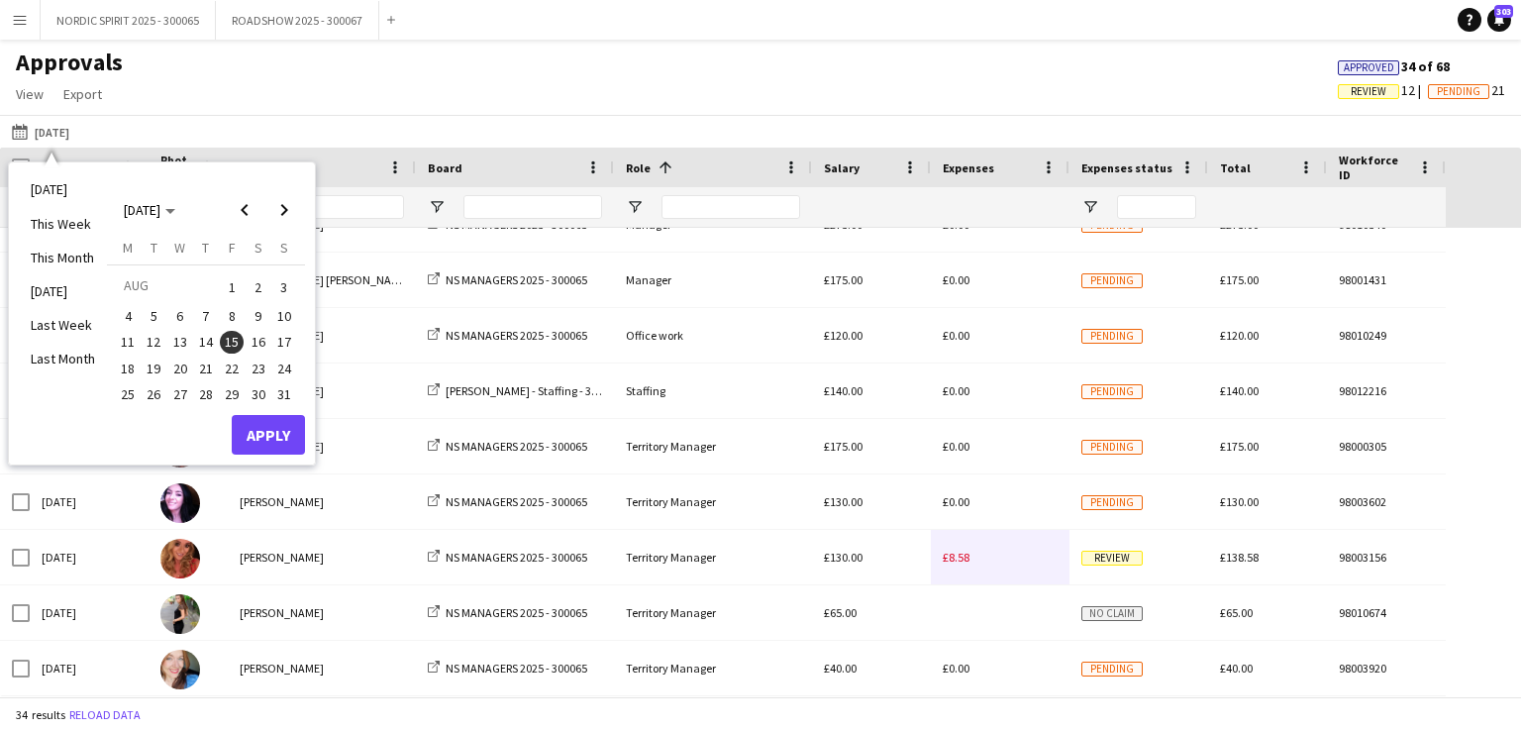
click at [286, 344] on span "17" at bounding box center [284, 343] width 24 height 24
click at [251, 429] on button "Apply" at bounding box center [268, 435] width 73 height 40
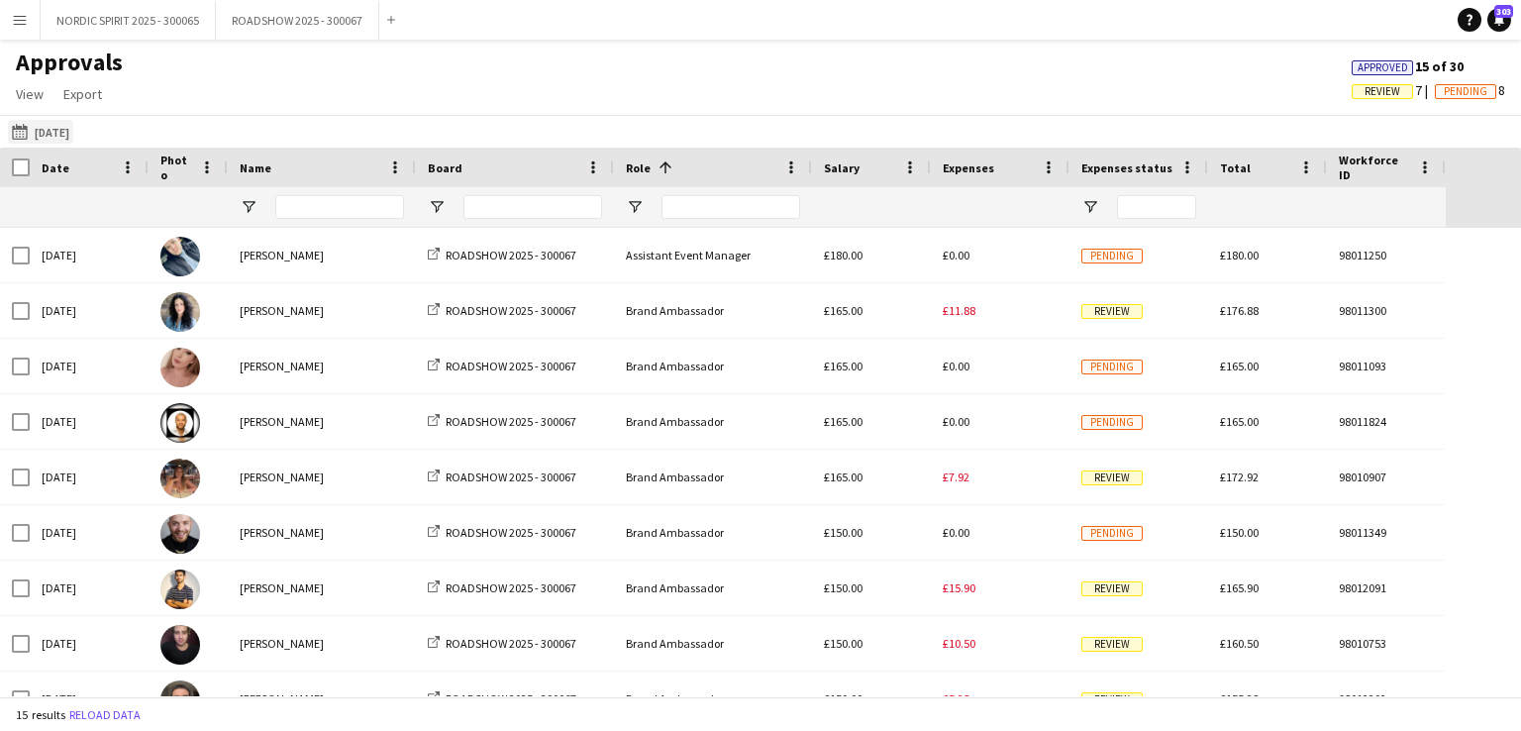
click at [47, 132] on button "[DATE] [DATE]" at bounding box center [40, 132] width 65 height 24
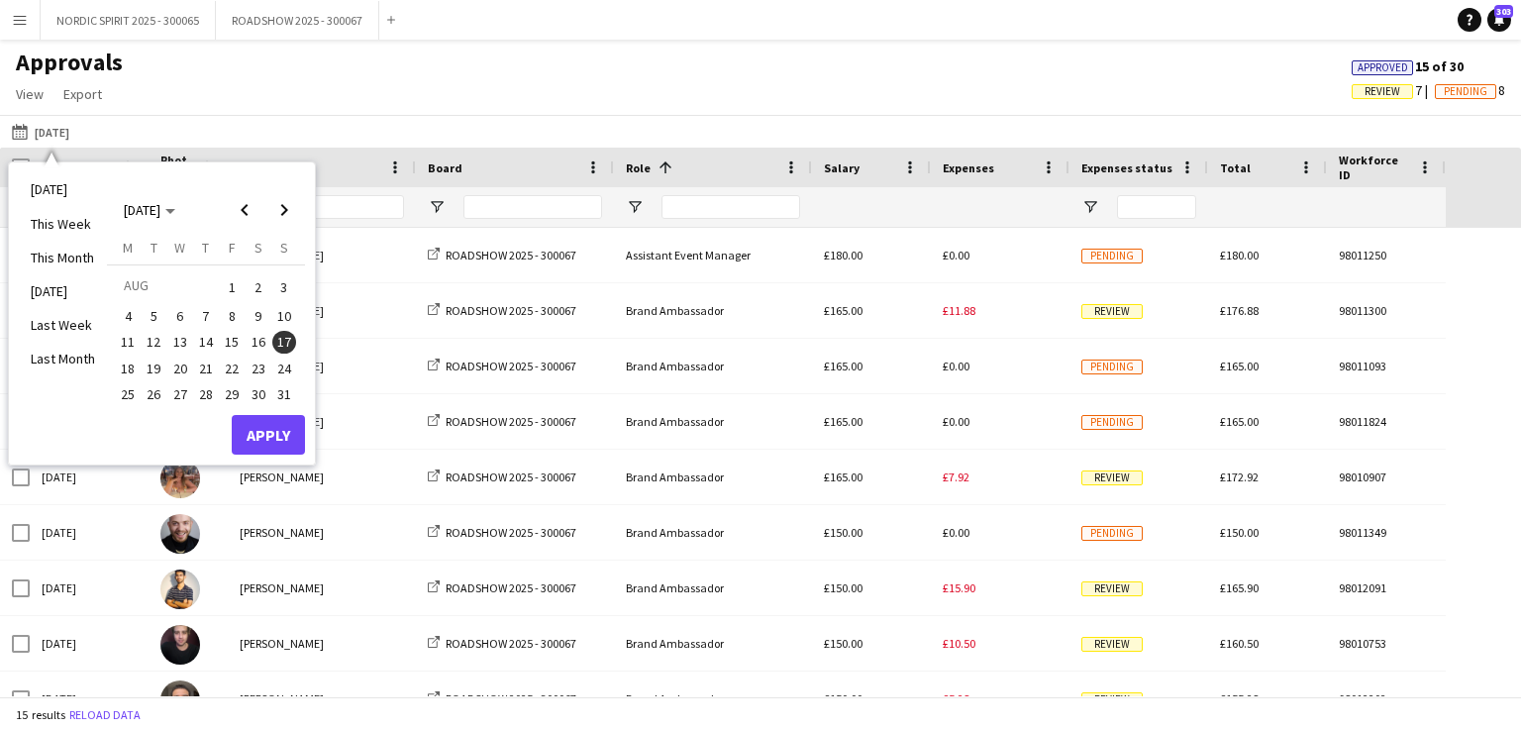
click at [124, 366] on span "18" at bounding box center [128, 368] width 24 height 24
click at [277, 429] on button "Apply" at bounding box center [268, 435] width 73 height 40
